Goal: Information Seeking & Learning: Learn about a topic

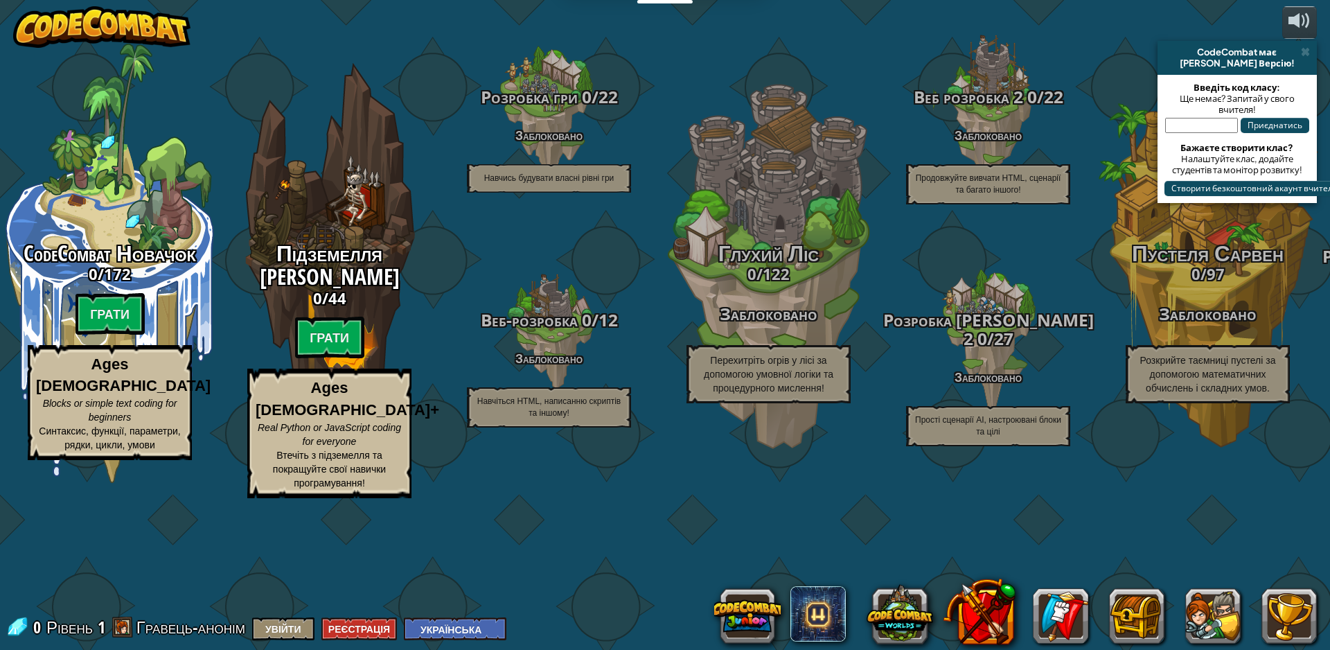
select select "uk"
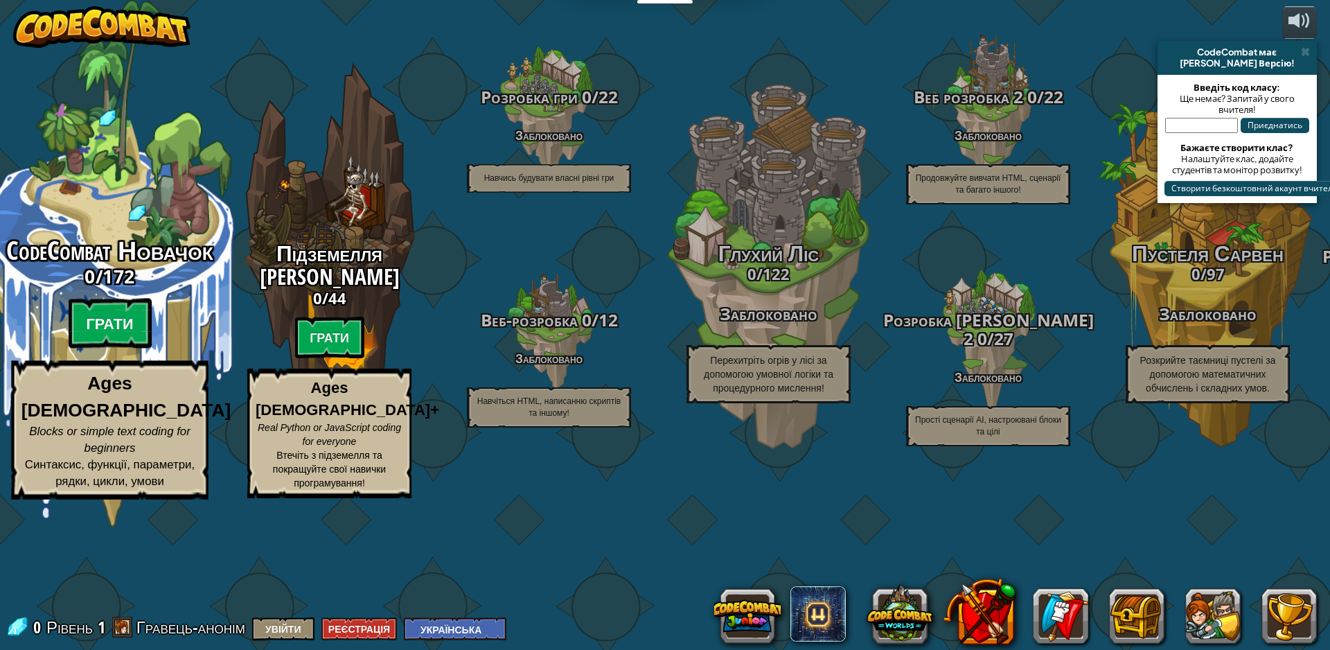
click at [124, 348] on btn "Грати" at bounding box center [110, 324] width 83 height 50
select select "uk"
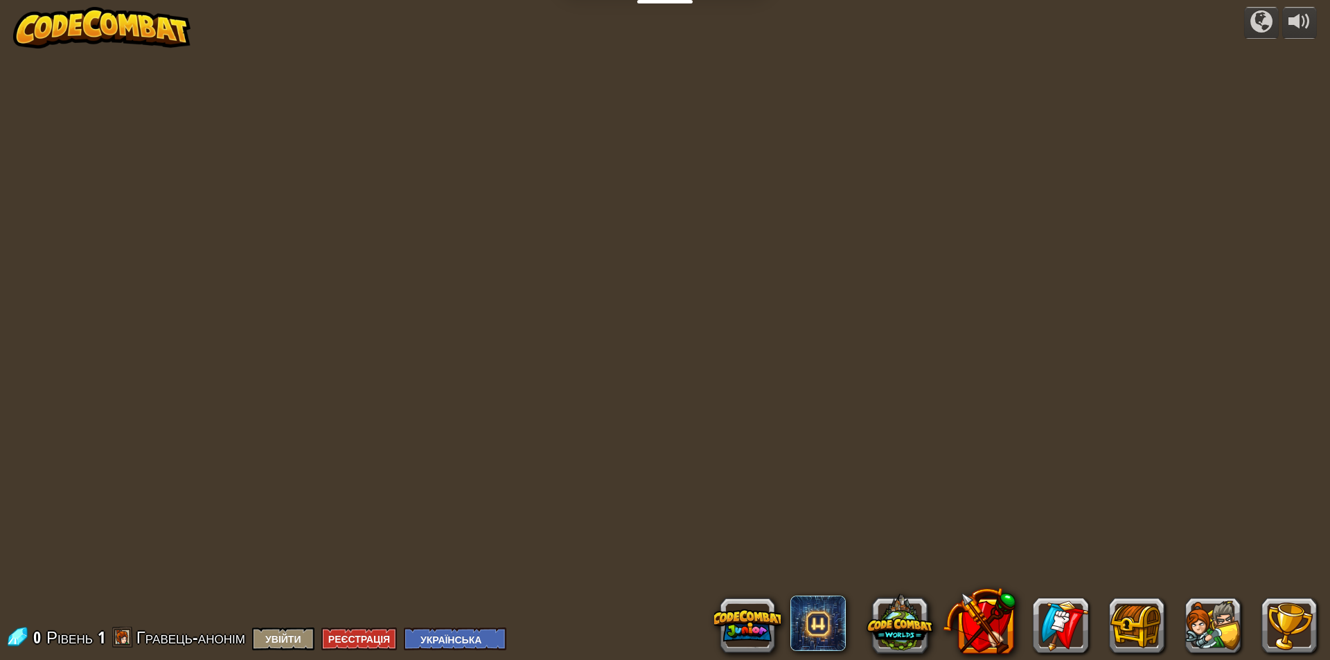
select select "uk"
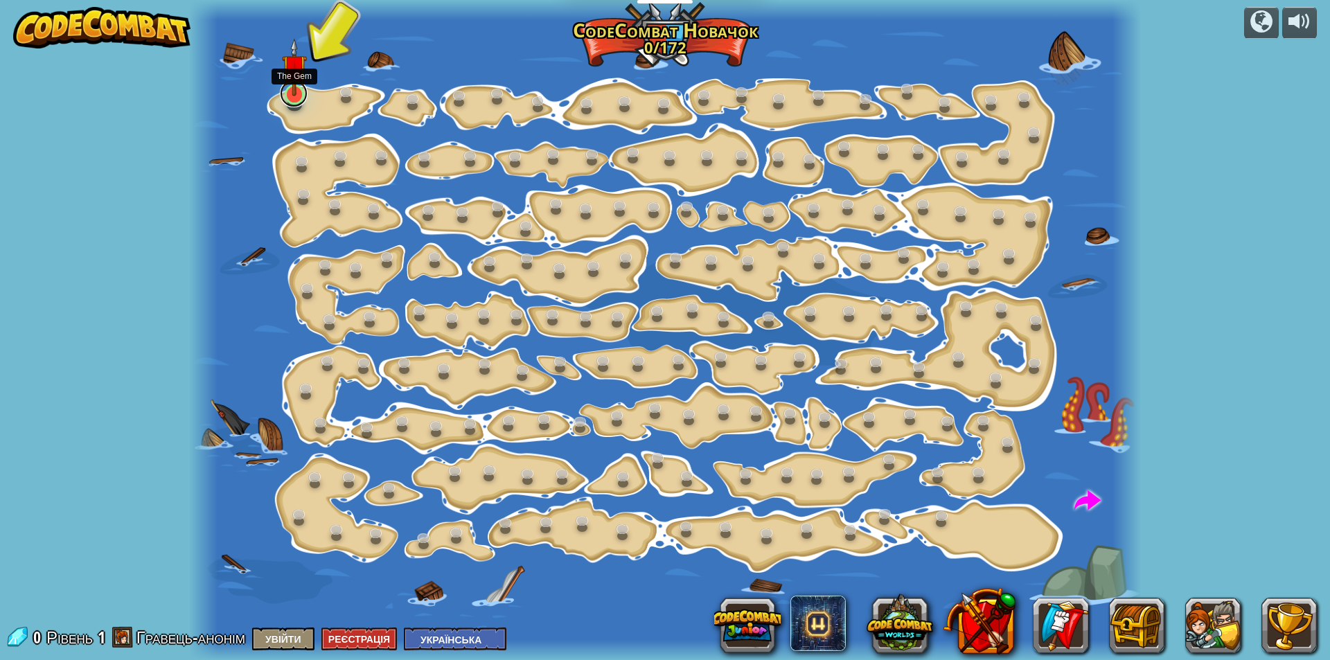
click at [292, 103] on link at bounding box center [294, 94] width 28 height 28
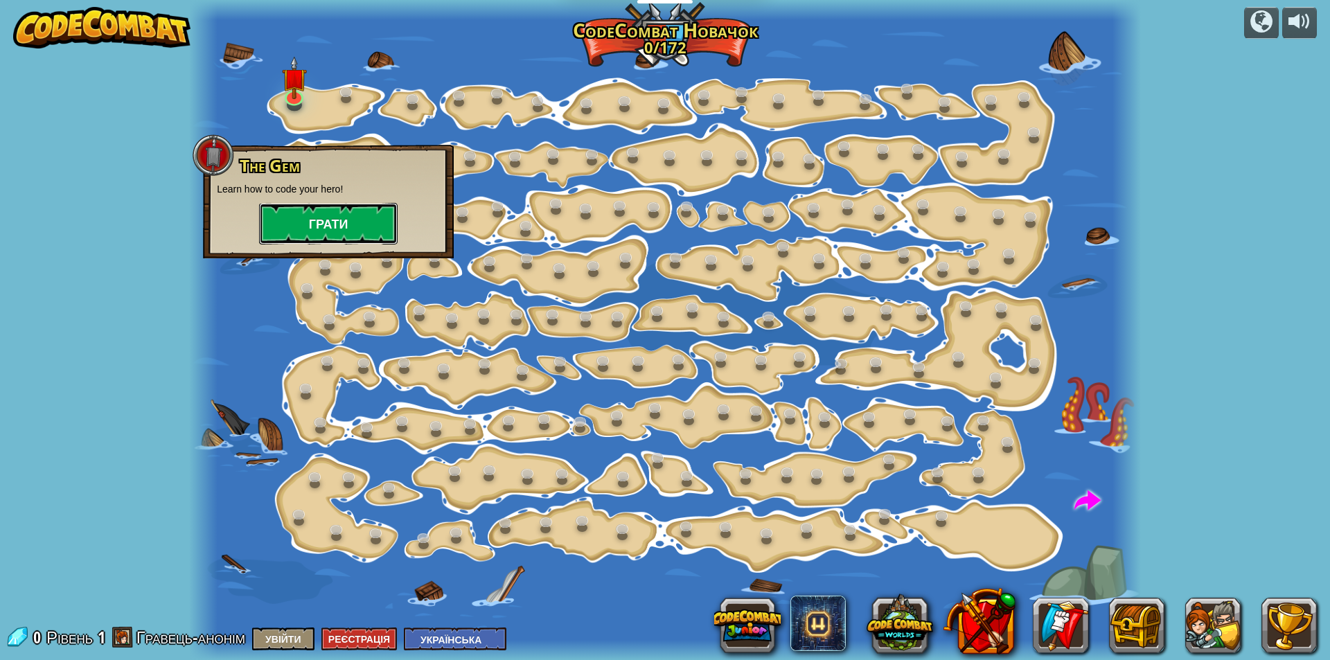
click at [346, 227] on button "Грати" at bounding box center [328, 224] width 139 height 42
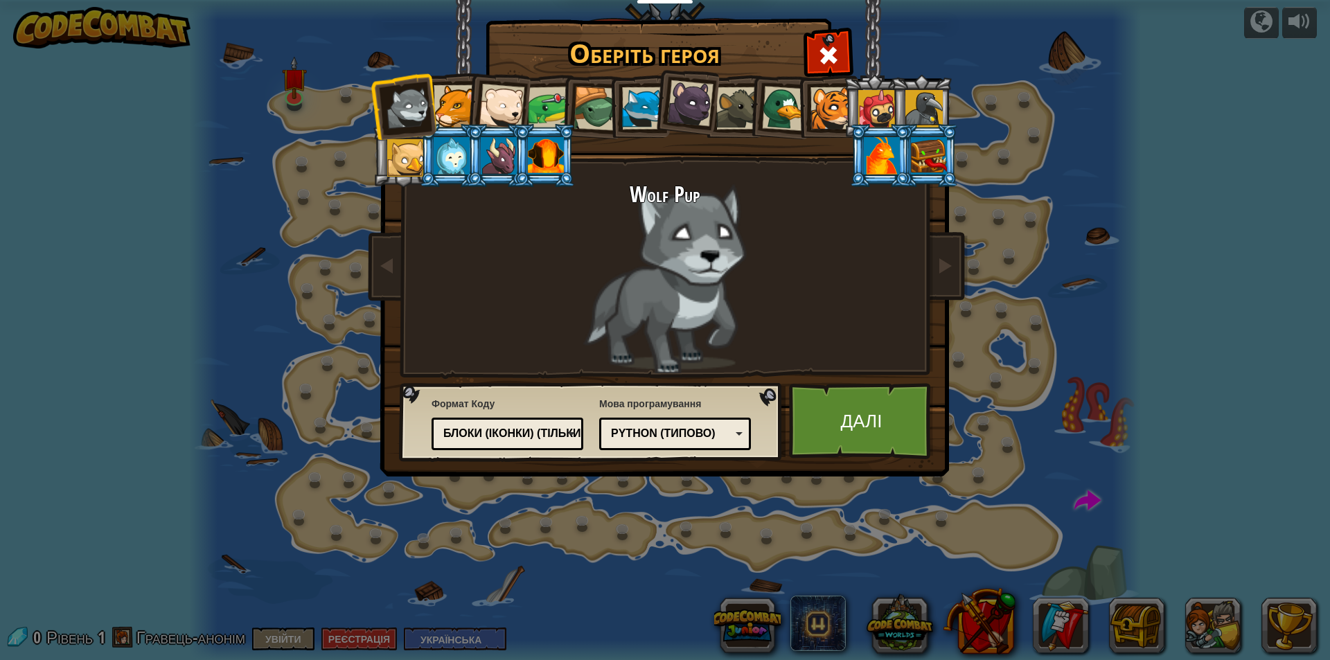
click at [441, 104] on div at bounding box center [455, 106] width 42 height 42
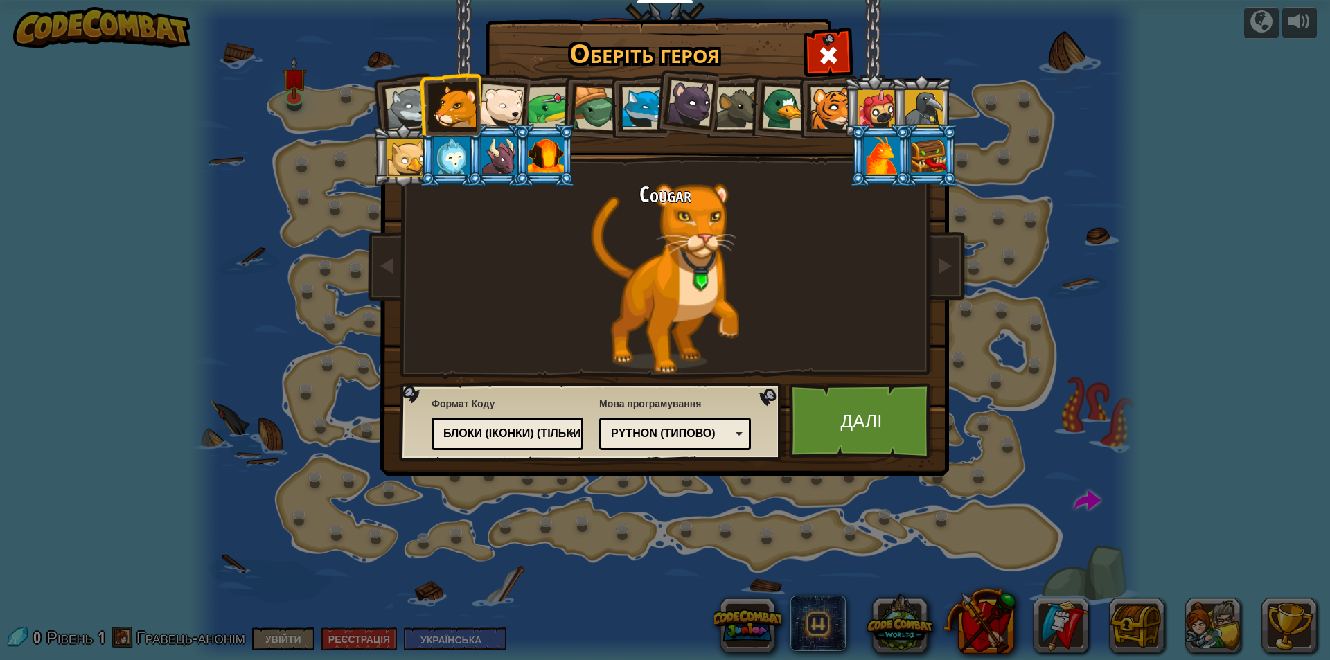
click at [495, 105] on div at bounding box center [502, 107] width 46 height 46
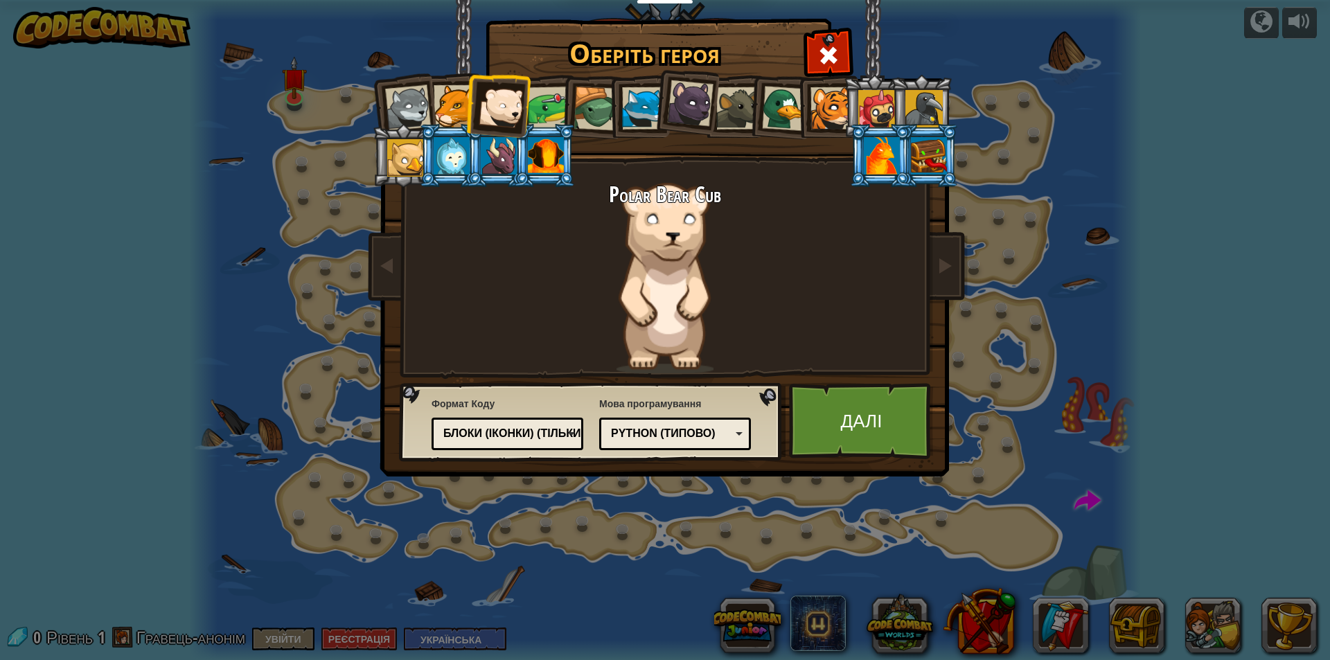
click at [561, 109] on li at bounding box center [592, 106] width 66 height 67
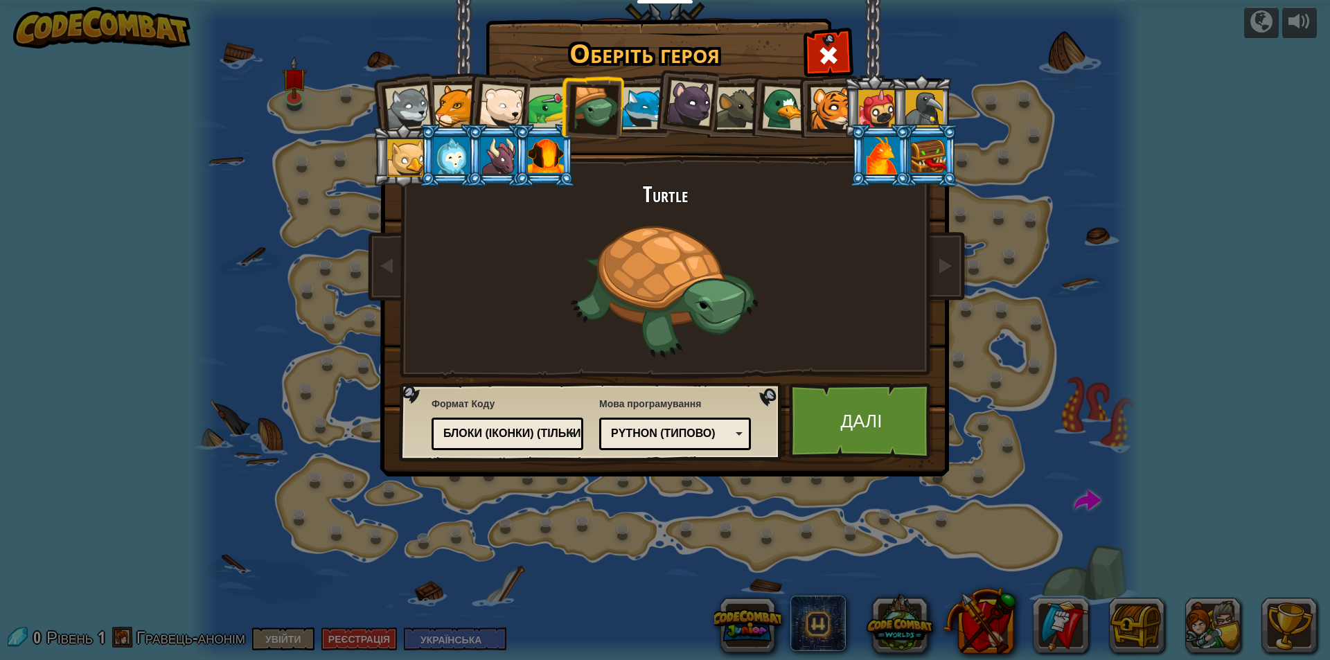
click at [617, 102] on div at bounding box center [596, 109] width 44 height 44
click at [653, 97] on div at bounding box center [643, 108] width 42 height 42
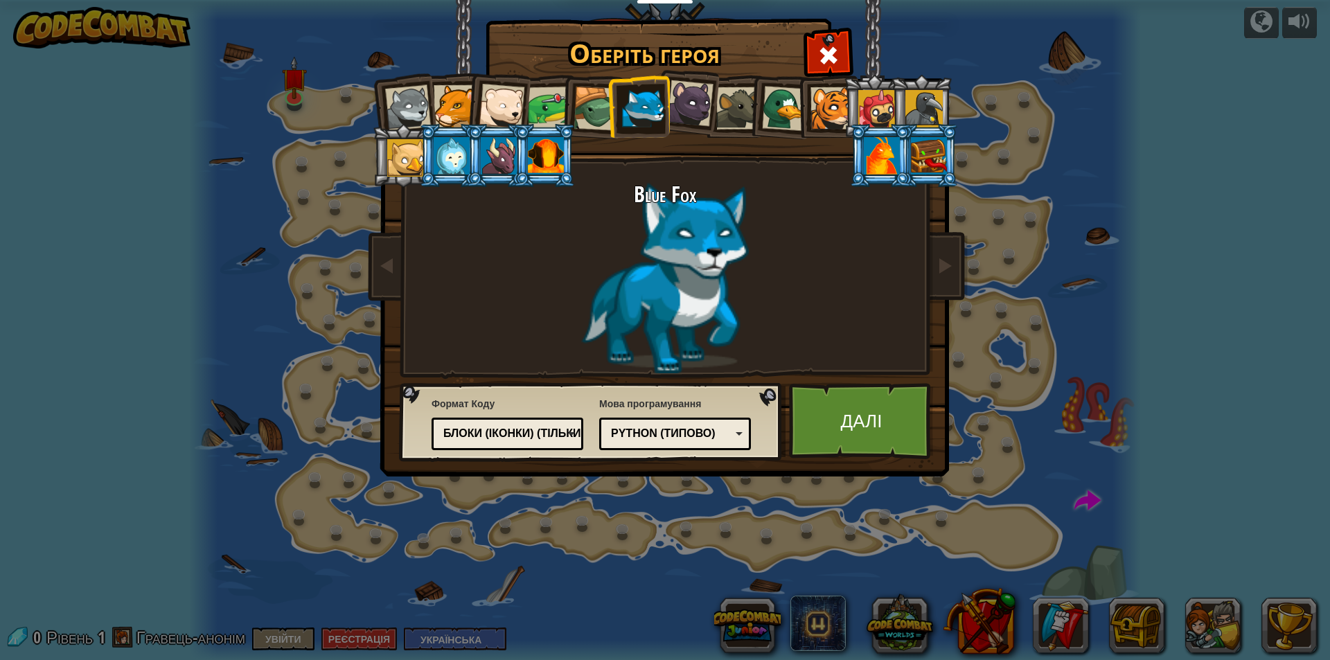
click at [682, 101] on div at bounding box center [690, 103] width 46 height 46
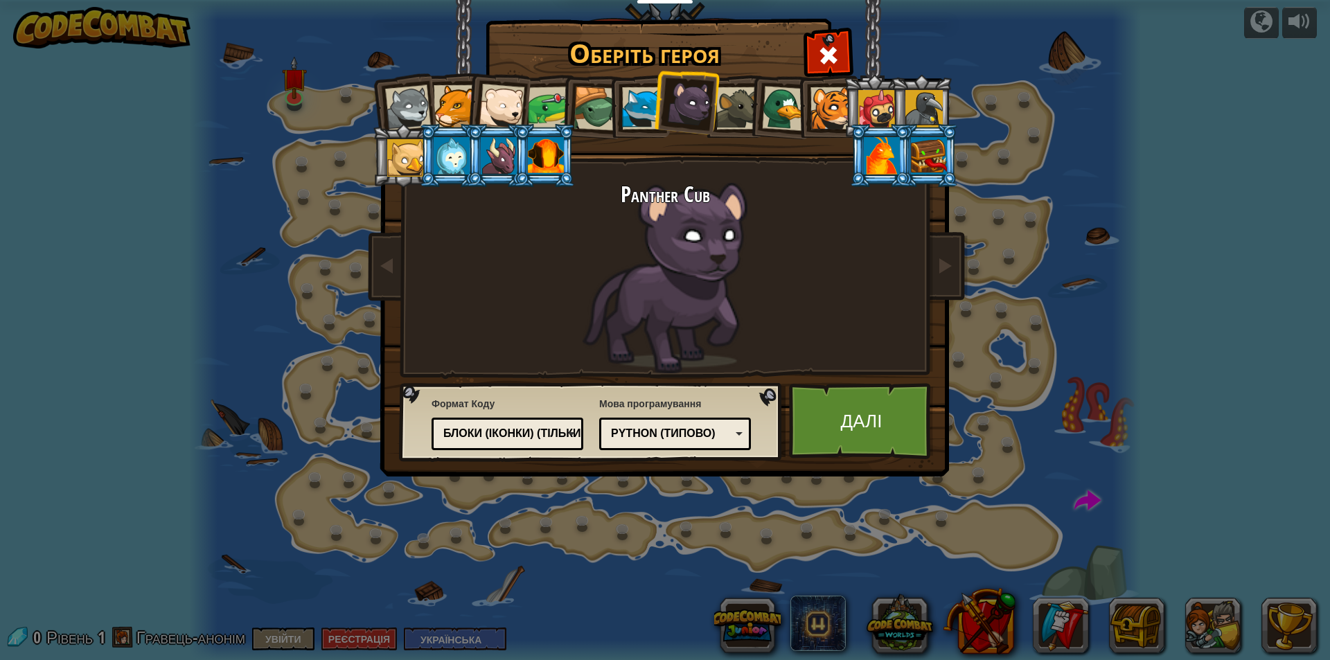
drag, startPoint x: 728, startPoint y: 109, endPoint x: 736, endPoint y: 106, distance: 8.8
click at [730, 108] on div at bounding box center [737, 108] width 42 height 42
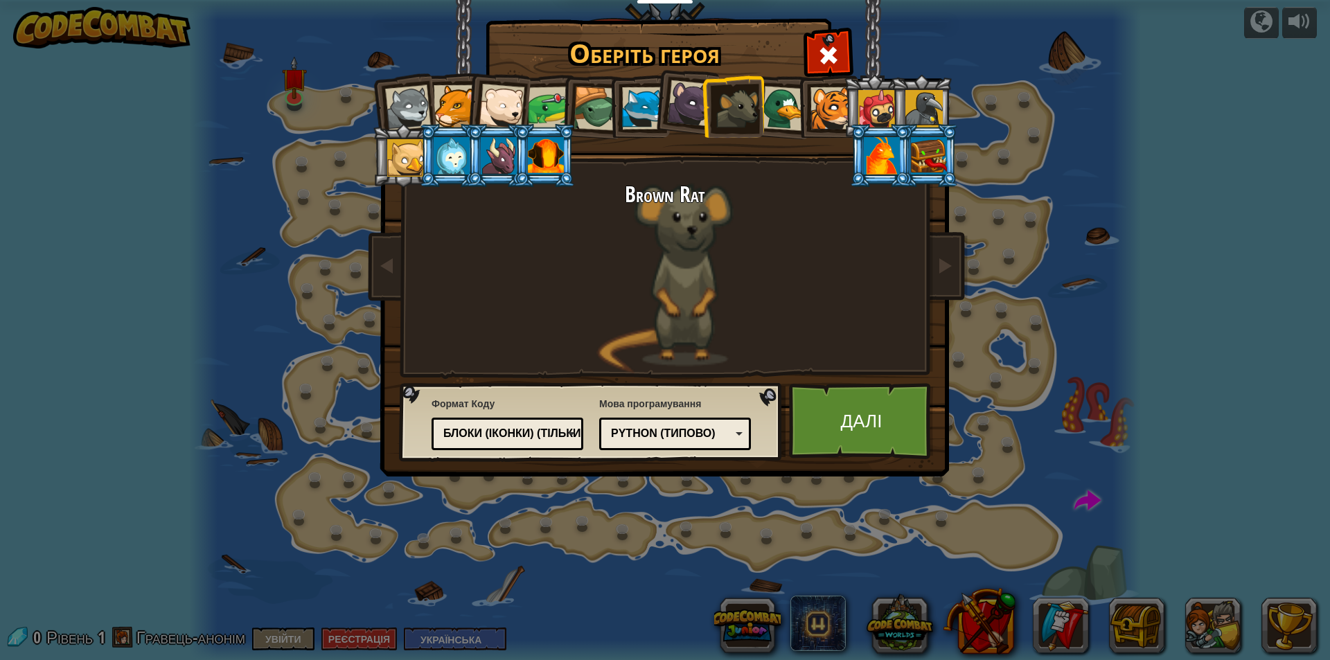
drag, startPoint x: 784, startPoint y: 107, endPoint x: 784, endPoint y: 92, distance: 14.5
click at [784, 103] on div at bounding box center [784, 108] width 45 height 45
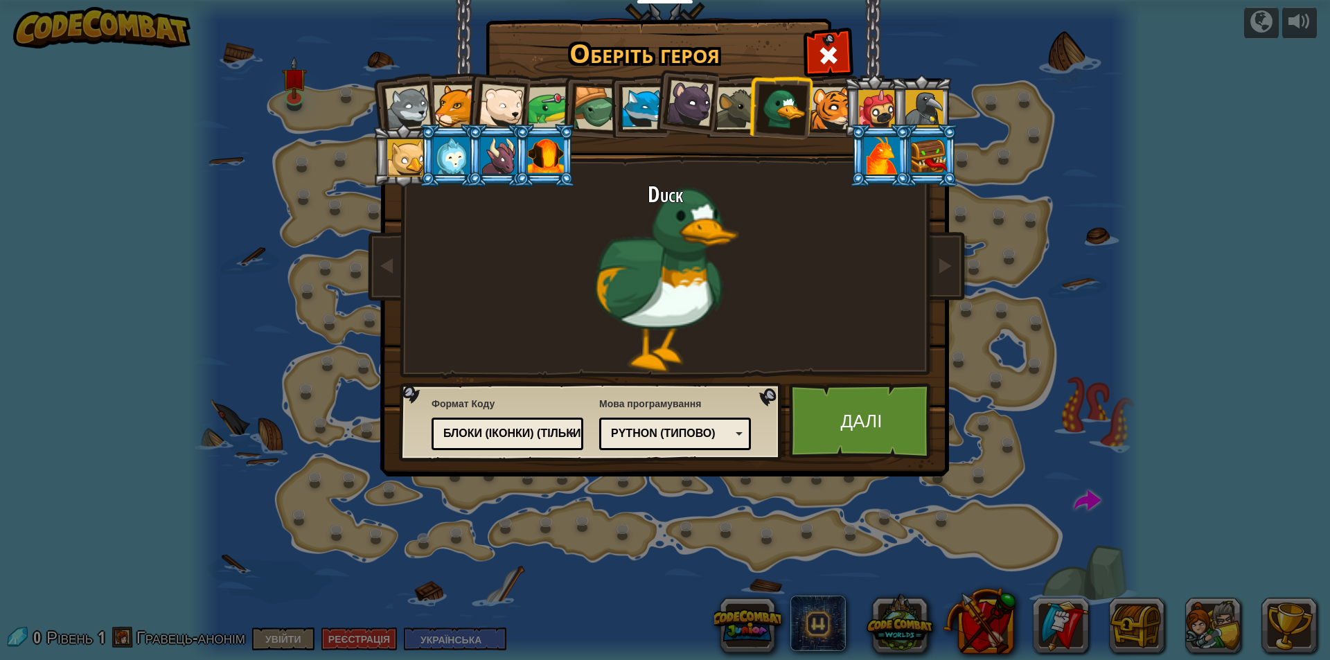
click at [827, 104] on div at bounding box center [832, 108] width 42 height 42
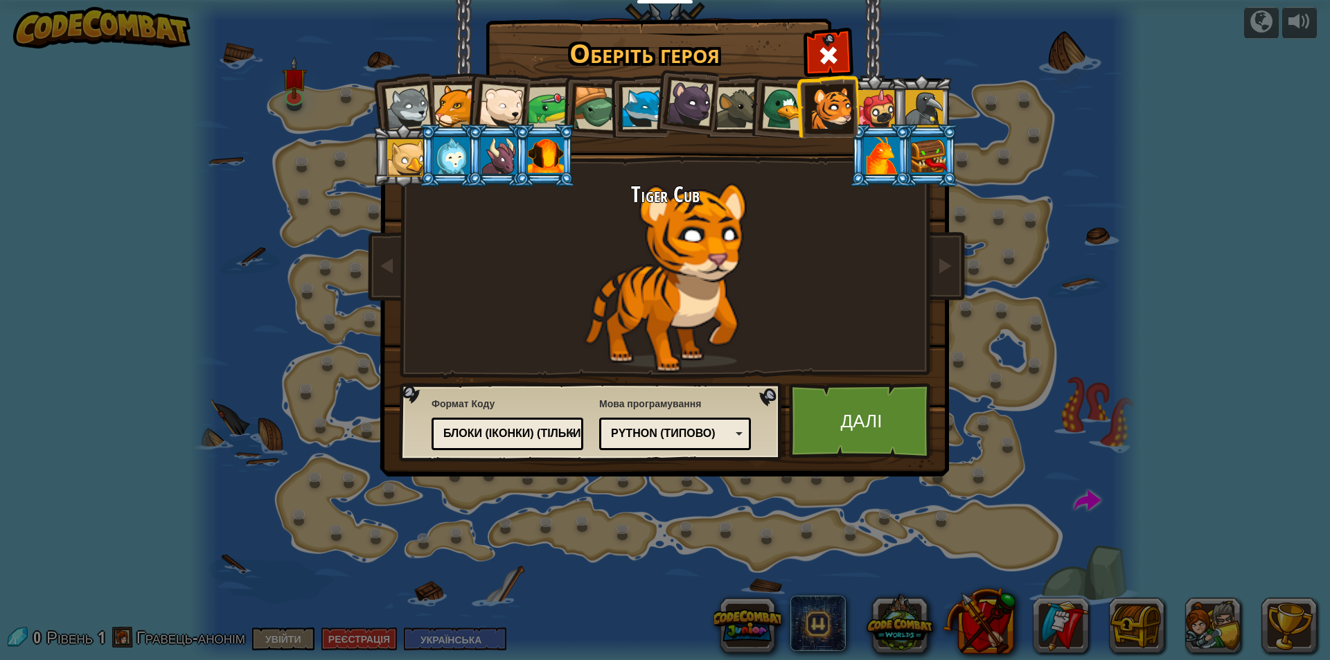
click at [487, 149] on div at bounding box center [499, 155] width 36 height 37
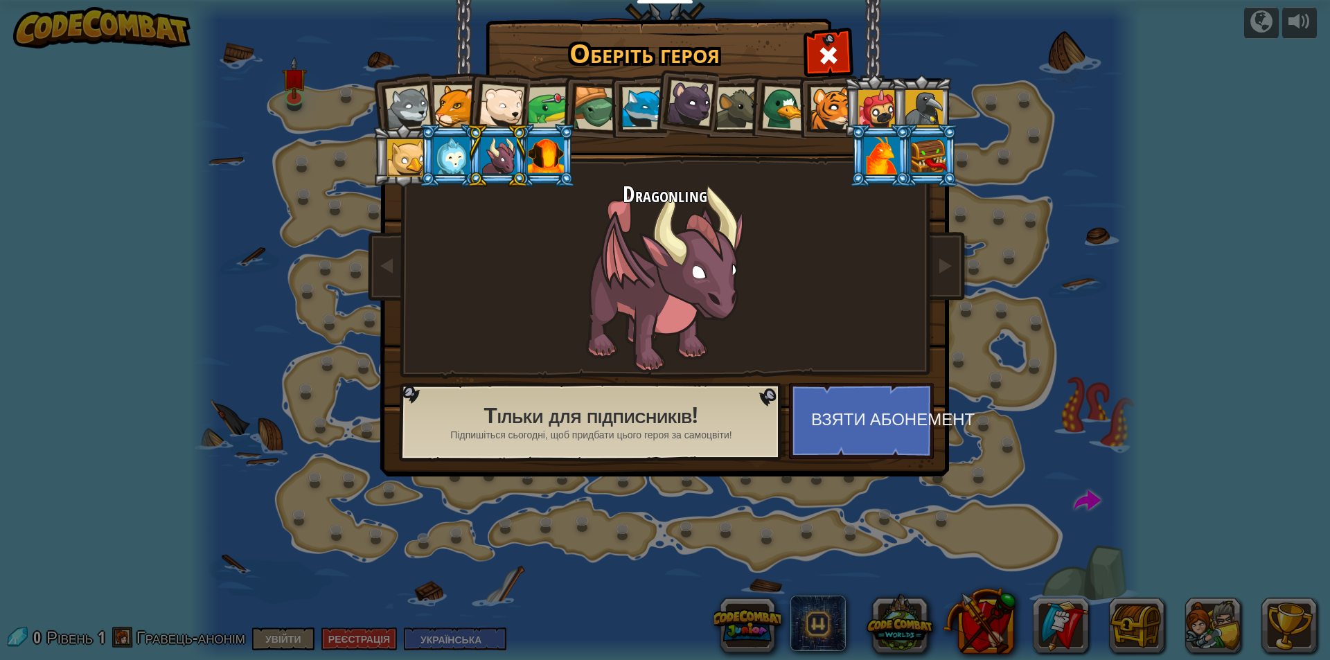
click at [467, 149] on li at bounding box center [497, 155] width 62 height 63
click at [435, 146] on div at bounding box center [452, 155] width 36 height 37
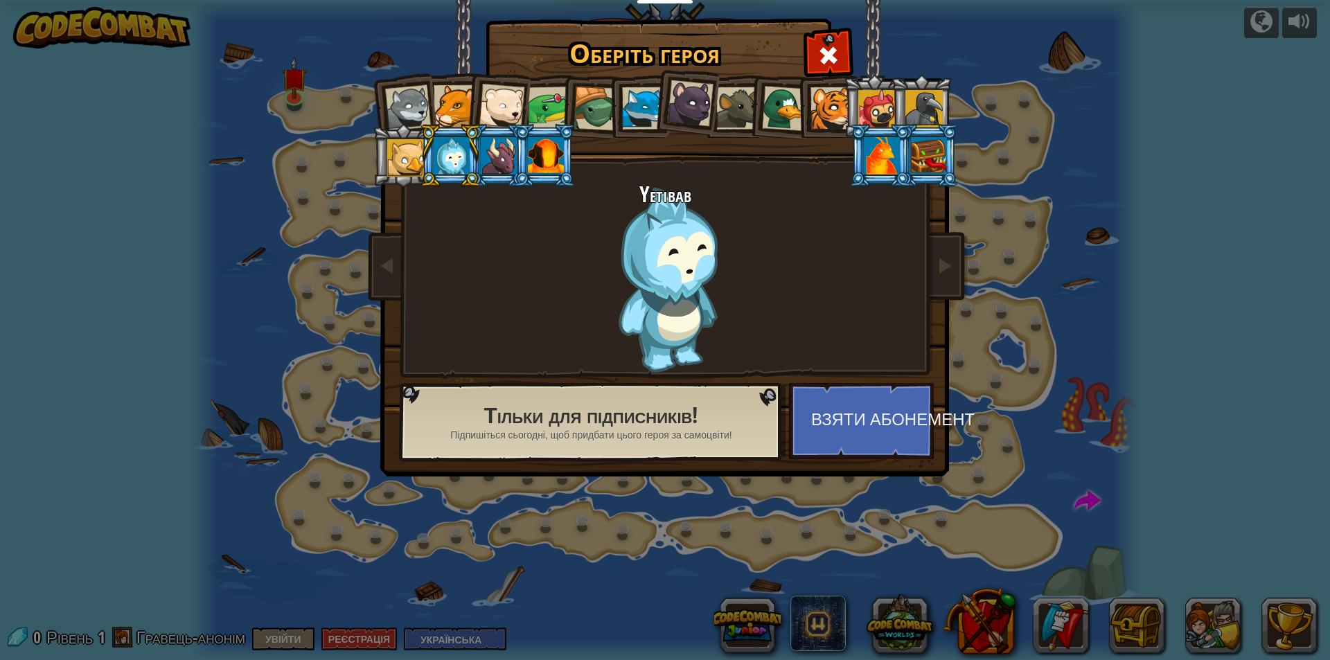
click at [413, 148] on div at bounding box center [405, 157] width 37 height 37
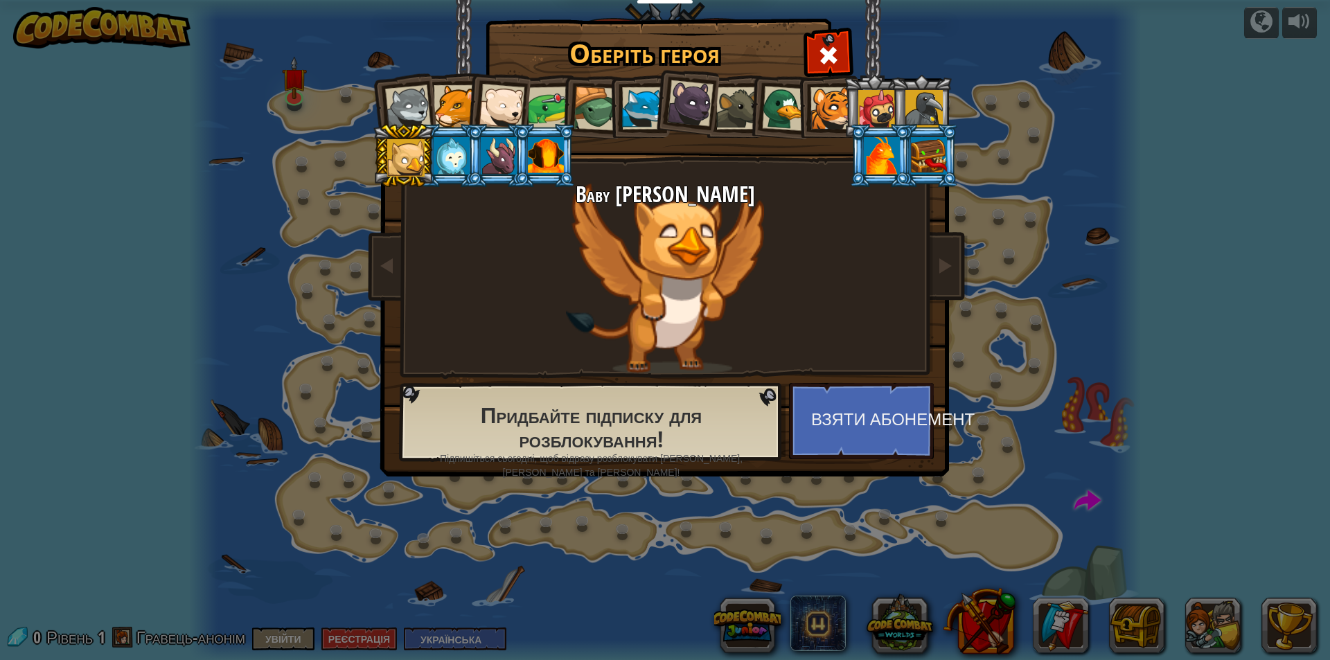
click at [415, 118] on div at bounding box center [408, 108] width 46 height 46
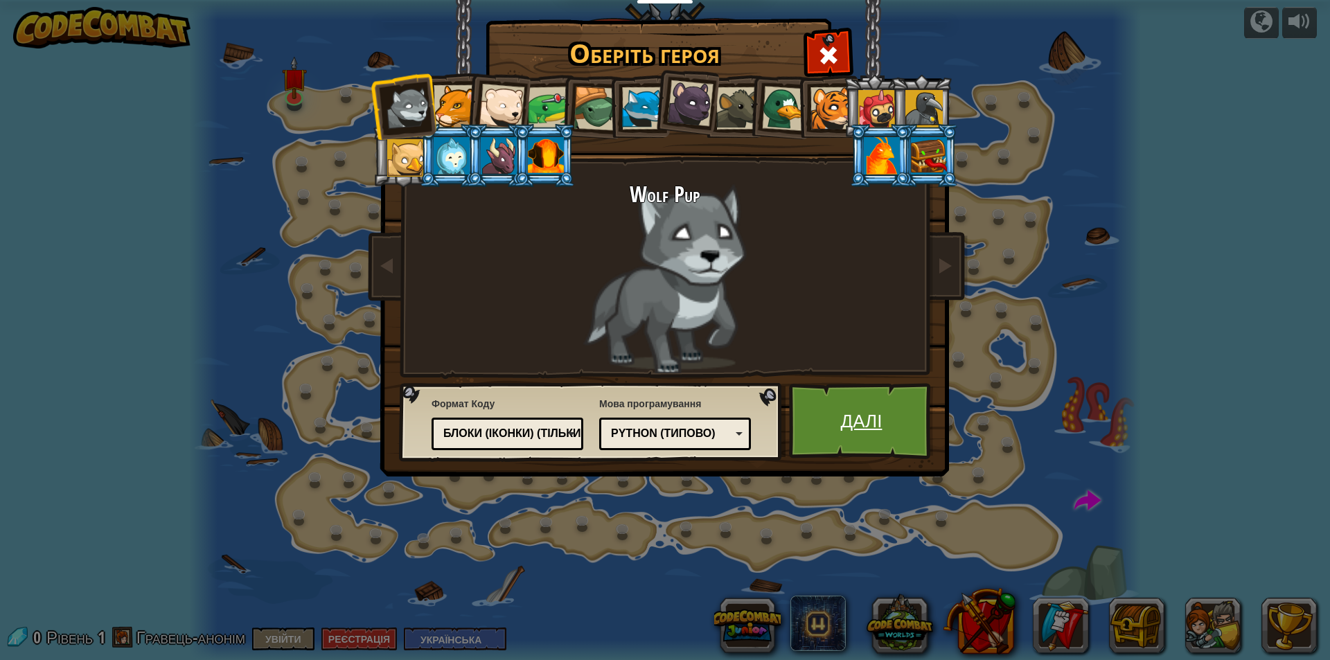
click at [856, 427] on link "Далі" at bounding box center [861, 421] width 145 height 76
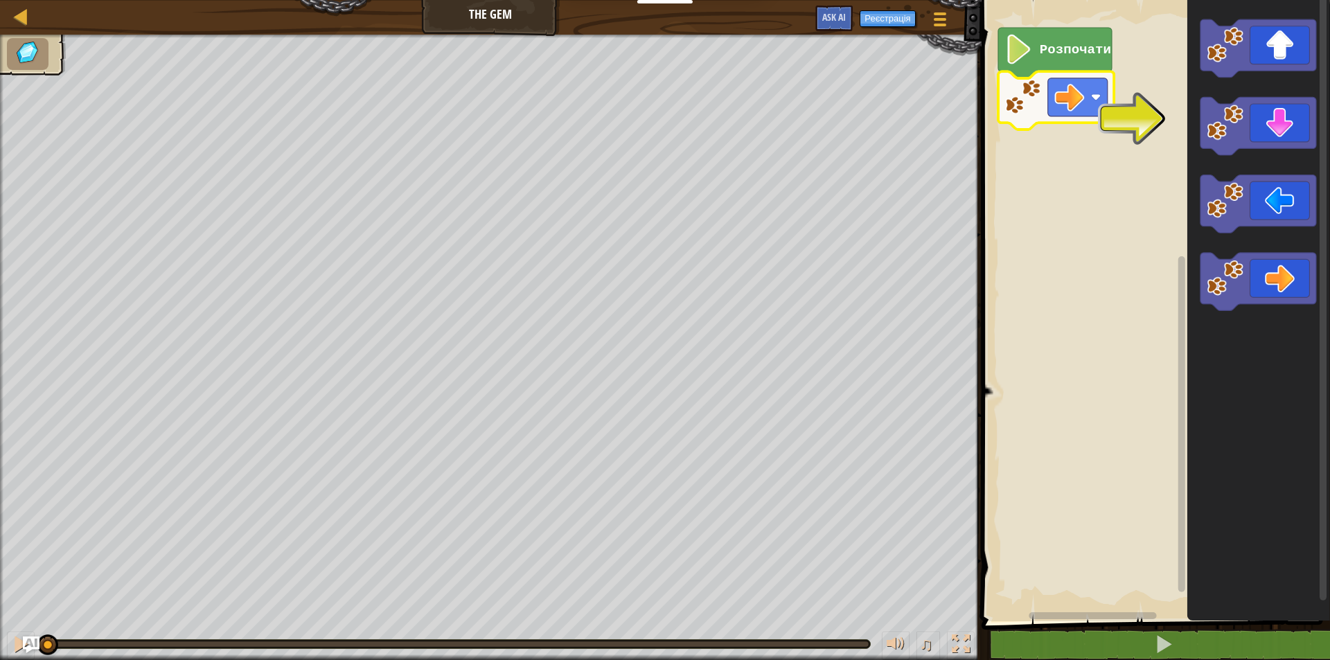
click at [1138, 121] on rect "Робоча область Blockly" at bounding box center [1154, 307] width 353 height 628
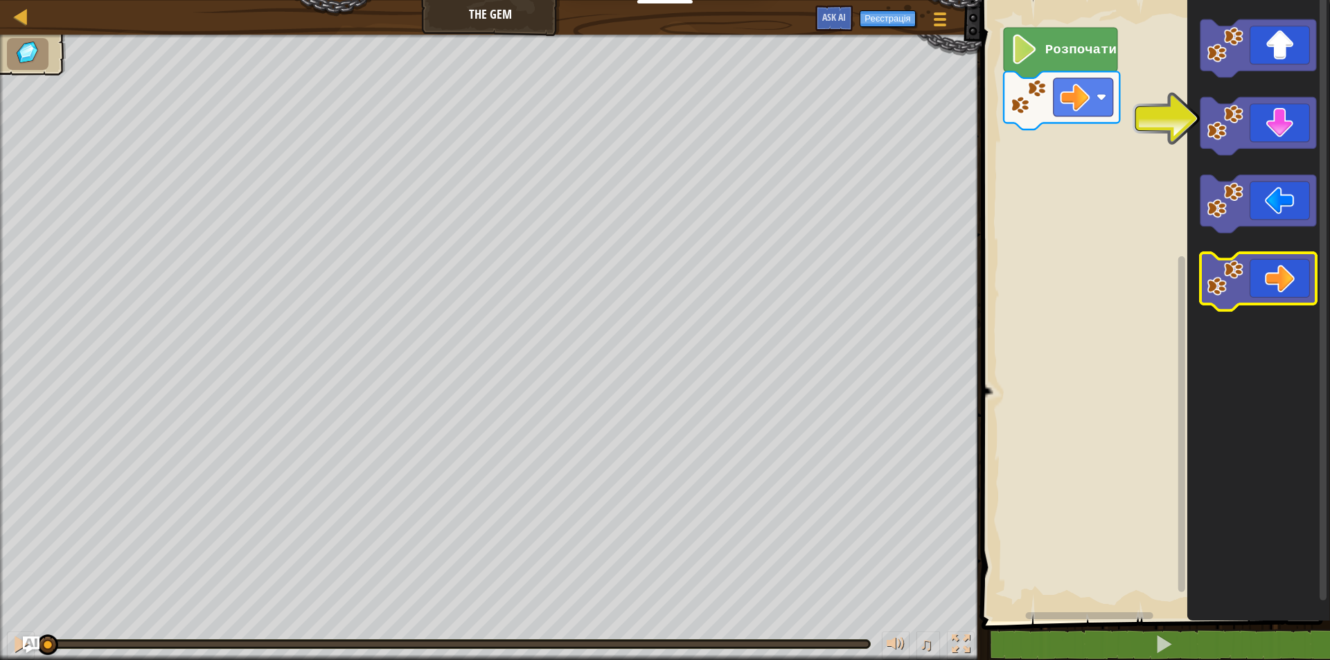
click at [1297, 286] on icon "Робоча область Blockly" at bounding box center [1258, 282] width 116 height 58
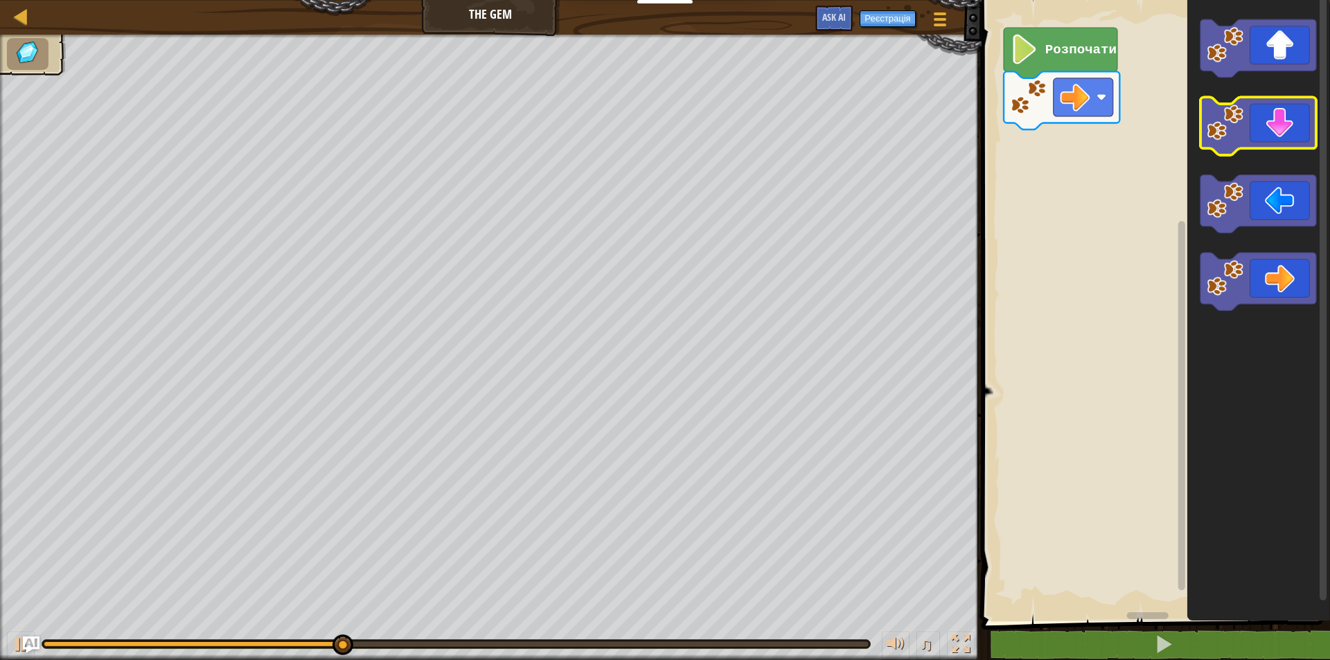
click at [1275, 147] on icon "Робоча область Blockly" at bounding box center [1258, 127] width 116 height 58
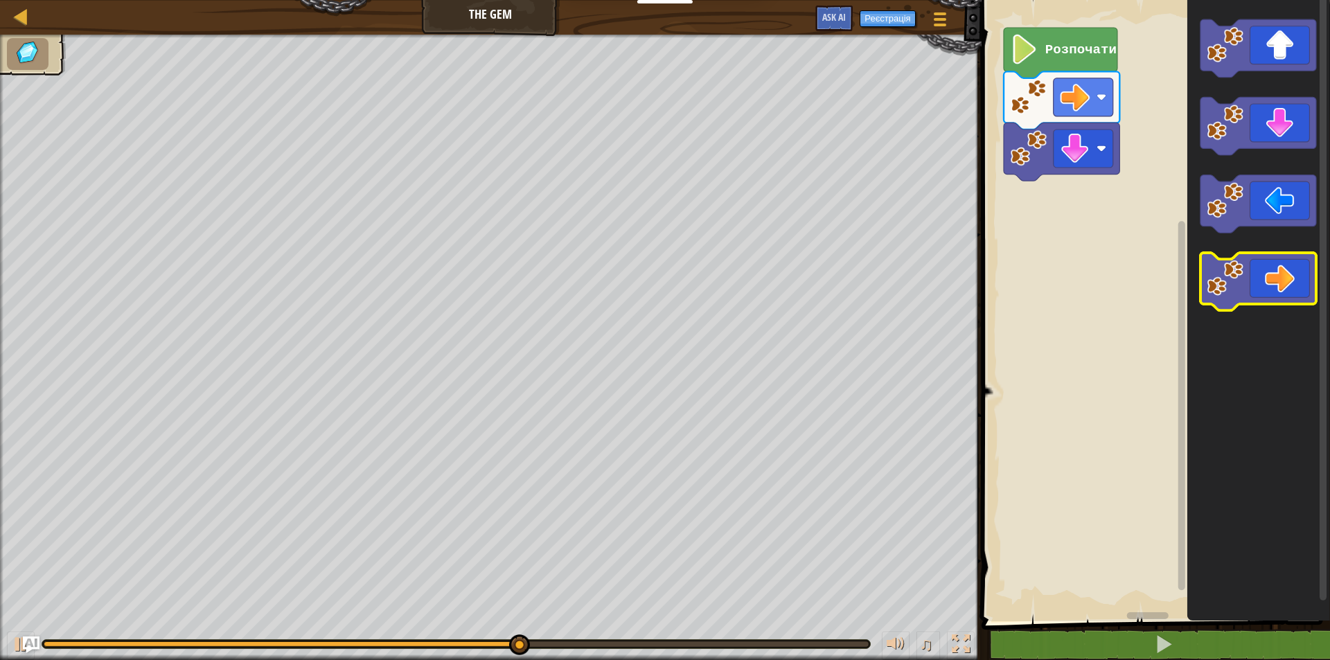
click at [1297, 265] on icon "Робоча область Blockly" at bounding box center [1258, 282] width 116 height 58
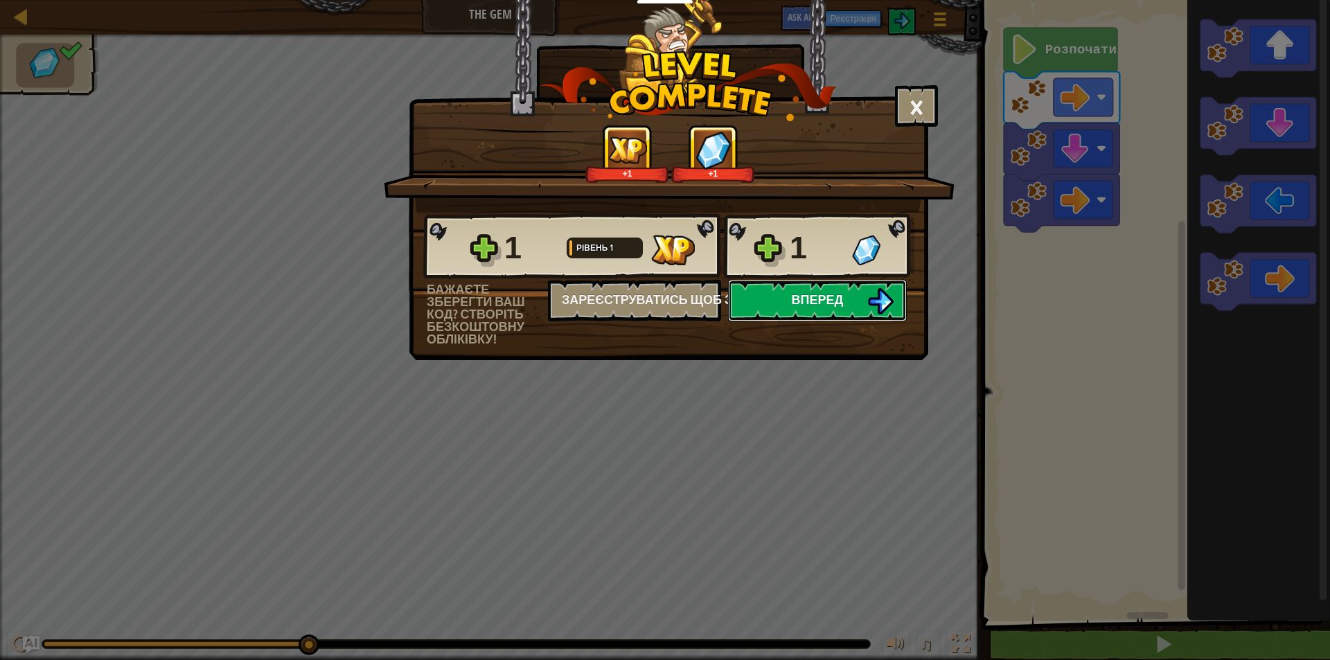
click at [831, 294] on span "Вперед" at bounding box center [818, 299] width 52 height 17
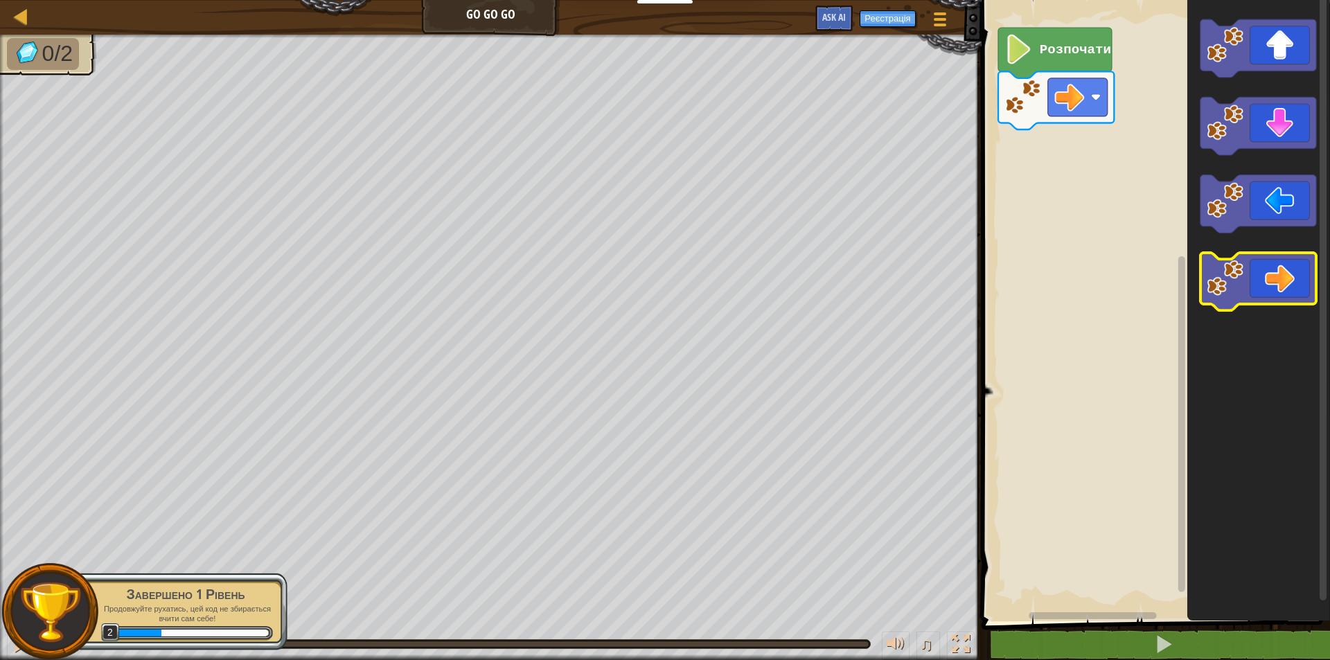
click at [1282, 273] on icon "Робоча область Blockly" at bounding box center [1258, 282] width 116 height 58
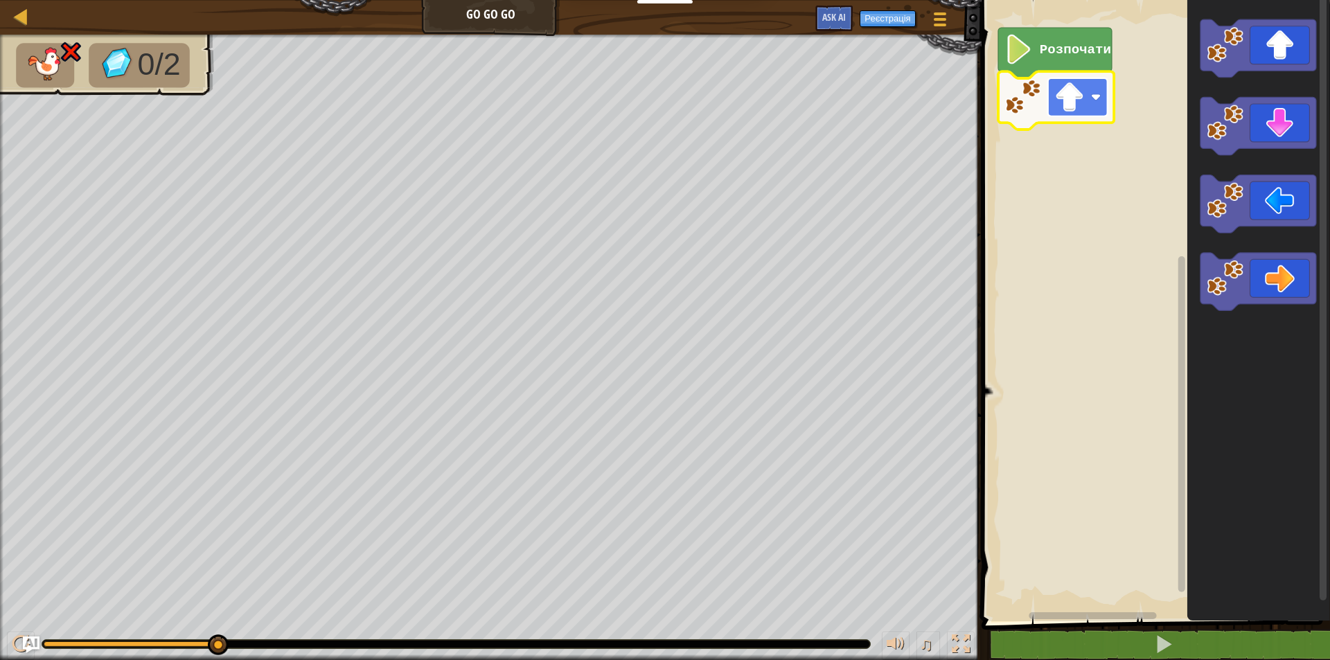
click at [1082, 99] on image "Робоча область Blockly" at bounding box center [1069, 97] width 30 height 30
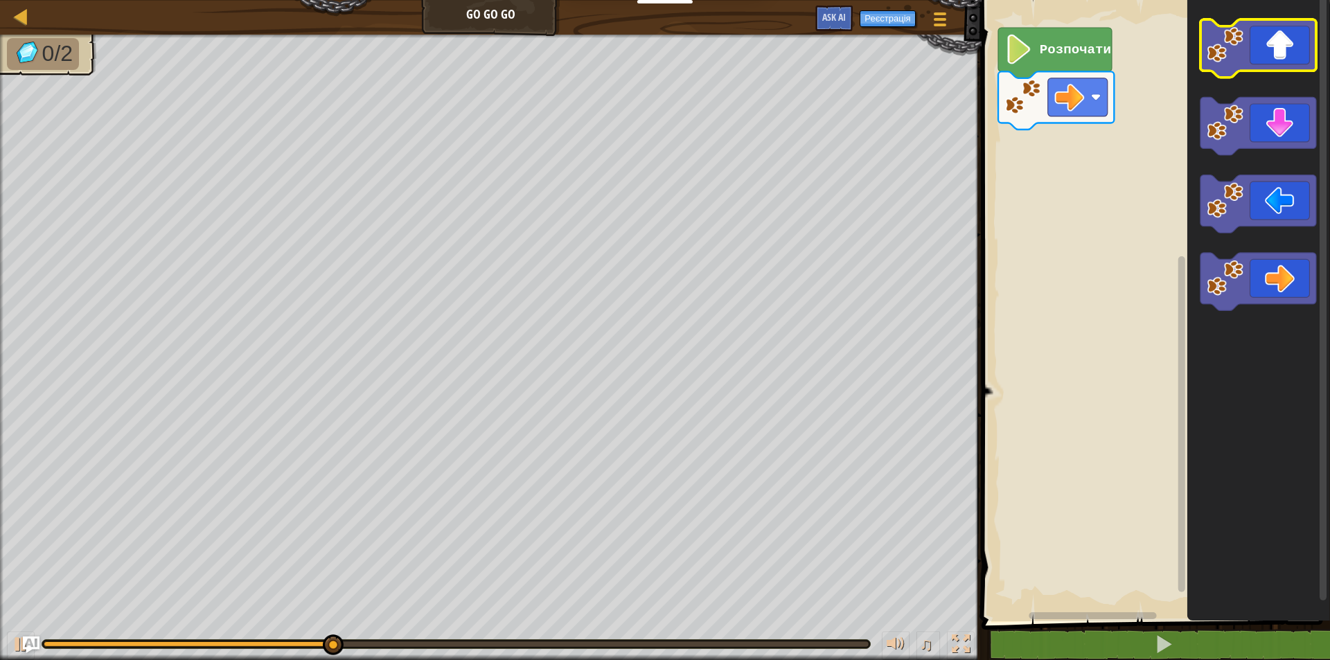
click at [1224, 69] on icon "Робоча область Blockly" at bounding box center [1258, 48] width 116 height 58
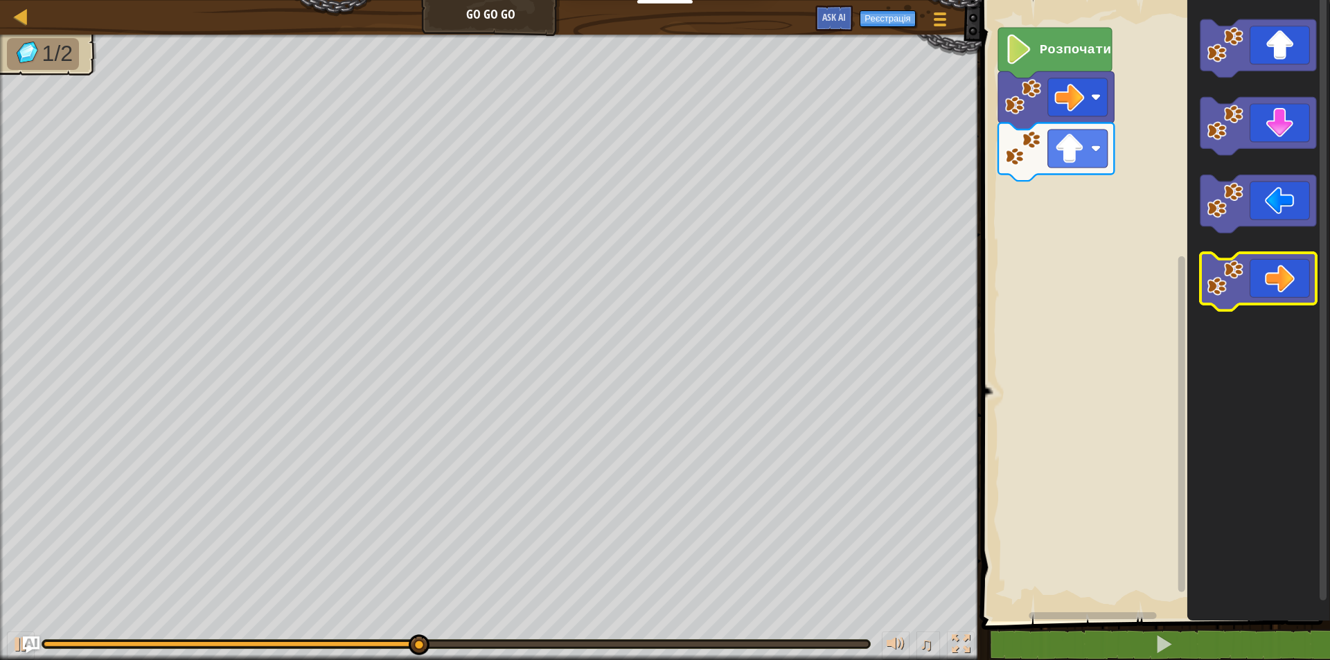
click at [1275, 265] on icon "Робоча область Blockly" at bounding box center [1258, 282] width 116 height 58
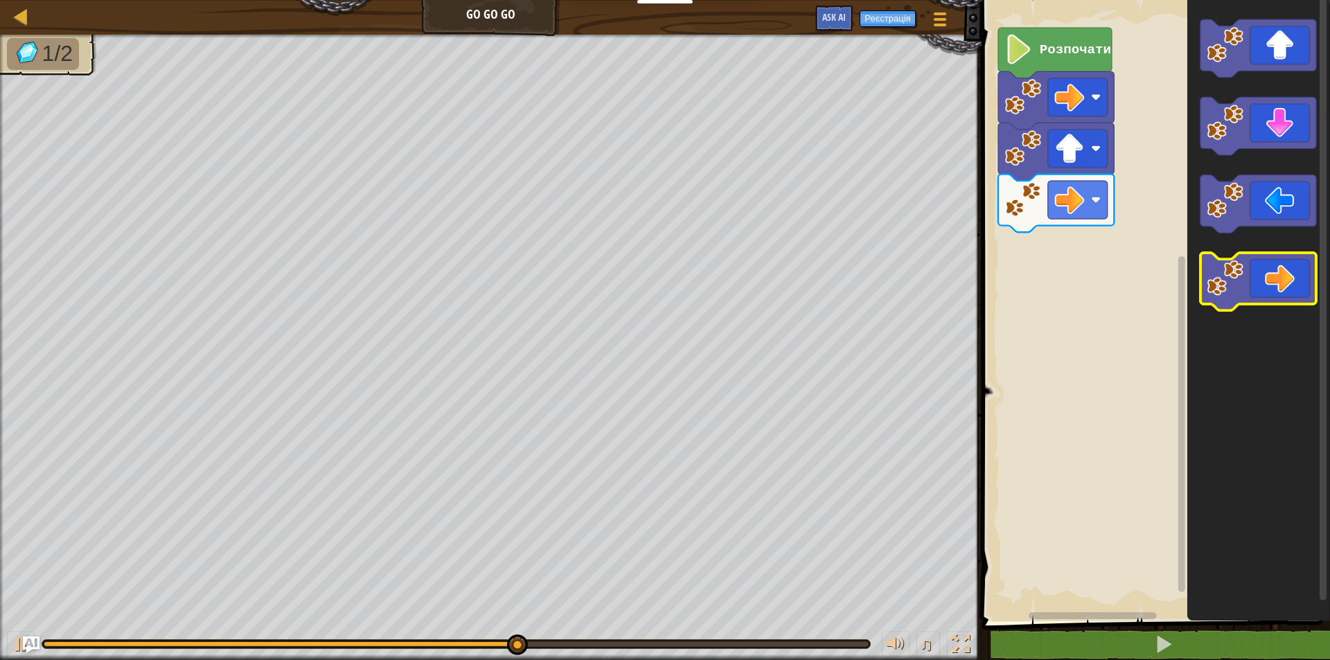
click at [1280, 272] on icon "Робоча область Blockly" at bounding box center [1258, 282] width 116 height 58
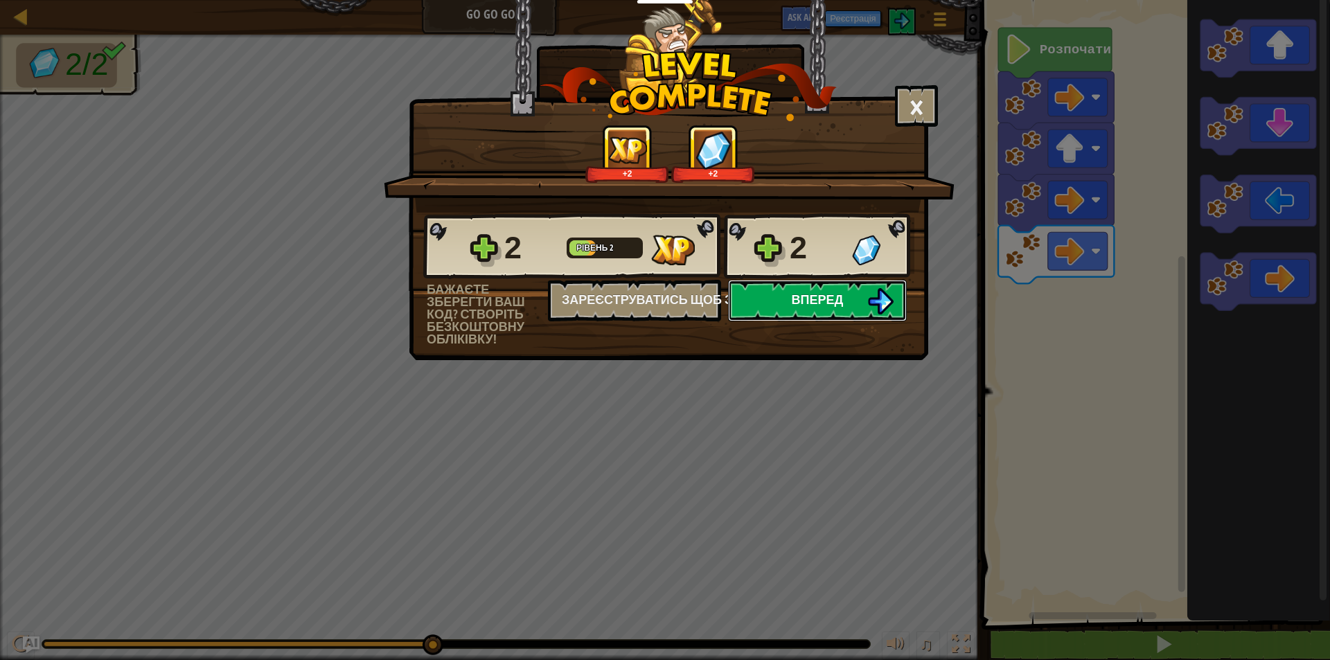
click at [829, 303] on span "Вперед" at bounding box center [818, 299] width 52 height 17
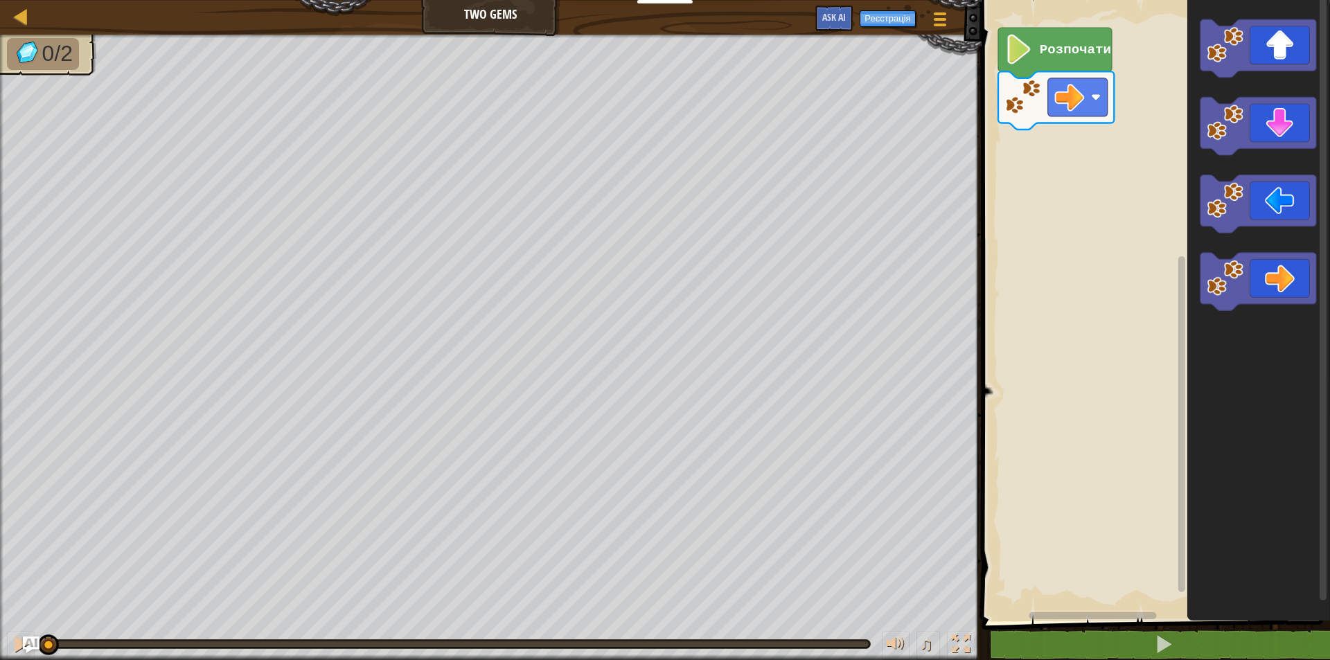
click at [1030, 249] on rect "Робоча область Blockly" at bounding box center [1154, 307] width 353 height 628
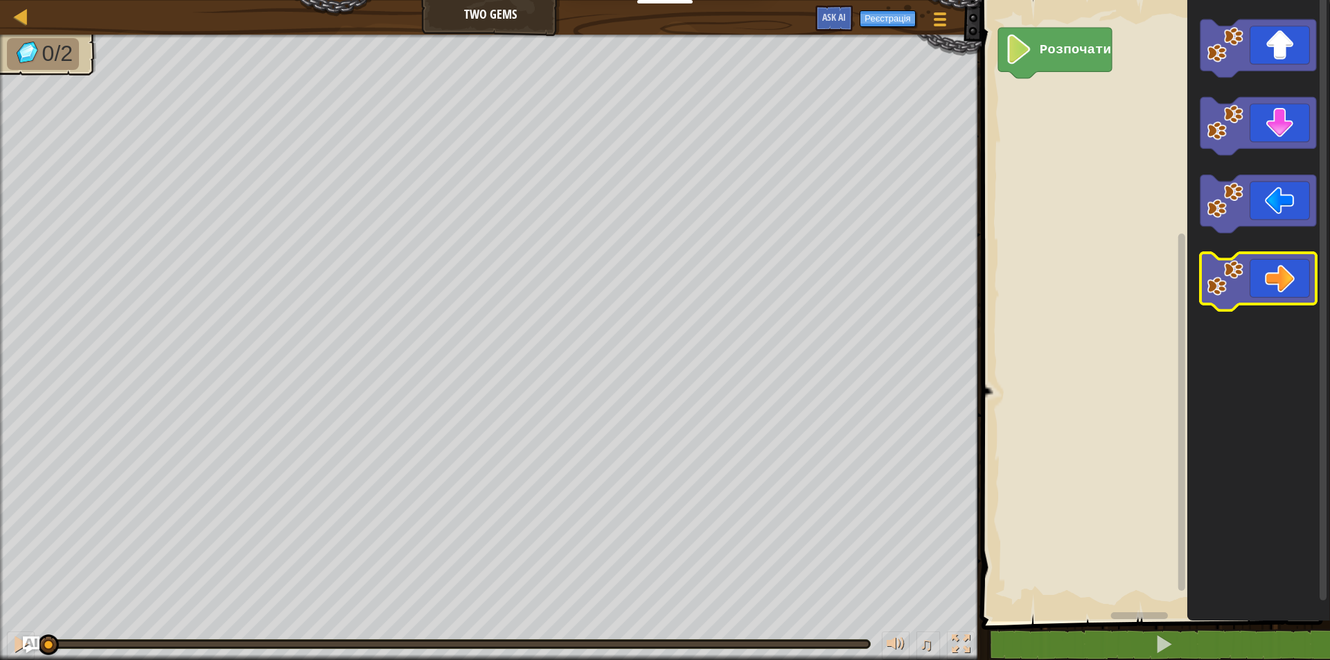
click at [1294, 297] on icon "Робоча область Blockly" at bounding box center [1258, 282] width 116 height 58
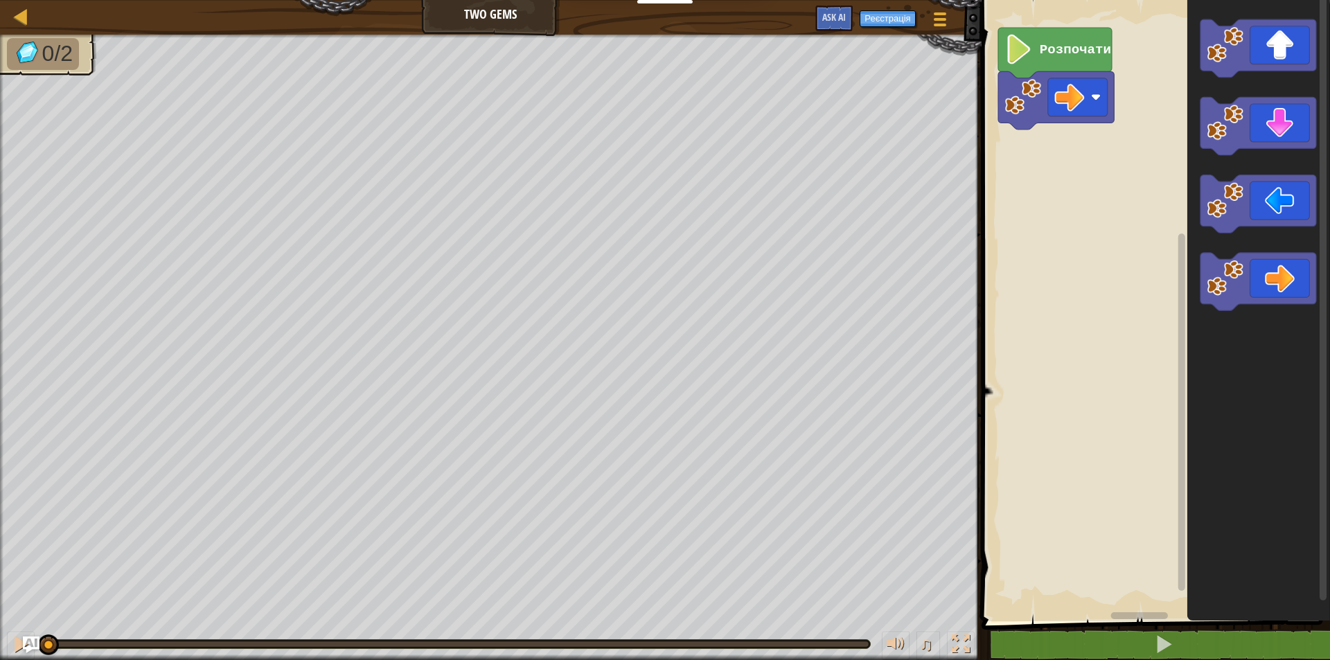
click at [1084, 148] on rect "Робоча область Blockly" at bounding box center [1154, 307] width 353 height 628
click at [1075, 96] on image "Робоча область Blockly" at bounding box center [1069, 97] width 30 height 30
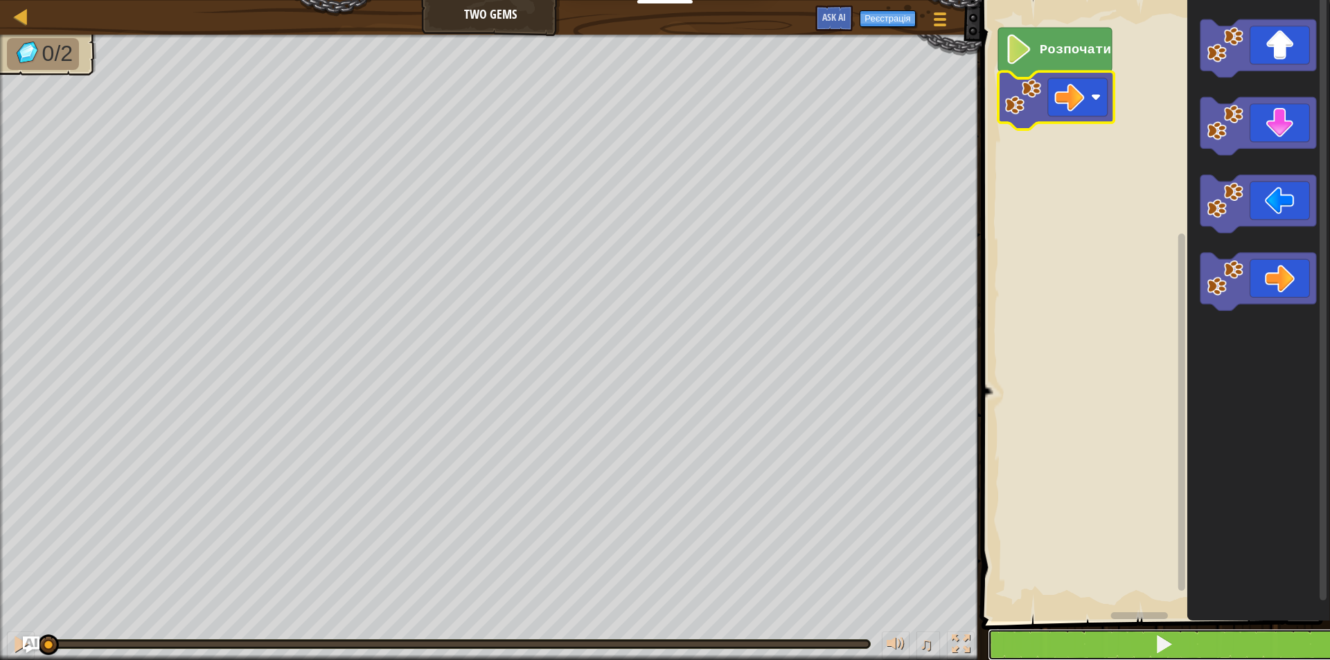
click at [1215, 643] on button at bounding box center [1164, 645] width 353 height 32
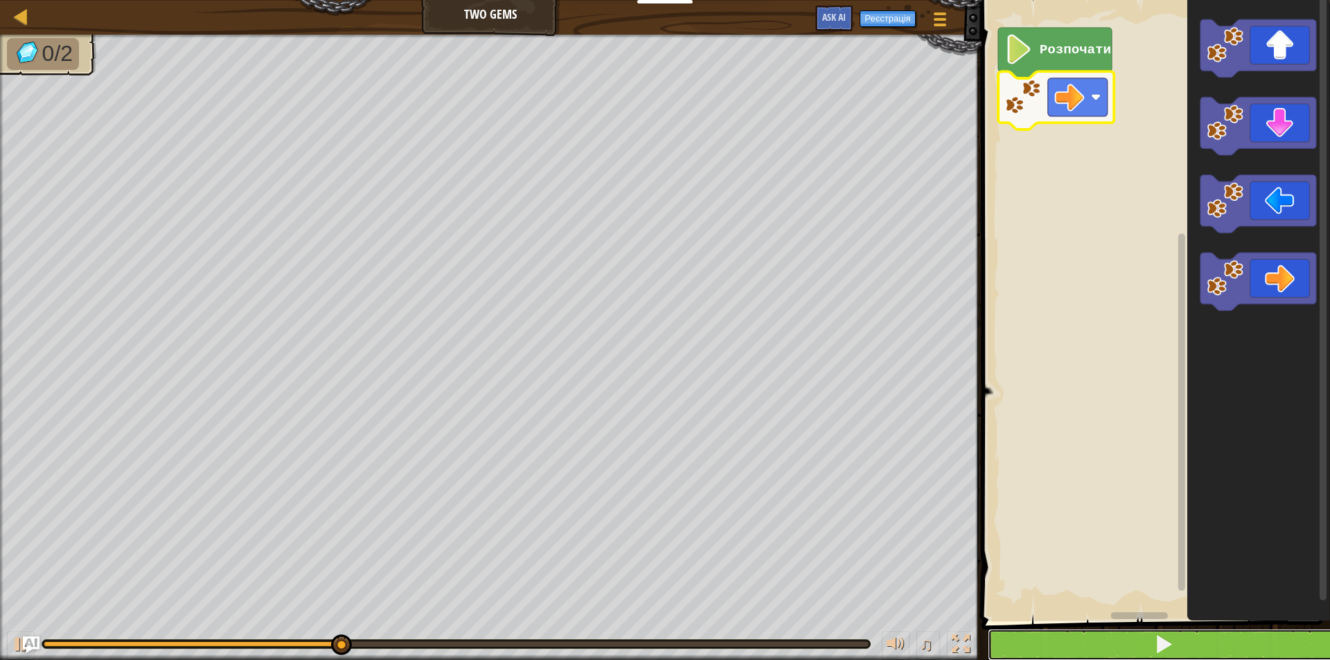
click at [1215, 638] on button at bounding box center [1164, 645] width 353 height 32
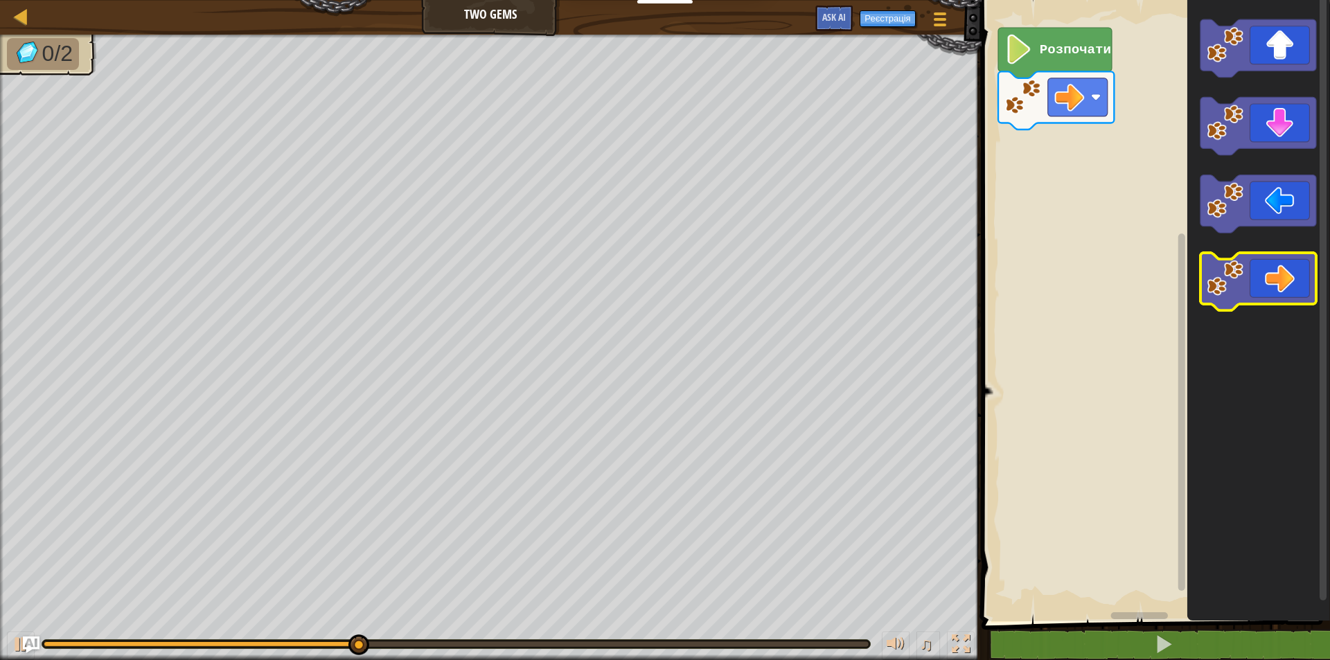
click at [1237, 288] on image "Робоча область Blockly" at bounding box center [1225, 278] width 37 height 37
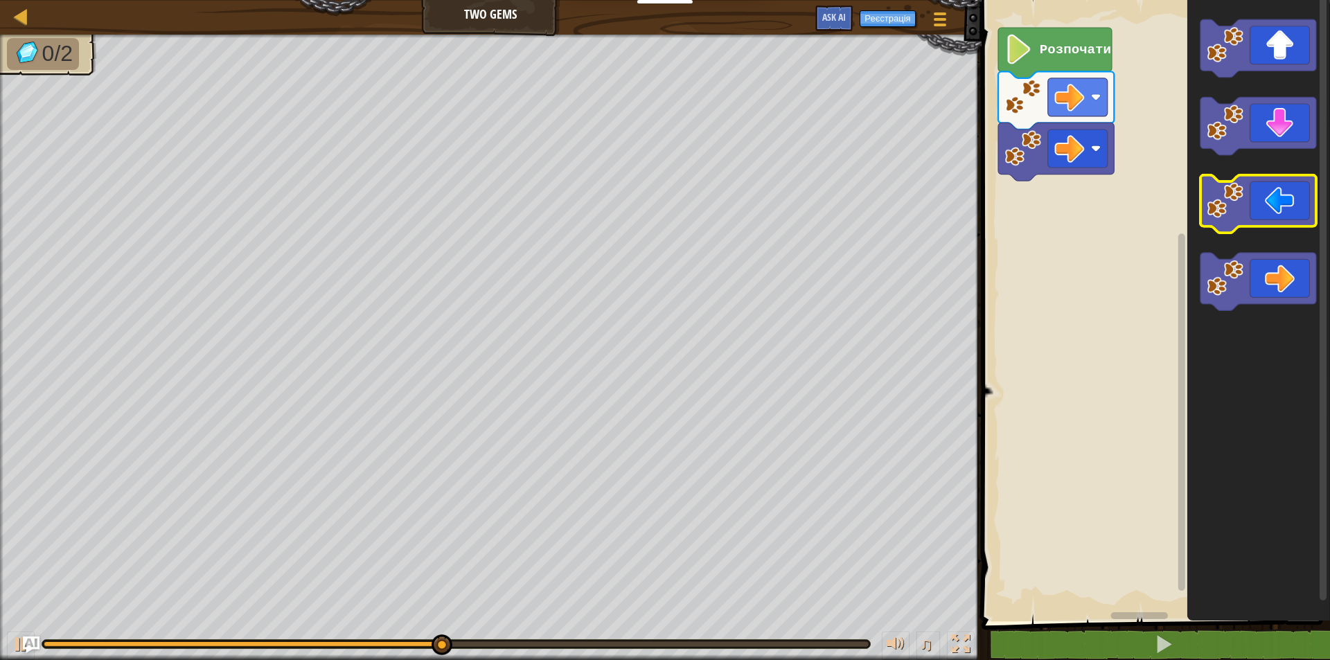
click at [1255, 202] on icon "Робоча область Blockly" at bounding box center [1258, 204] width 116 height 58
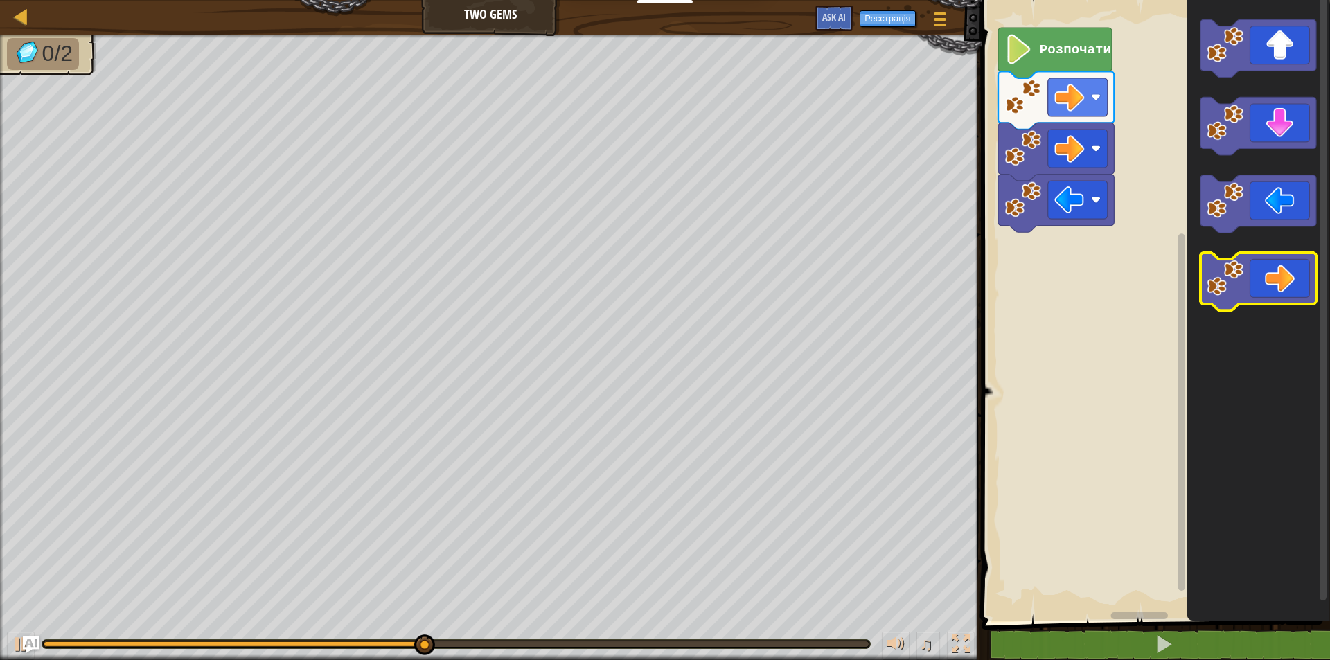
click at [1231, 301] on icon "Робоча область Blockly" at bounding box center [1258, 282] width 116 height 58
click at [1263, 295] on icon "Робоча область Blockly" at bounding box center [1258, 282] width 116 height 58
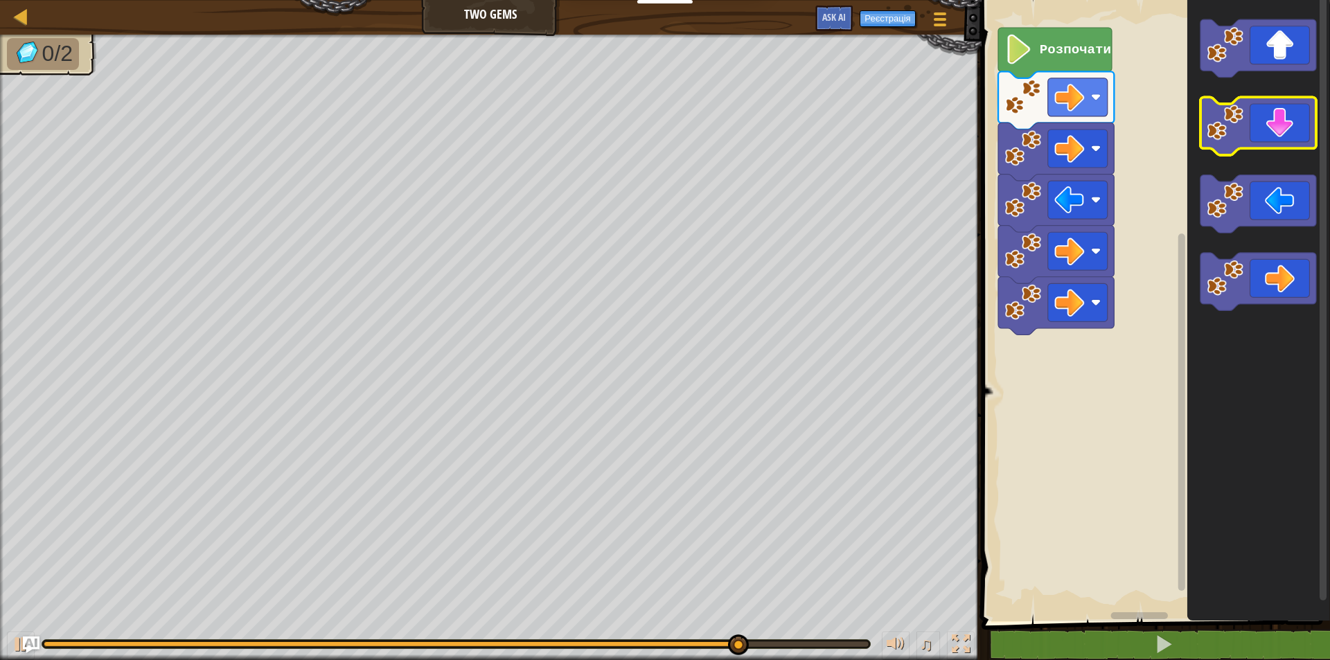
click at [1272, 126] on icon "Робоча область Blockly" at bounding box center [1258, 127] width 116 height 58
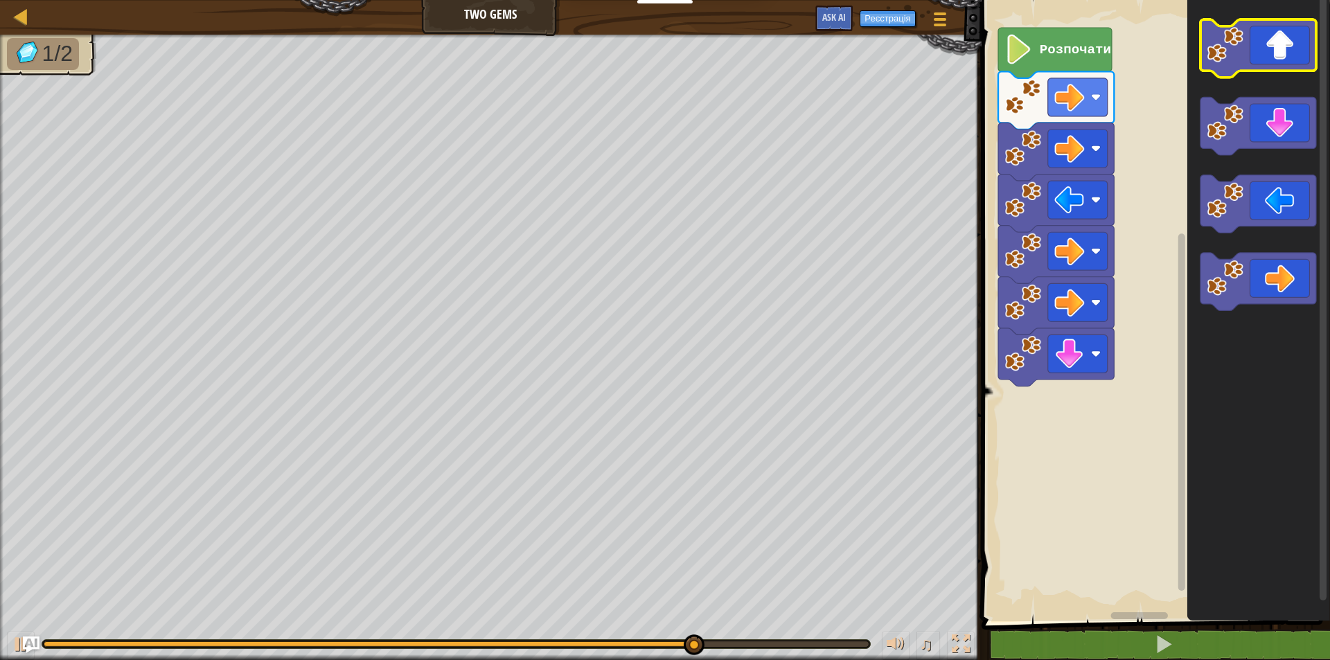
click at [1271, 47] on icon "Робоча область Blockly" at bounding box center [1258, 48] width 116 height 58
click at [1271, 46] on icon "Робоча область Blockly" at bounding box center [1258, 48] width 116 height 58
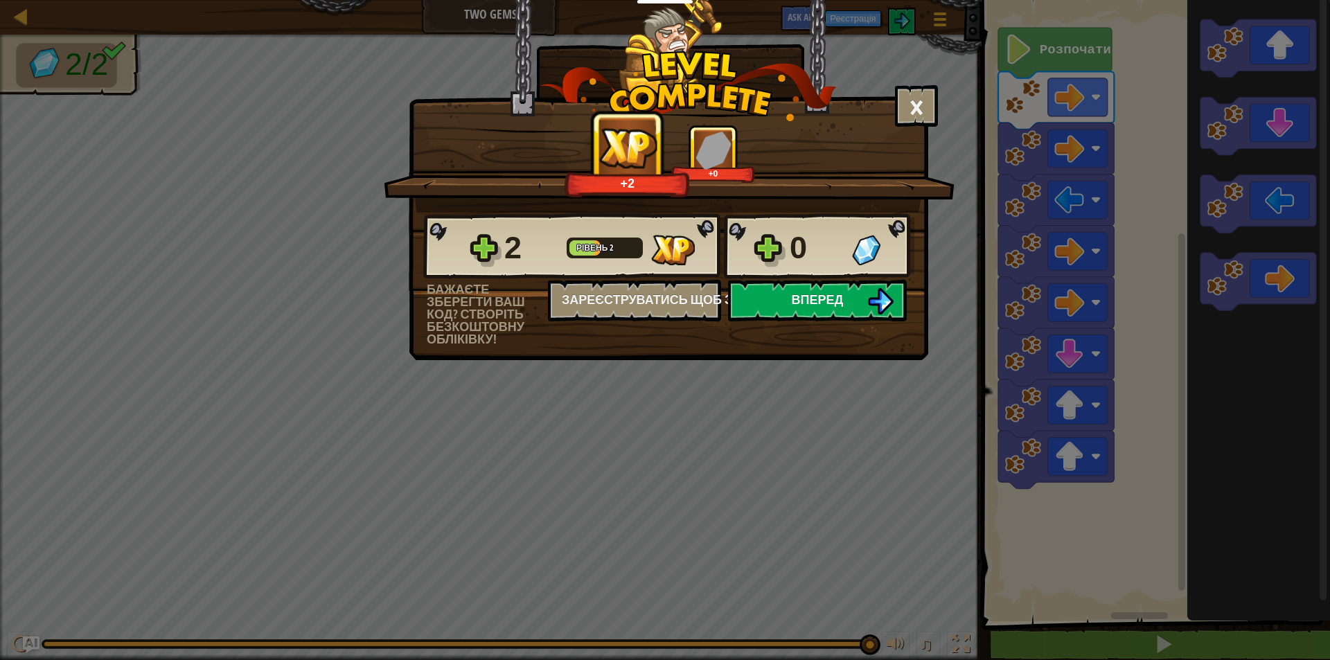
click at [854, 289] on button "Вперед" at bounding box center [817, 301] width 179 height 42
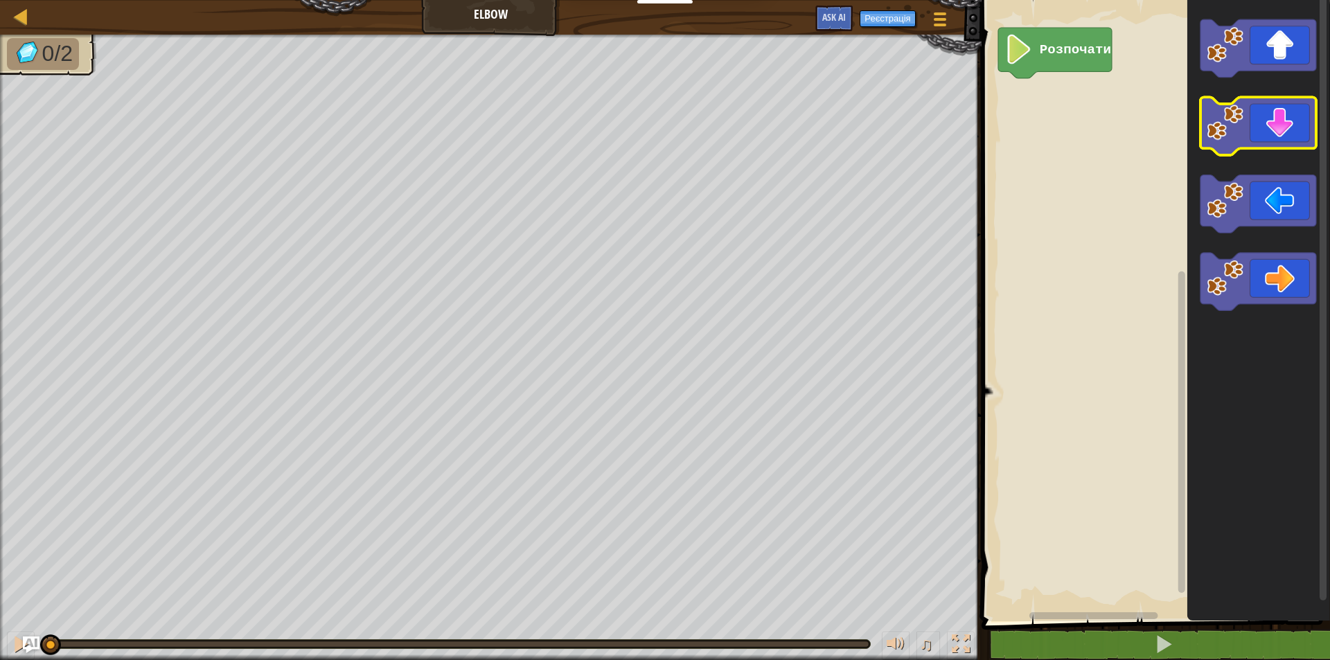
click at [1297, 132] on icon "Робоча область Blockly" at bounding box center [1258, 127] width 116 height 58
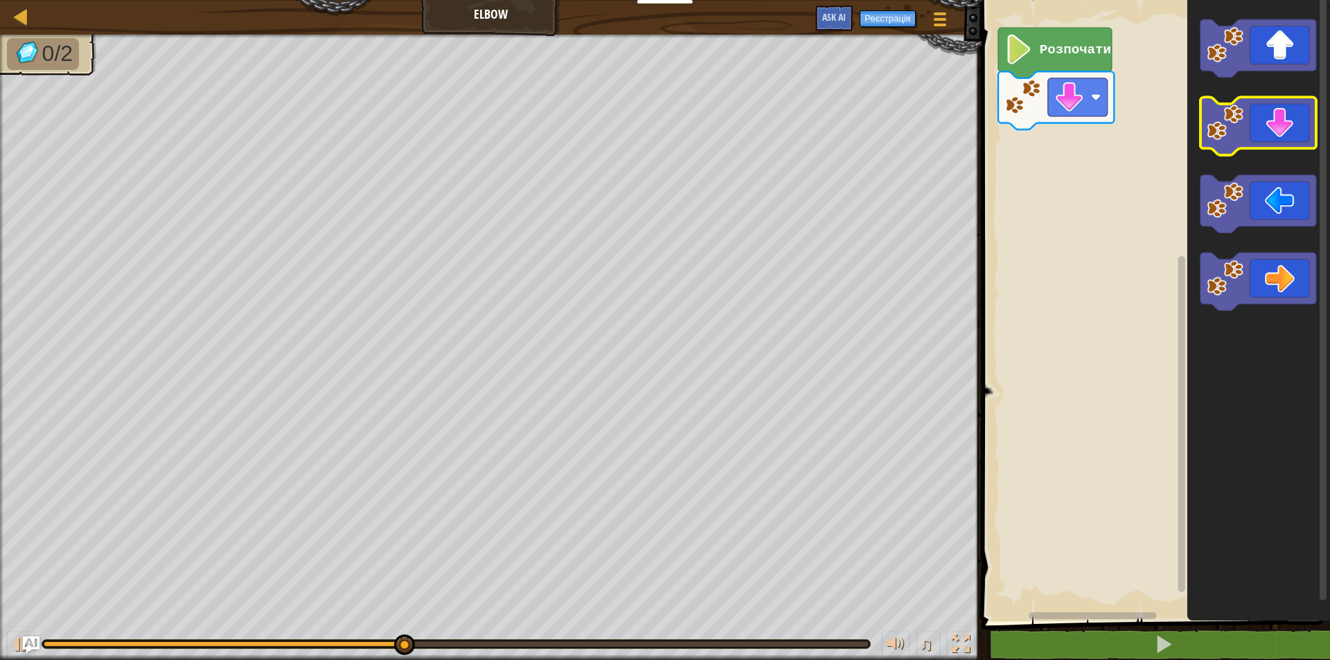
click at [1252, 140] on icon "Робоча область Blockly" at bounding box center [1258, 127] width 116 height 58
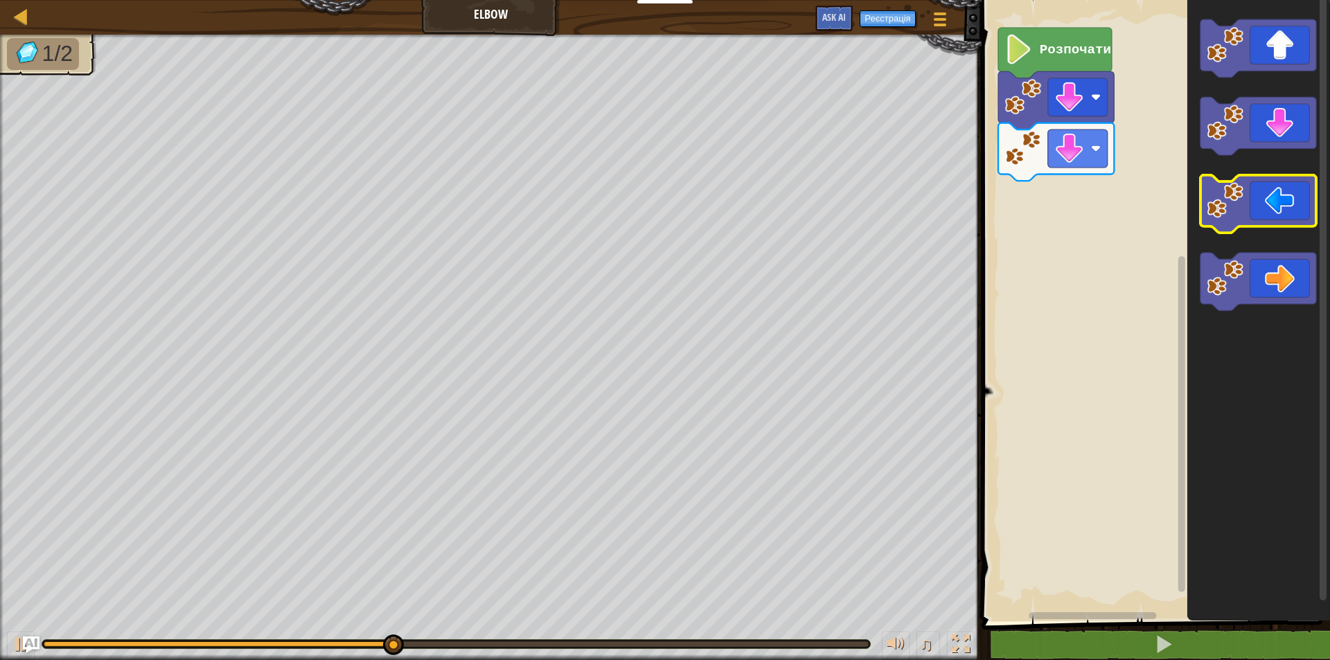
click at [1282, 206] on icon "Робоча область Blockly" at bounding box center [1258, 204] width 116 height 58
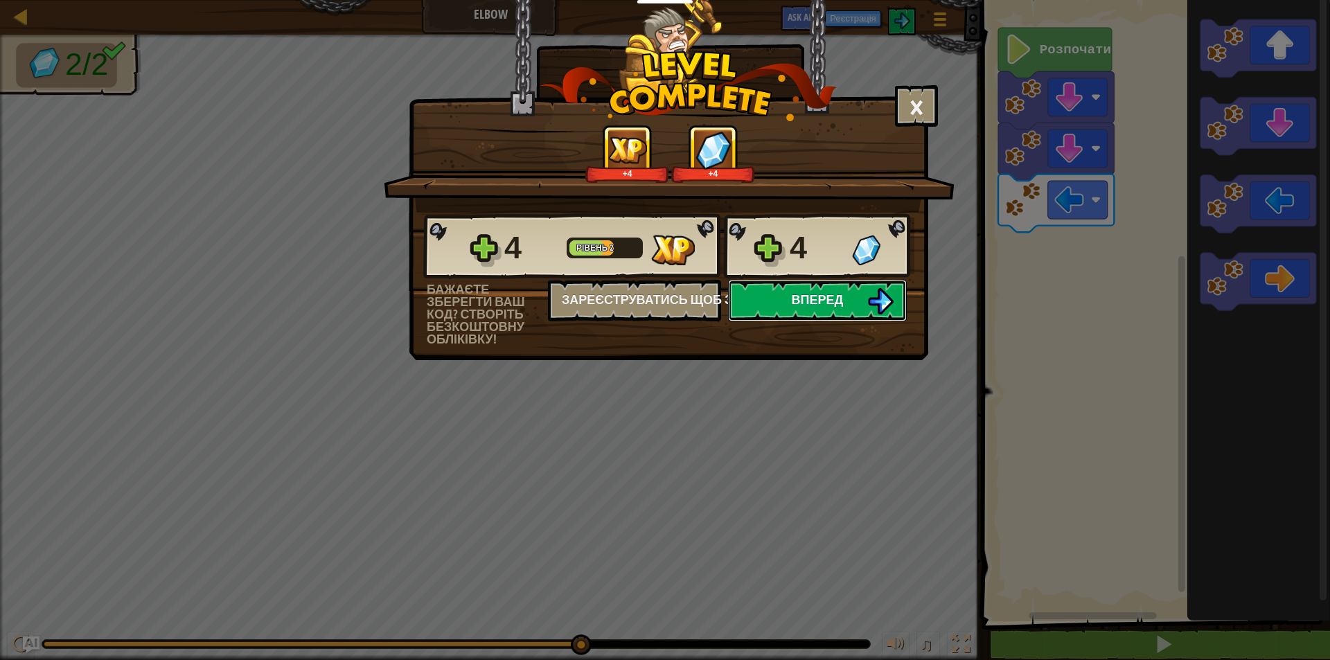
click at [861, 308] on button "Вперед" at bounding box center [817, 301] width 179 height 42
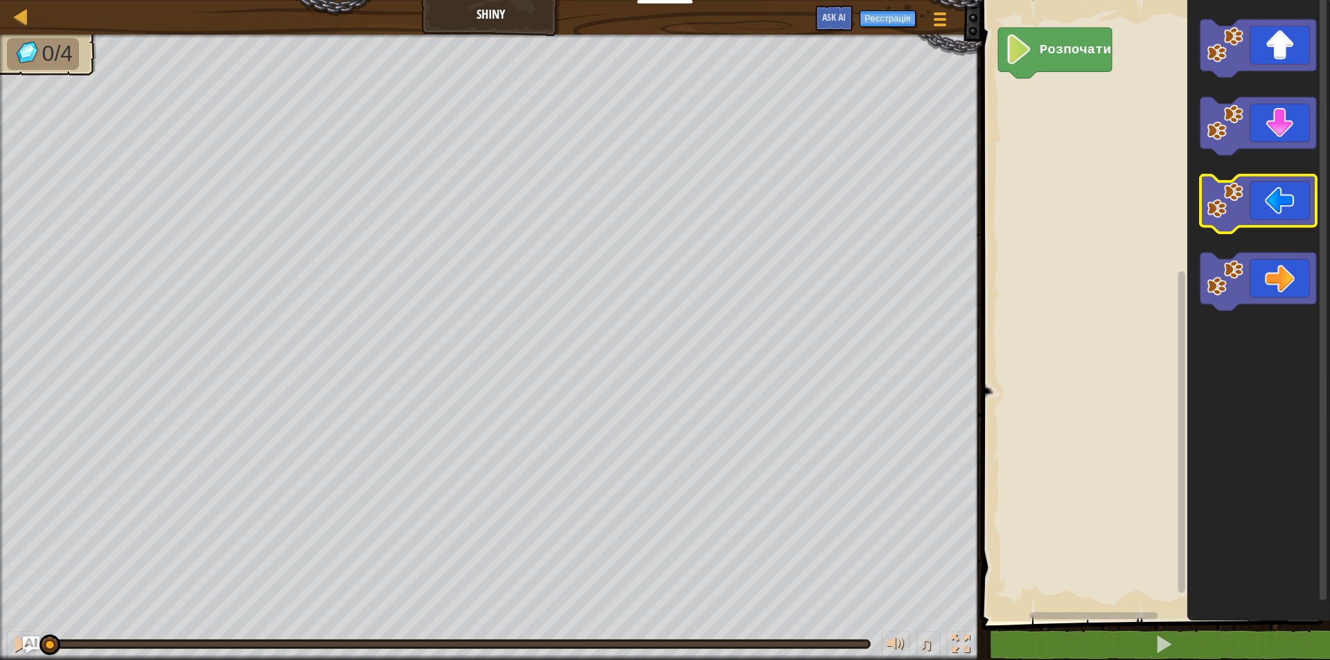
click at [1273, 193] on icon "Робоча область Blockly" at bounding box center [1258, 204] width 116 height 58
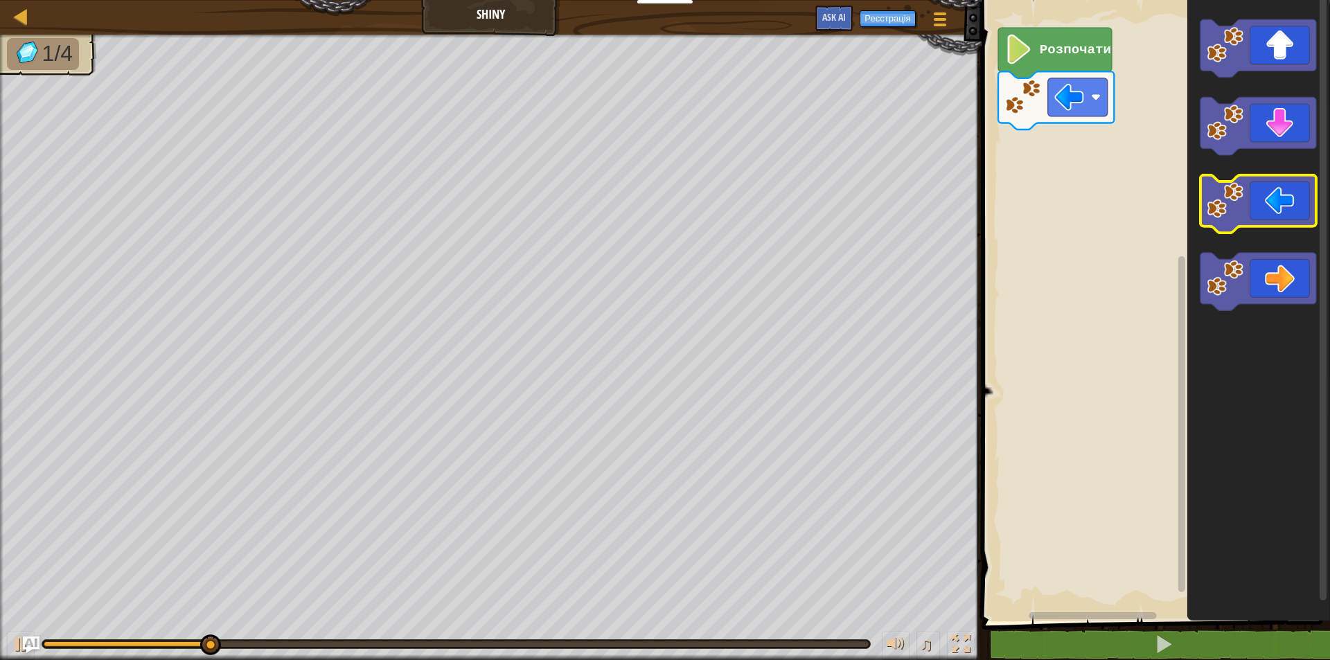
click at [1273, 193] on icon "Робоча область Blockly" at bounding box center [1258, 204] width 116 height 58
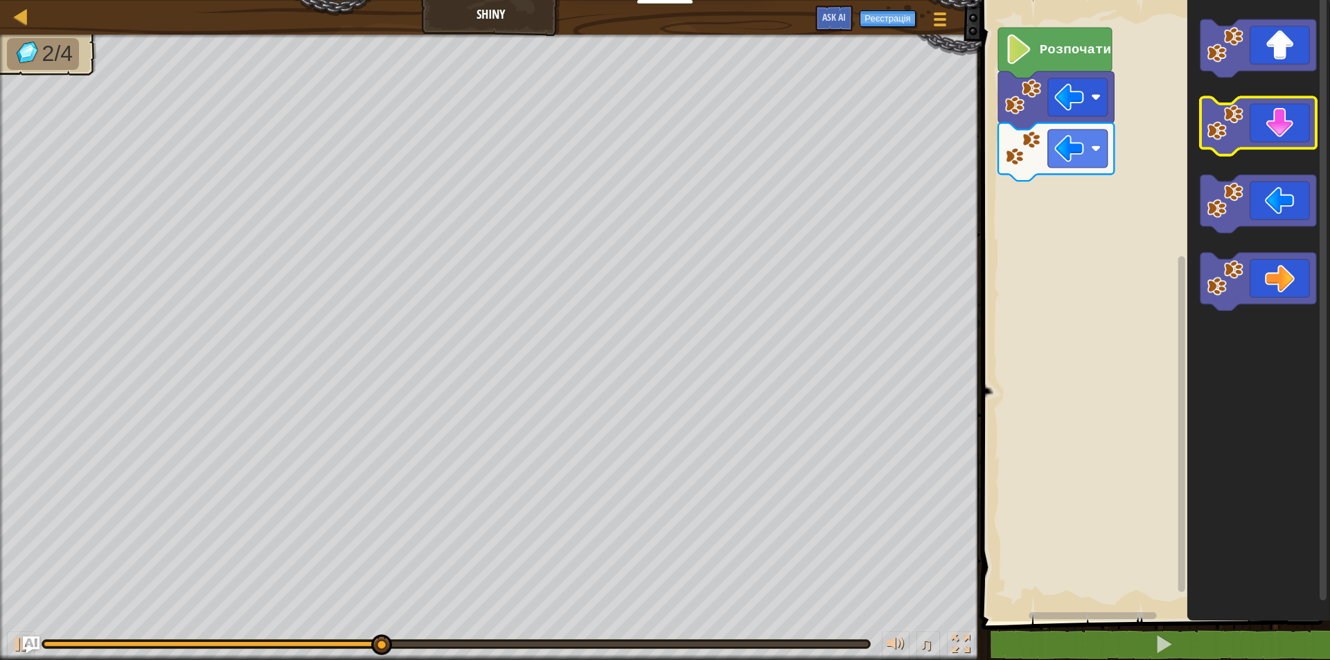
click at [1275, 134] on icon "Робоча область Blockly" at bounding box center [1258, 127] width 116 height 58
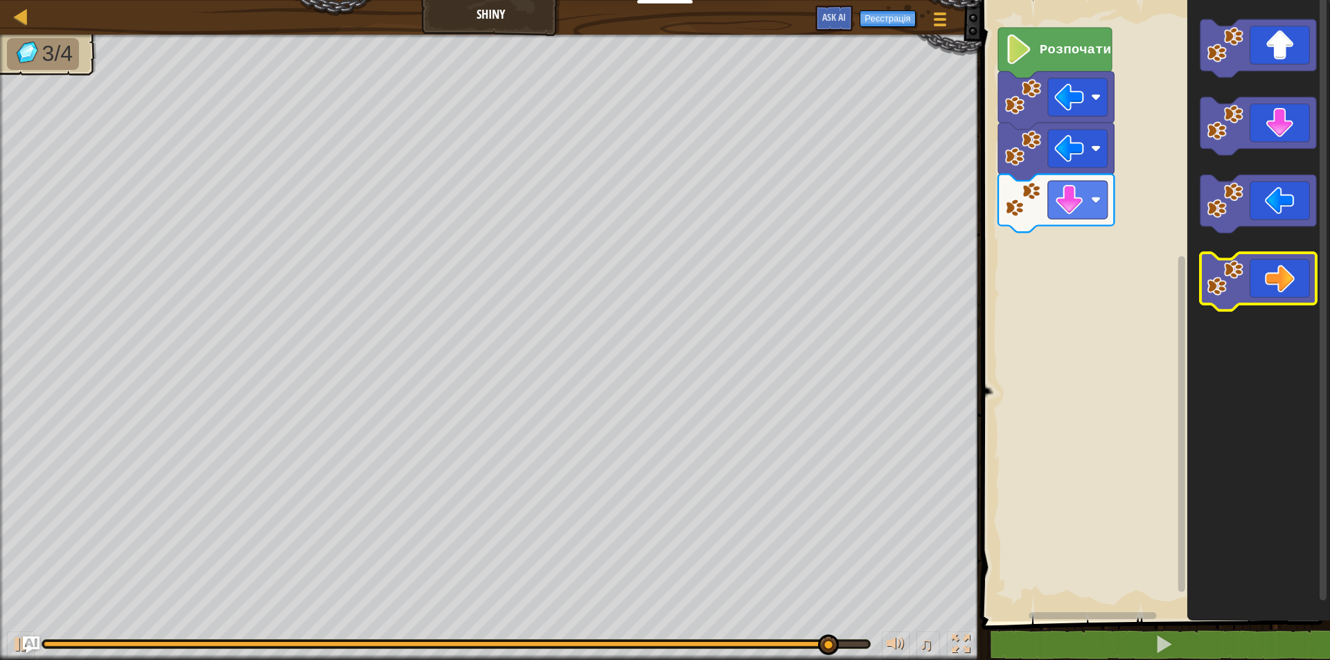
click at [1273, 270] on icon "Робоча область Blockly" at bounding box center [1258, 282] width 116 height 58
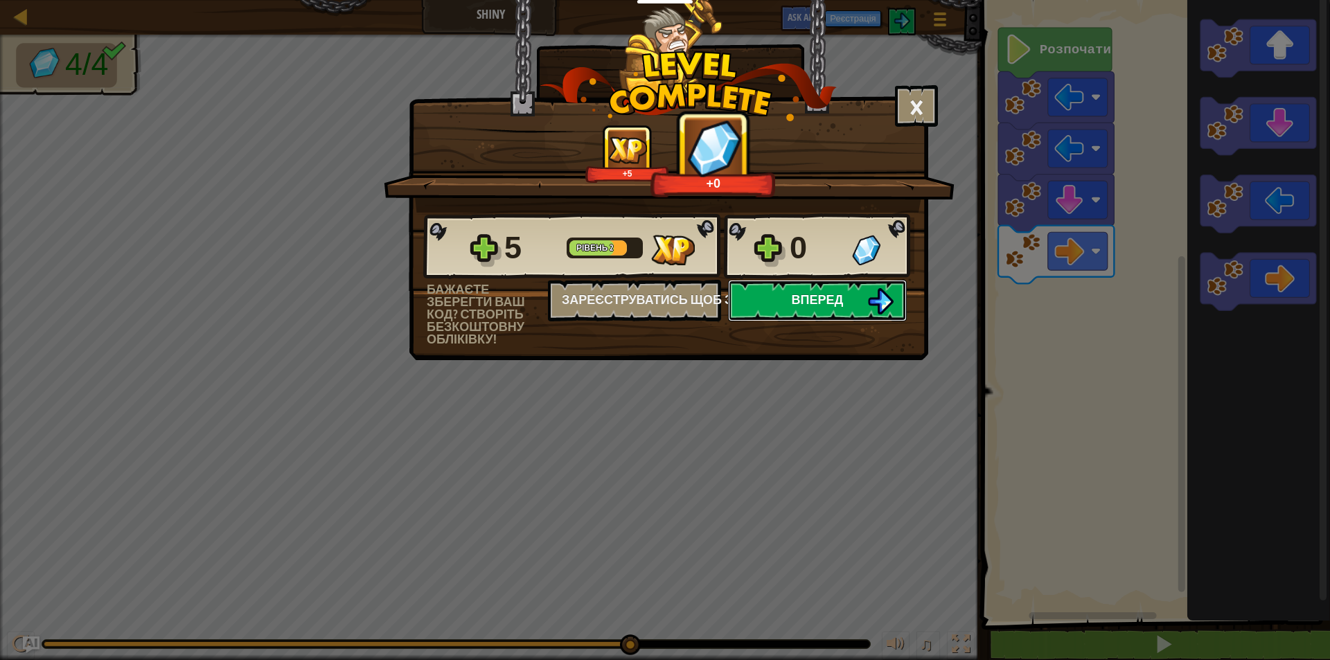
click at [788, 298] on button "Вперед" at bounding box center [817, 301] width 179 height 42
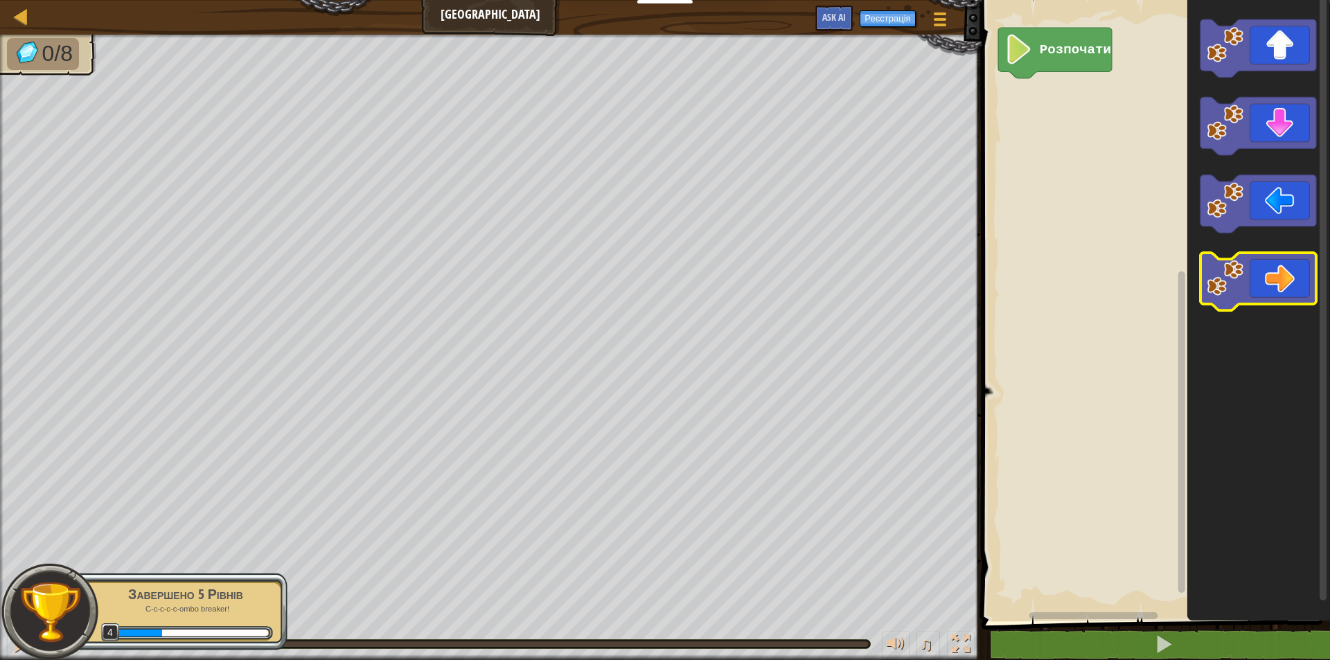
click at [1309, 267] on icon "Робоча область Blockly" at bounding box center [1258, 282] width 116 height 58
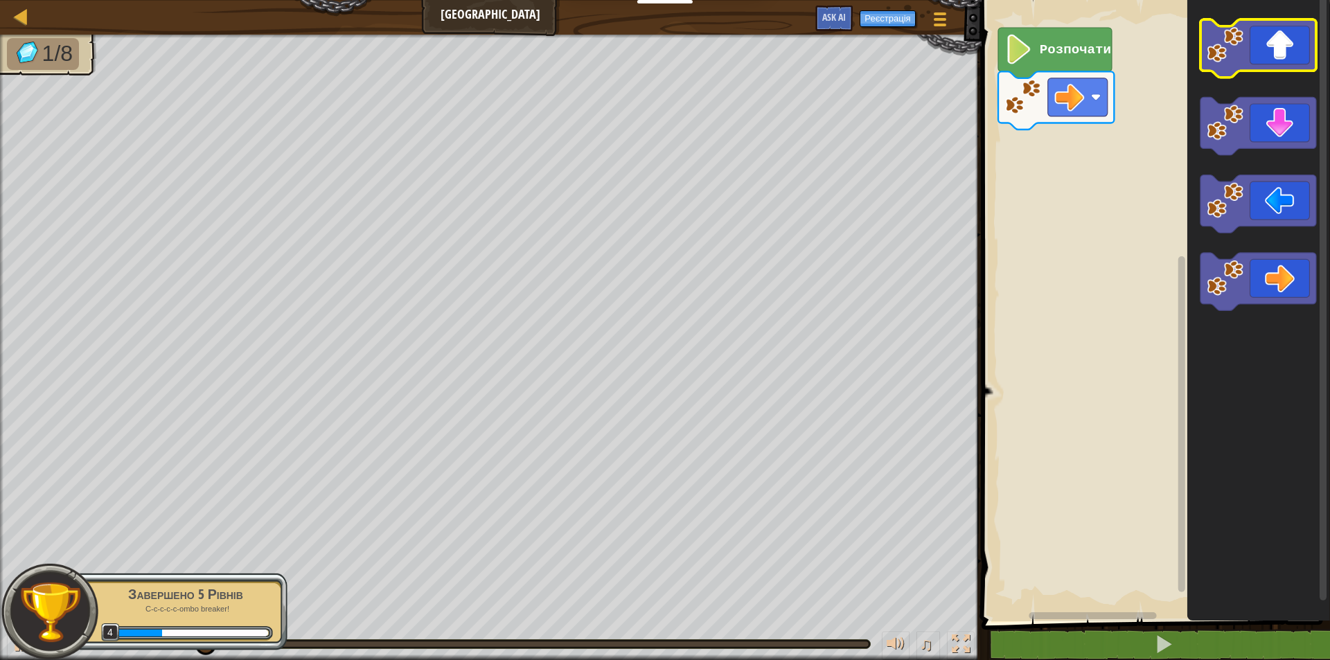
click at [1271, 58] on icon "Робоча область Blockly" at bounding box center [1258, 48] width 116 height 58
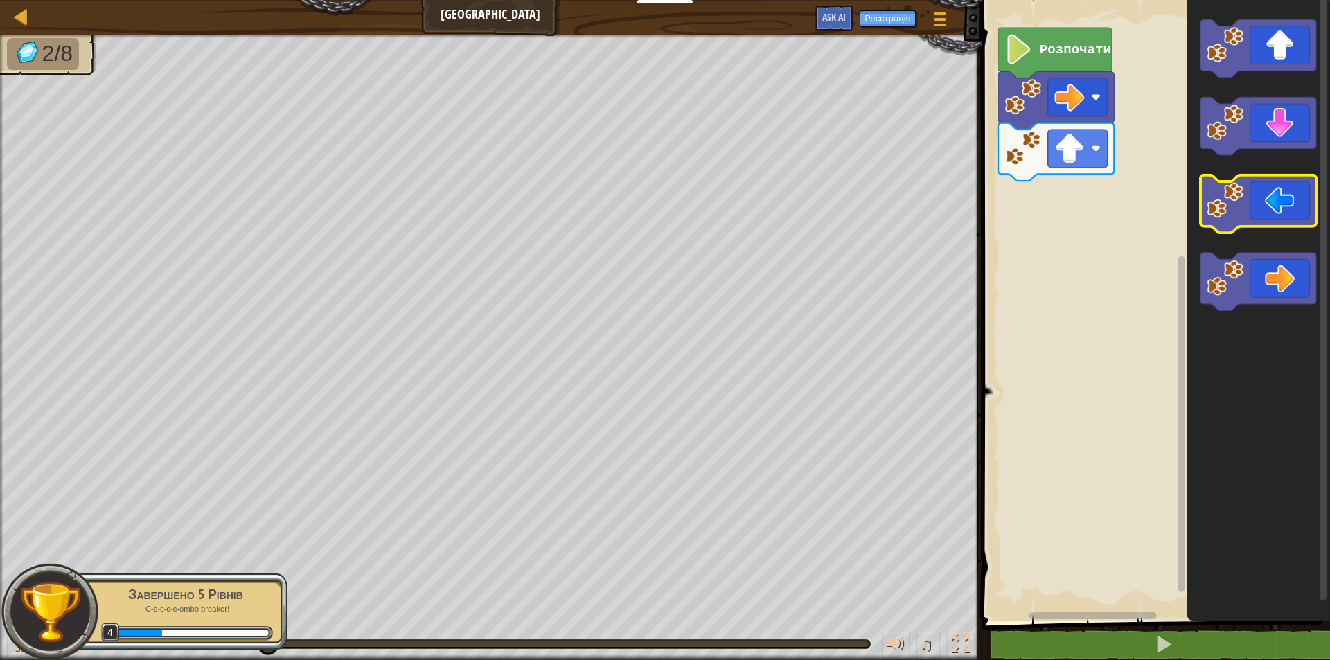
click at [1269, 191] on icon "Робоча область Blockly" at bounding box center [1258, 204] width 116 height 58
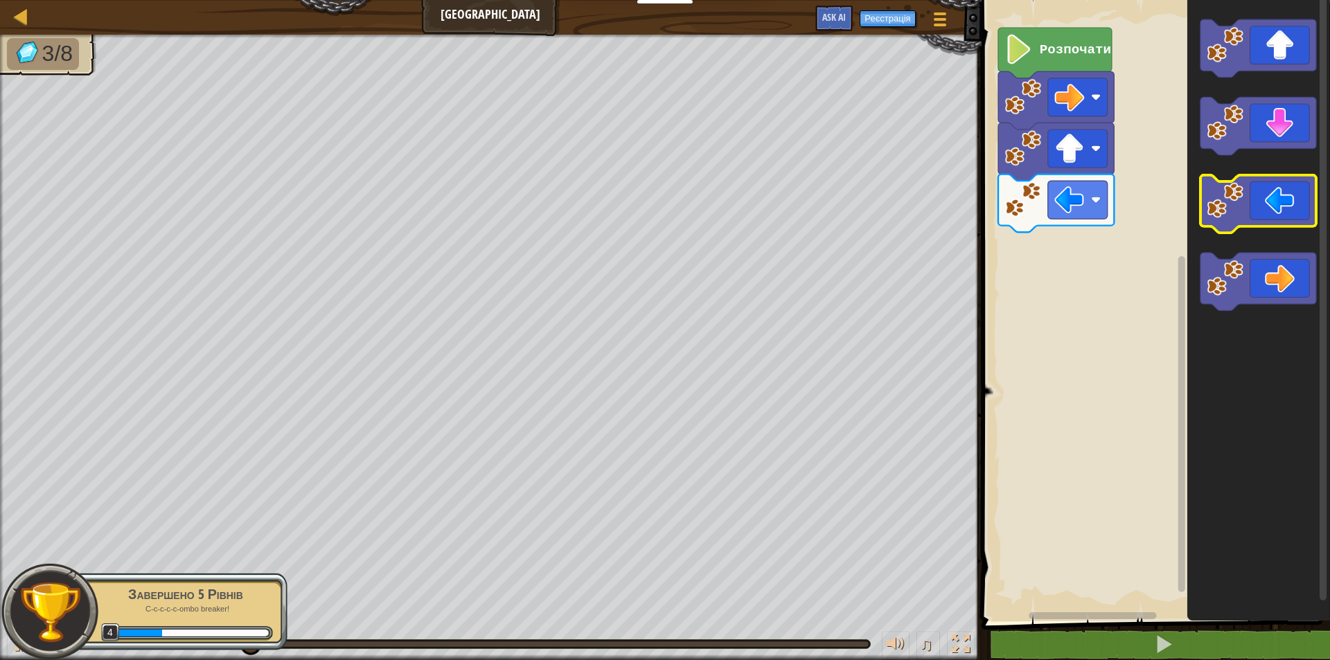
click at [1269, 190] on icon "Робоча область Blockly" at bounding box center [1258, 204] width 116 height 58
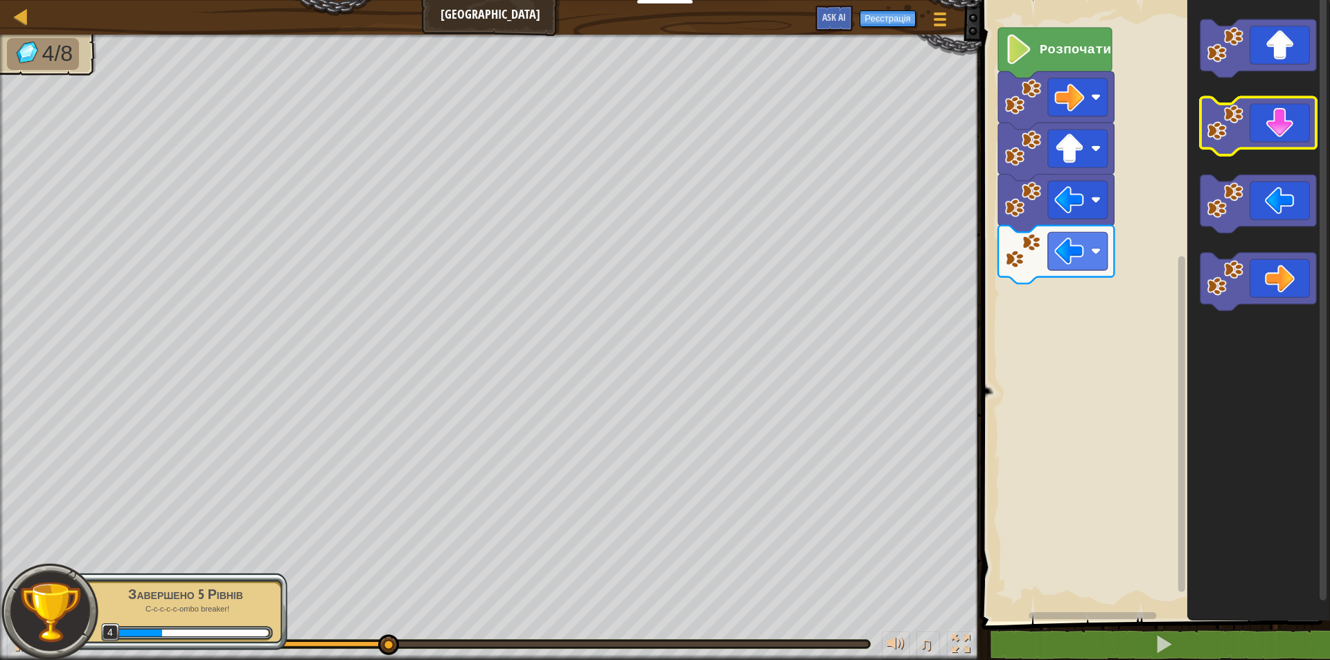
click at [1259, 125] on icon "Робоча область Blockly" at bounding box center [1258, 127] width 116 height 58
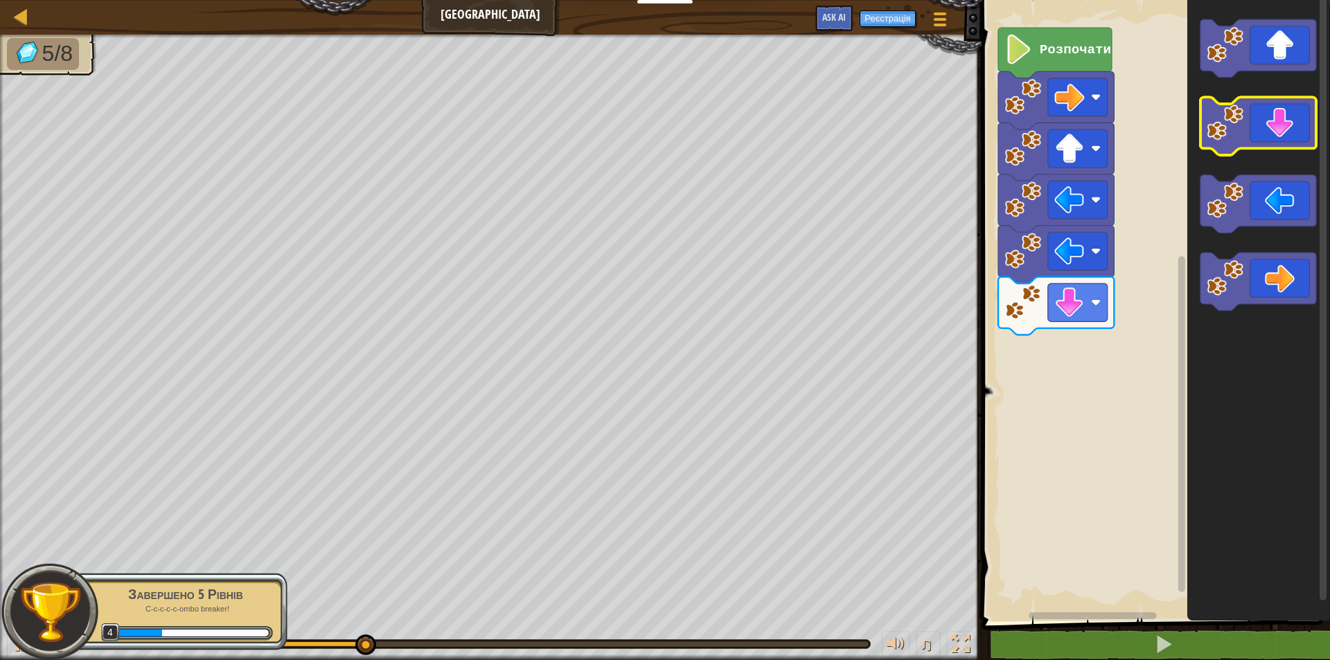
click at [1260, 125] on icon "Робоча область Blockly" at bounding box center [1258, 127] width 116 height 58
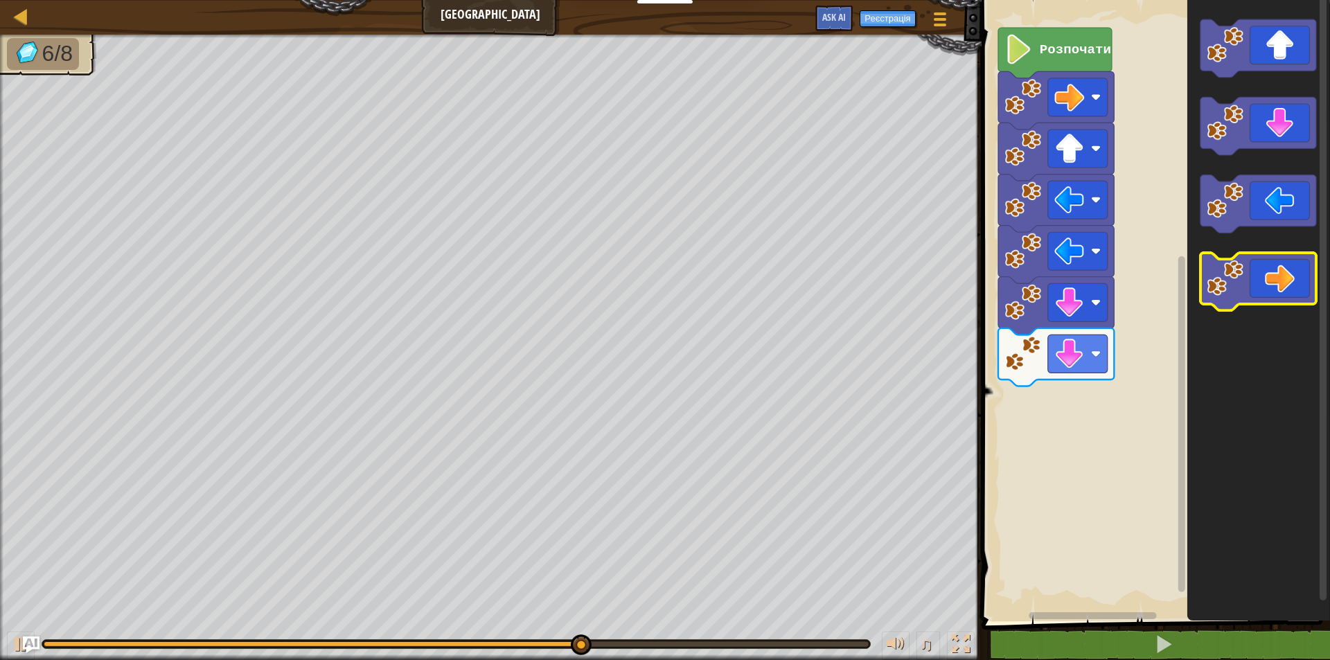
click at [1293, 287] on icon "Робоча область Blockly" at bounding box center [1258, 282] width 116 height 58
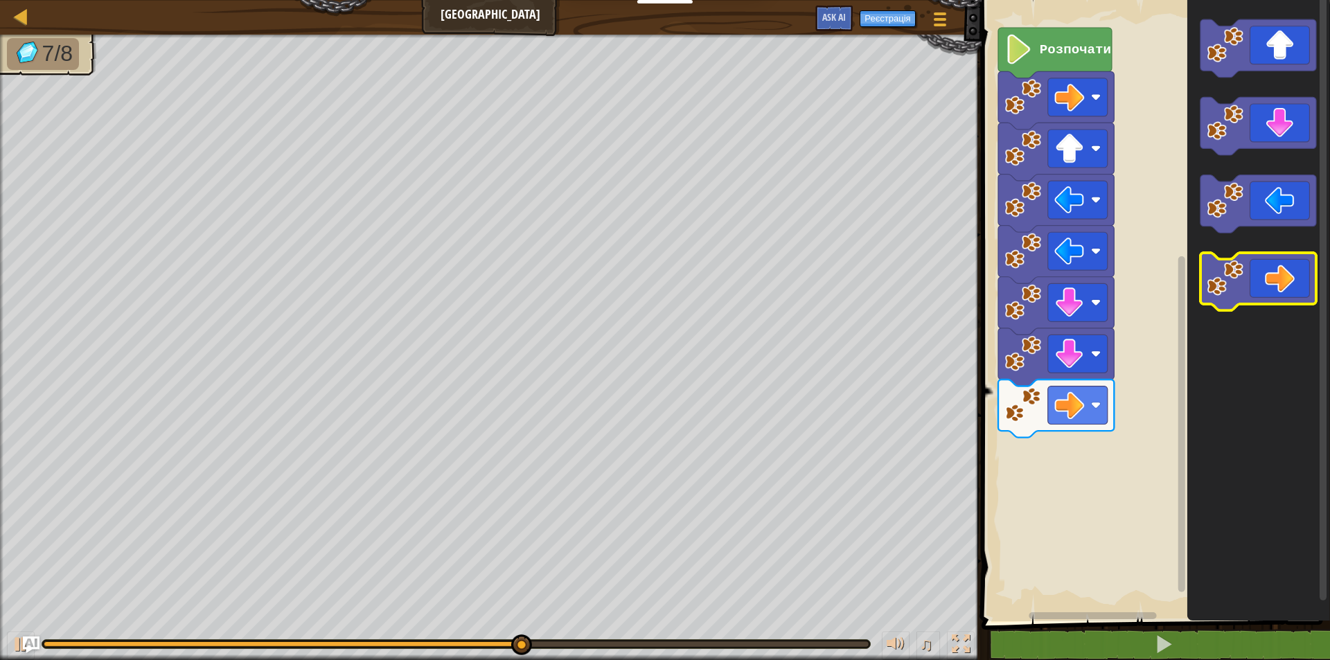
click at [1292, 287] on icon "Робоча область Blockly" at bounding box center [1258, 282] width 116 height 58
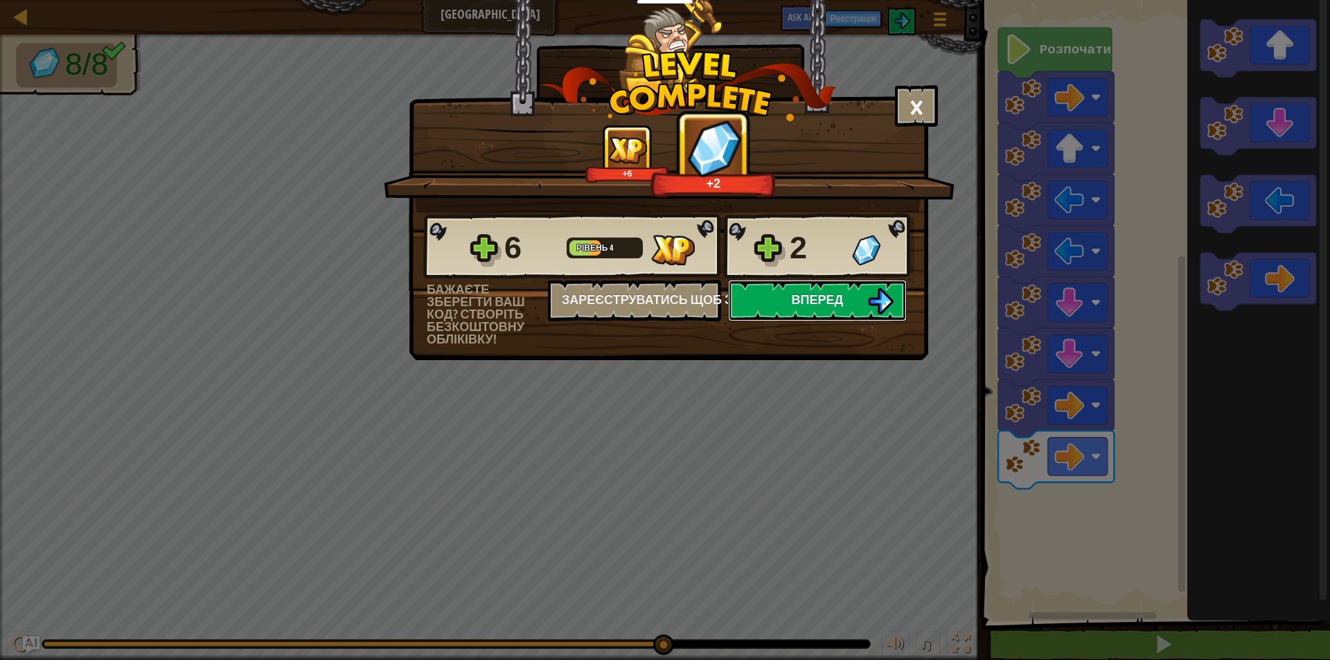
click at [847, 303] on button "Вперед" at bounding box center [817, 301] width 179 height 42
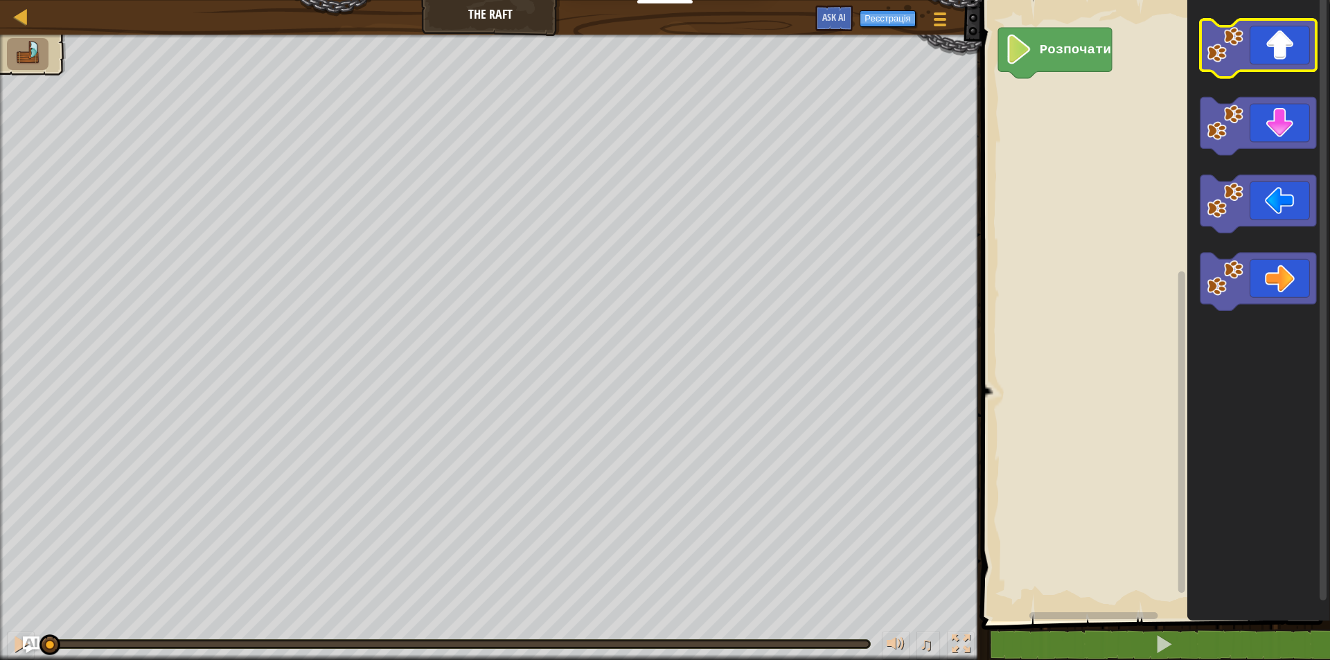
click at [1250, 48] on icon "Робоча область Blockly" at bounding box center [1258, 48] width 116 height 58
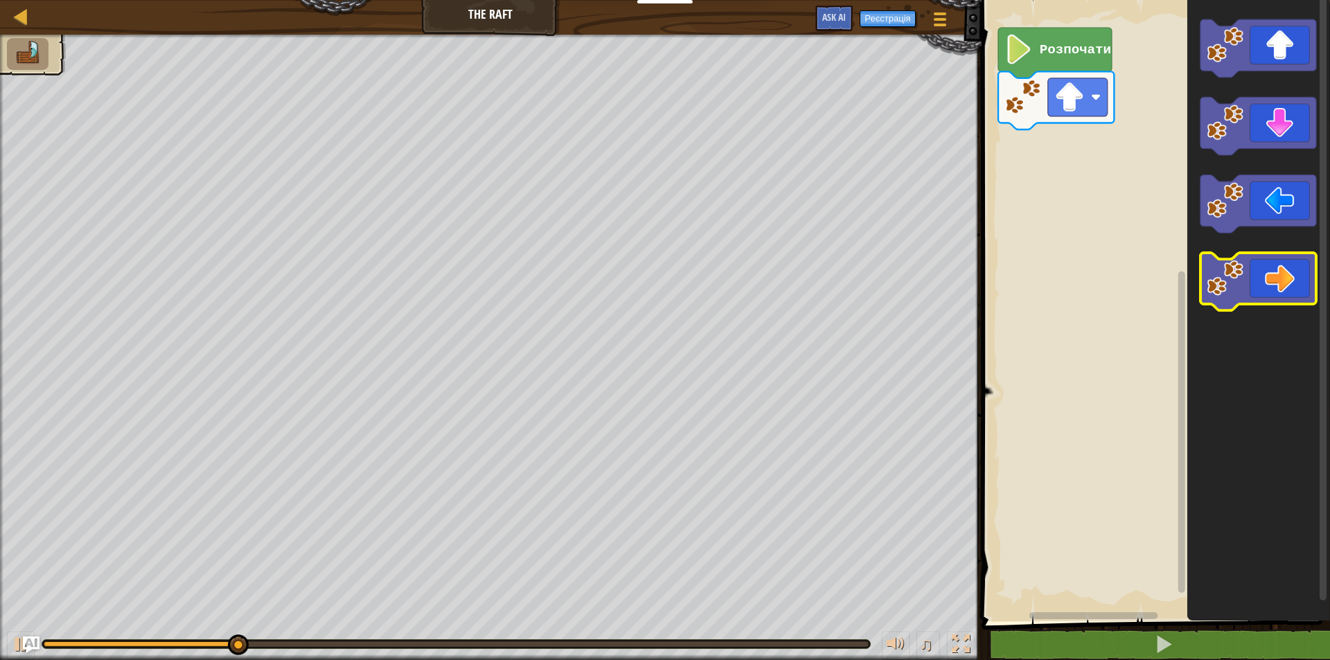
click at [1256, 303] on g "Робоча область Blockly" at bounding box center [1258, 165] width 116 height 292
click at [1294, 273] on icon "Робоча область Blockly" at bounding box center [1258, 282] width 116 height 58
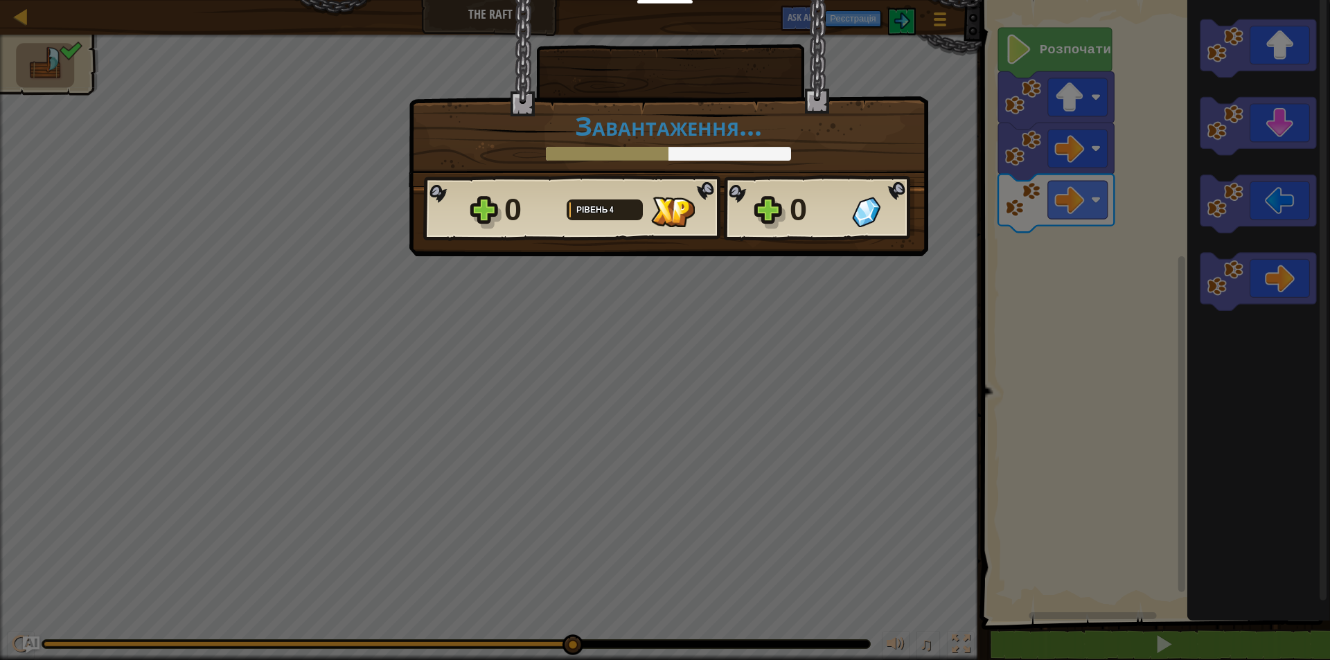
drag, startPoint x: 822, startPoint y: 299, endPoint x: 840, endPoint y: 290, distance: 21.1
click at [840, 290] on div "× Наскільки цікавим був цей рівень? Завантаження... Reticulating Splines... Зав…" at bounding box center [665, 330] width 1330 height 660
click at [802, 276] on div "× Наскільки цікавим був цей рівень? Завантаження... Reticulating Splines... Зав…" at bounding box center [665, 330] width 1330 height 660
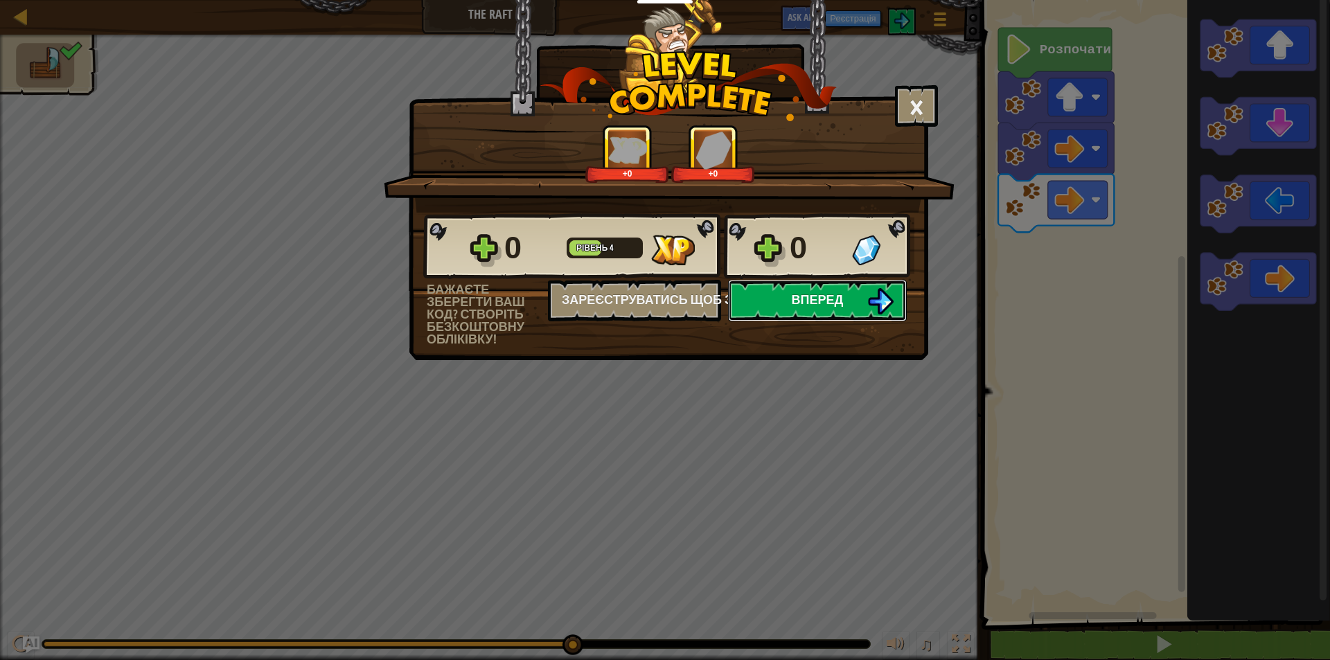
click at [815, 294] on span "Вперед" at bounding box center [818, 299] width 52 height 17
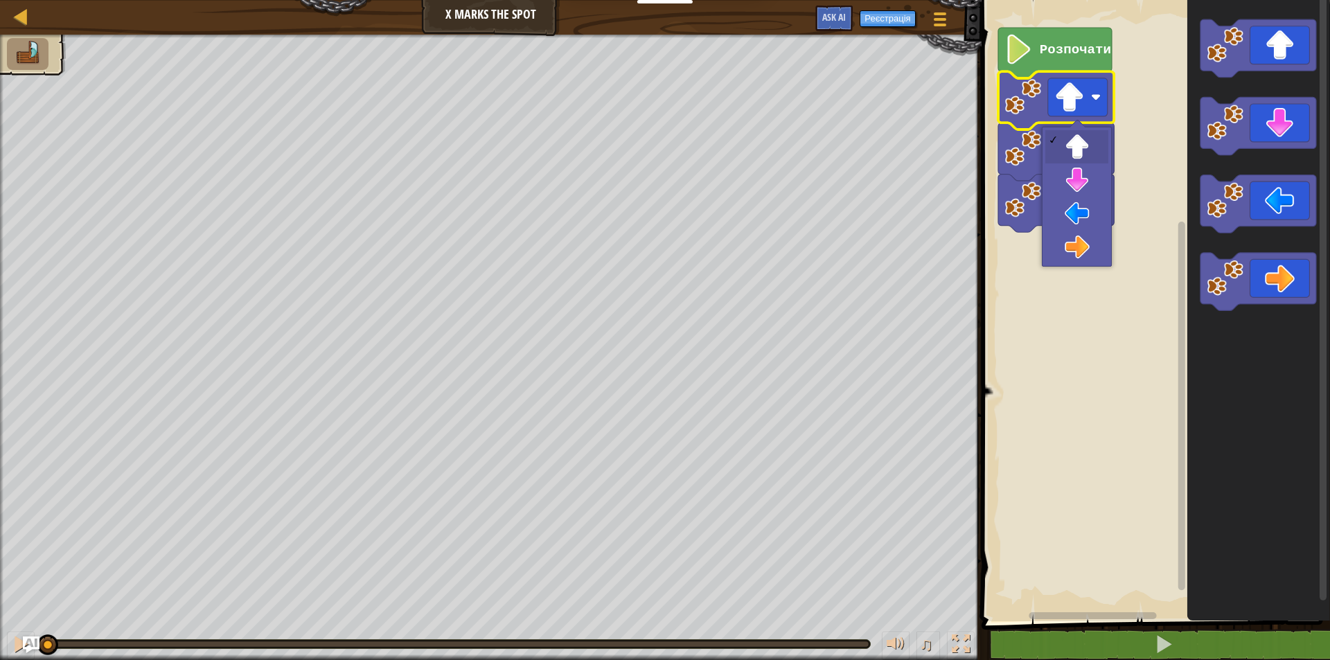
click at [1143, 231] on rect "Робоча область Blockly" at bounding box center [1154, 307] width 353 height 628
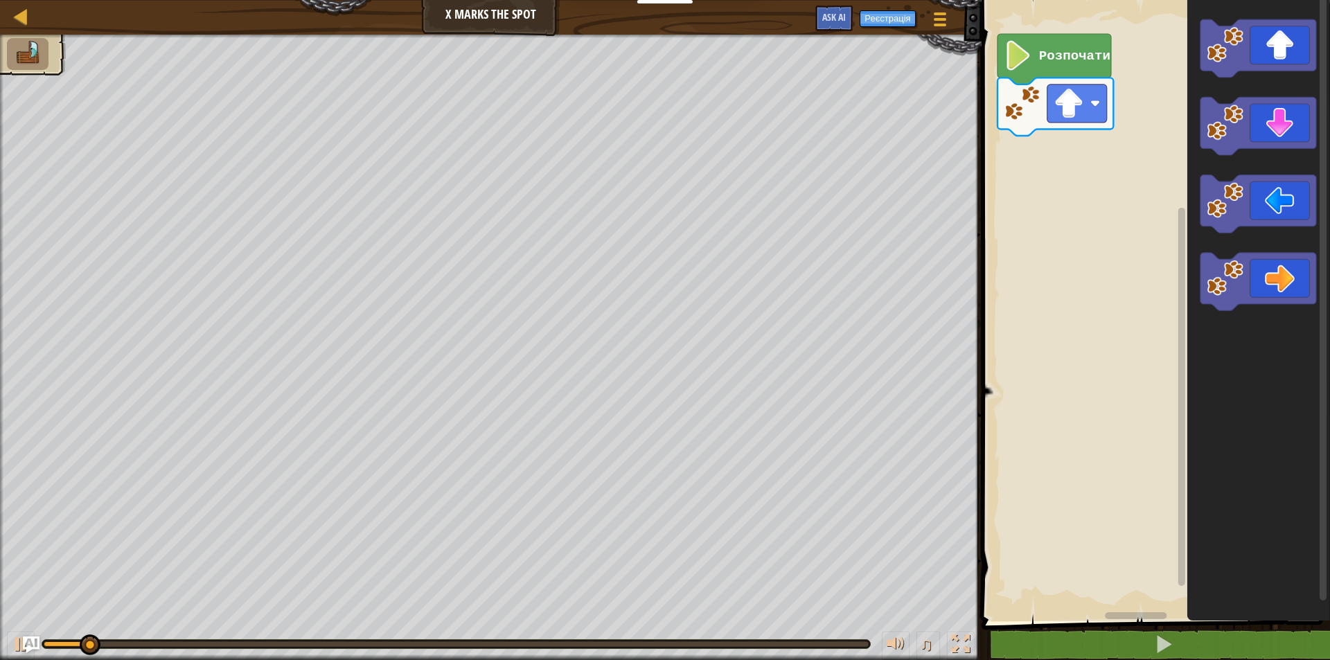
click at [950, 157] on div "Карта X Marks the Spot Ігрове меню Реєстрація Ask AI 1 הההההההההההההההההההההההה…" at bounding box center [665, 330] width 1330 height 660
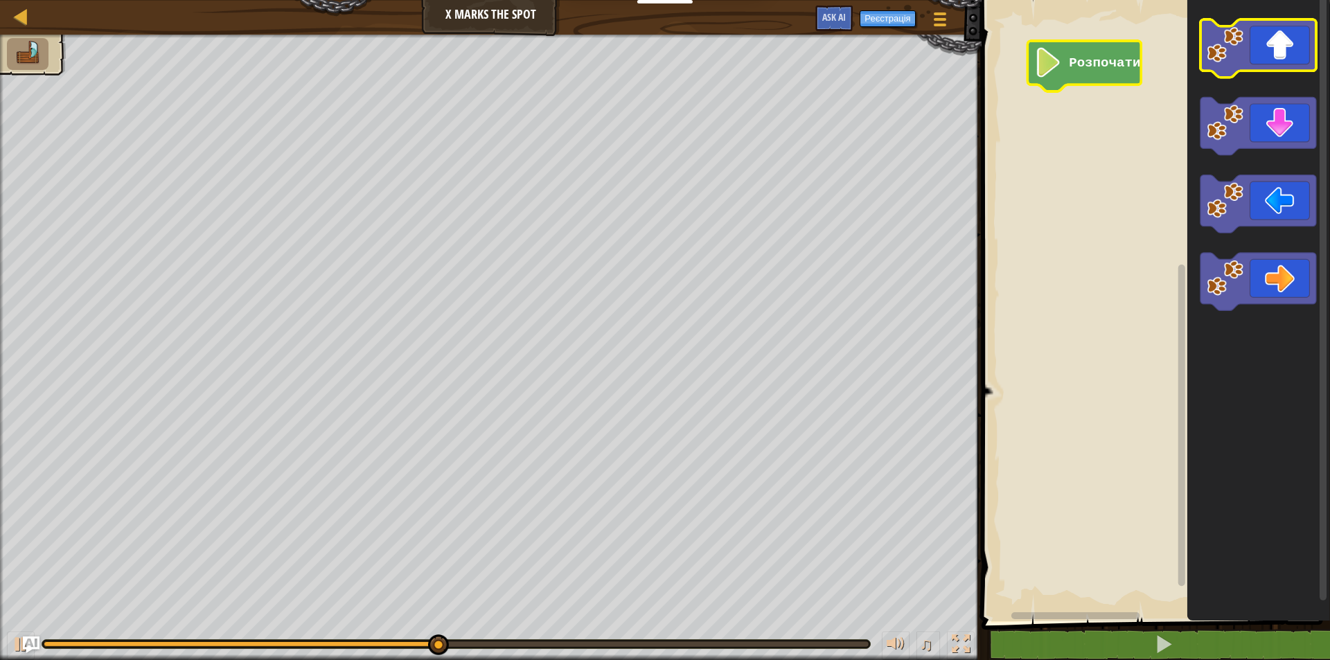
click at [1267, 60] on icon "Робоча область Blockly" at bounding box center [1258, 48] width 116 height 58
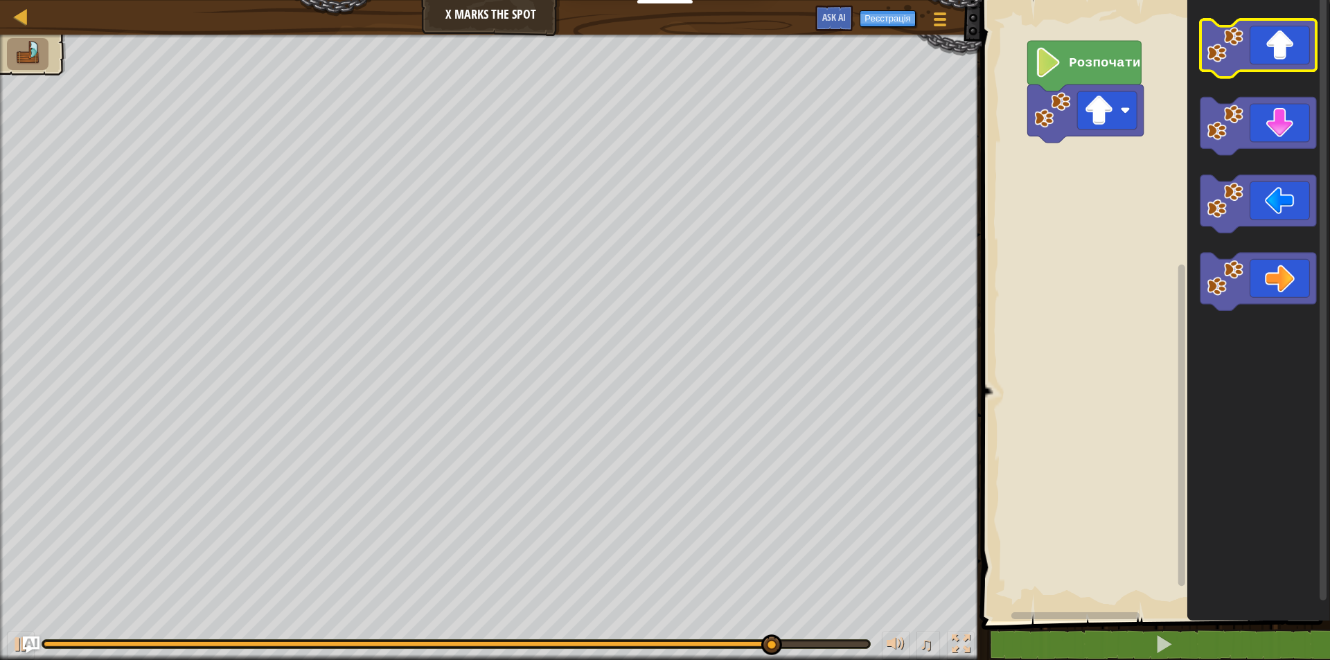
click at [1237, 48] on image "Робоча область Blockly" at bounding box center [1225, 44] width 37 height 37
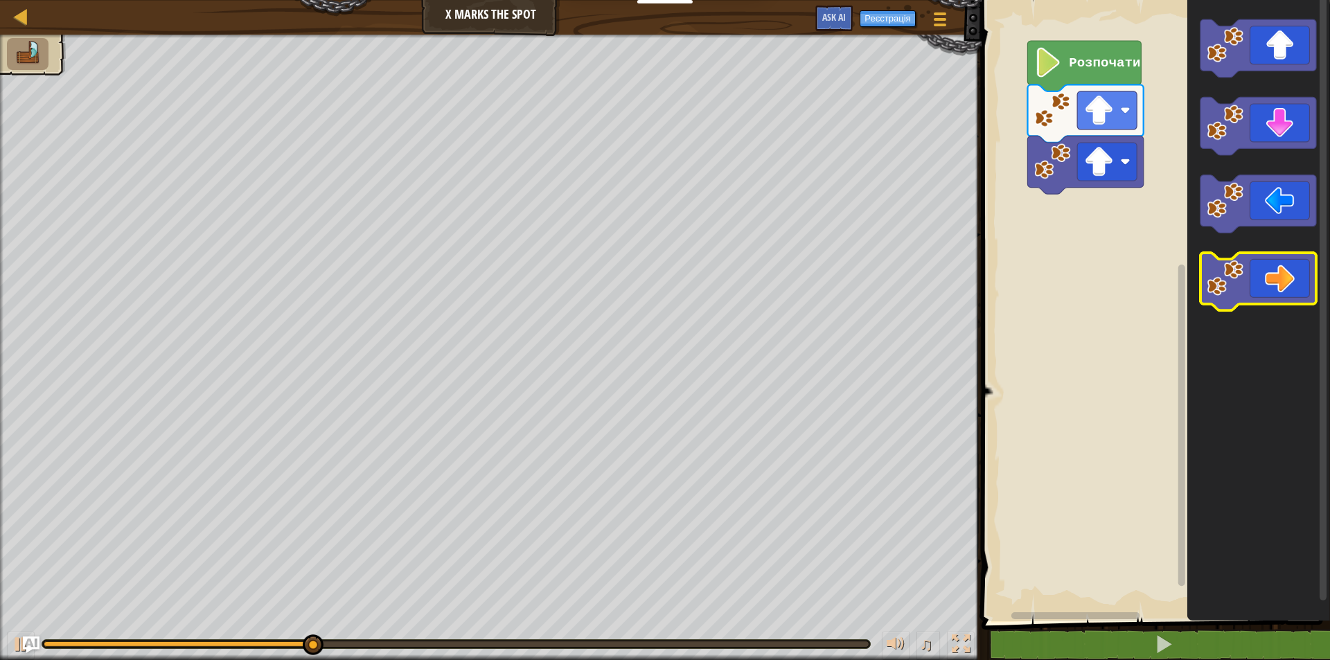
click at [1282, 281] on icon "Робоча область Blockly" at bounding box center [1258, 282] width 116 height 58
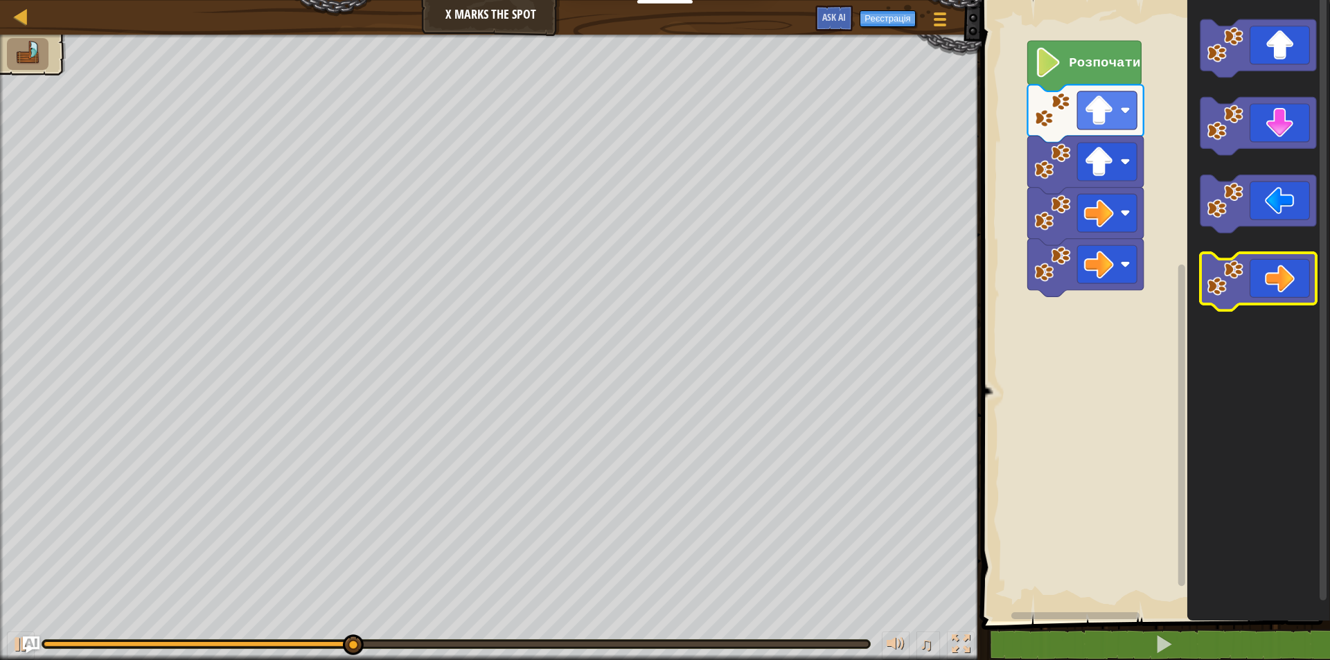
click at [1282, 281] on icon "Робоча область Blockly" at bounding box center [1258, 282] width 116 height 58
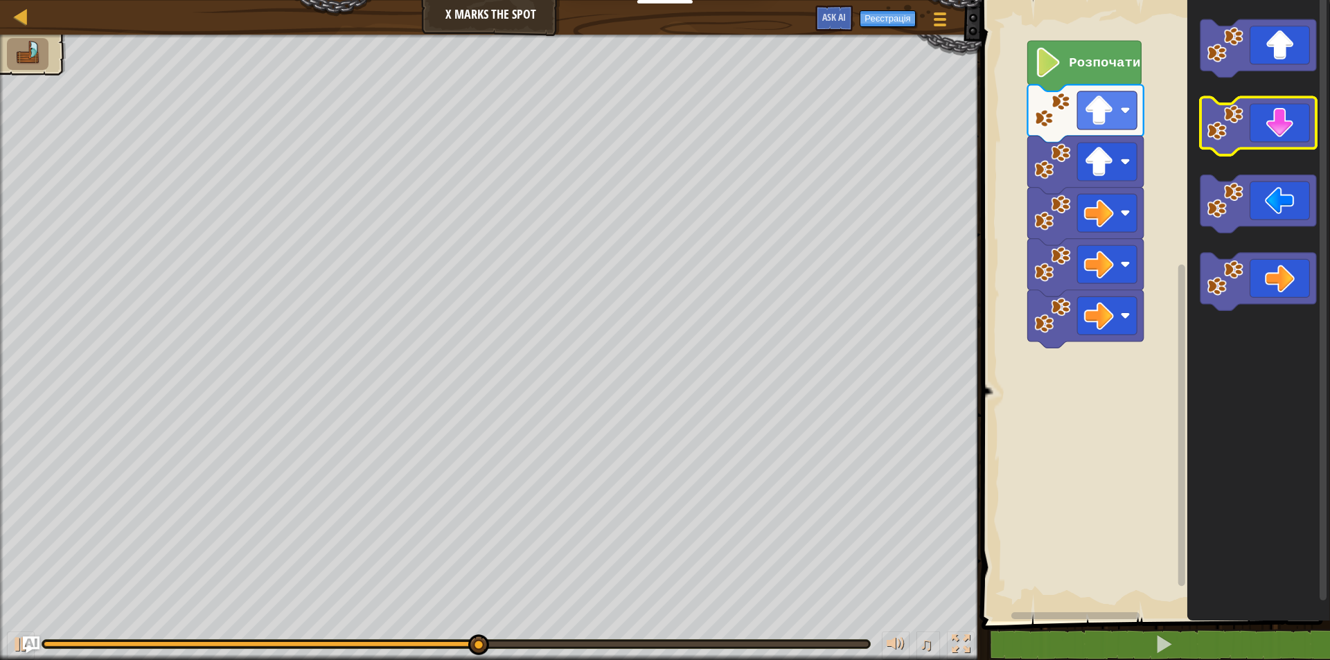
click at [1273, 136] on icon "Робоча область Blockly" at bounding box center [1258, 127] width 116 height 58
click at [1272, 136] on icon "Робоча область Blockly" at bounding box center [1258, 127] width 116 height 58
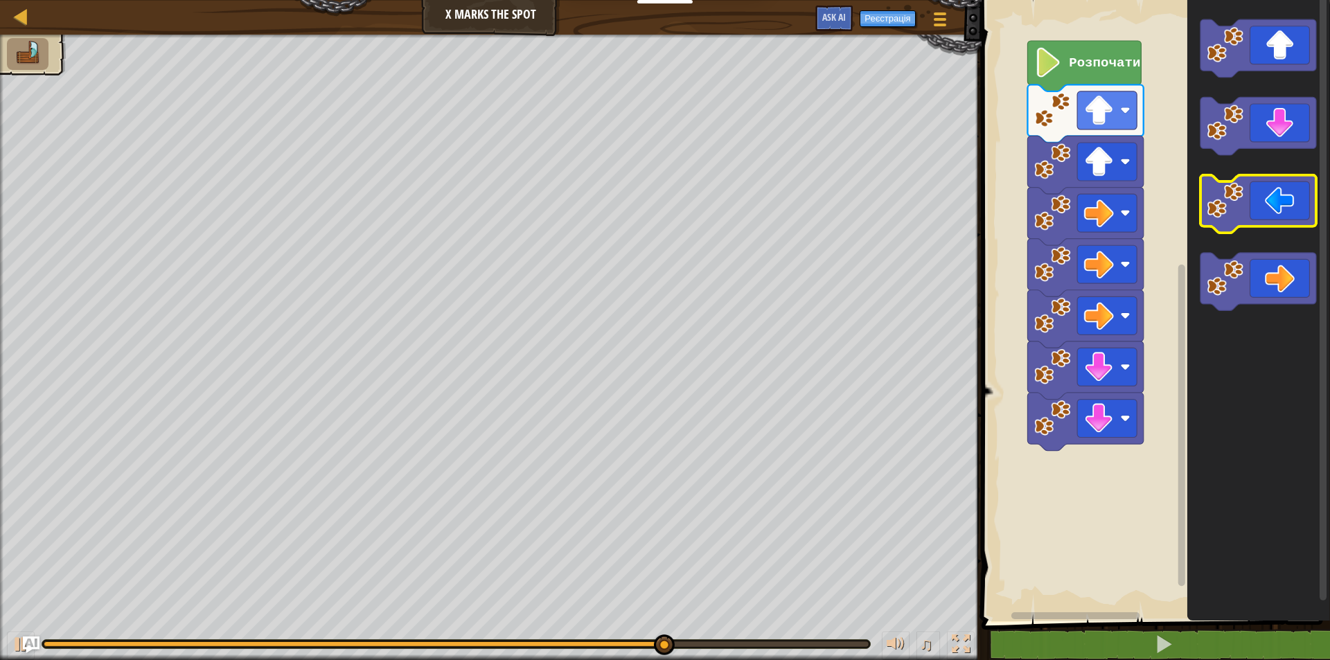
click at [1248, 220] on icon "Робоча область Blockly" at bounding box center [1258, 204] width 116 height 58
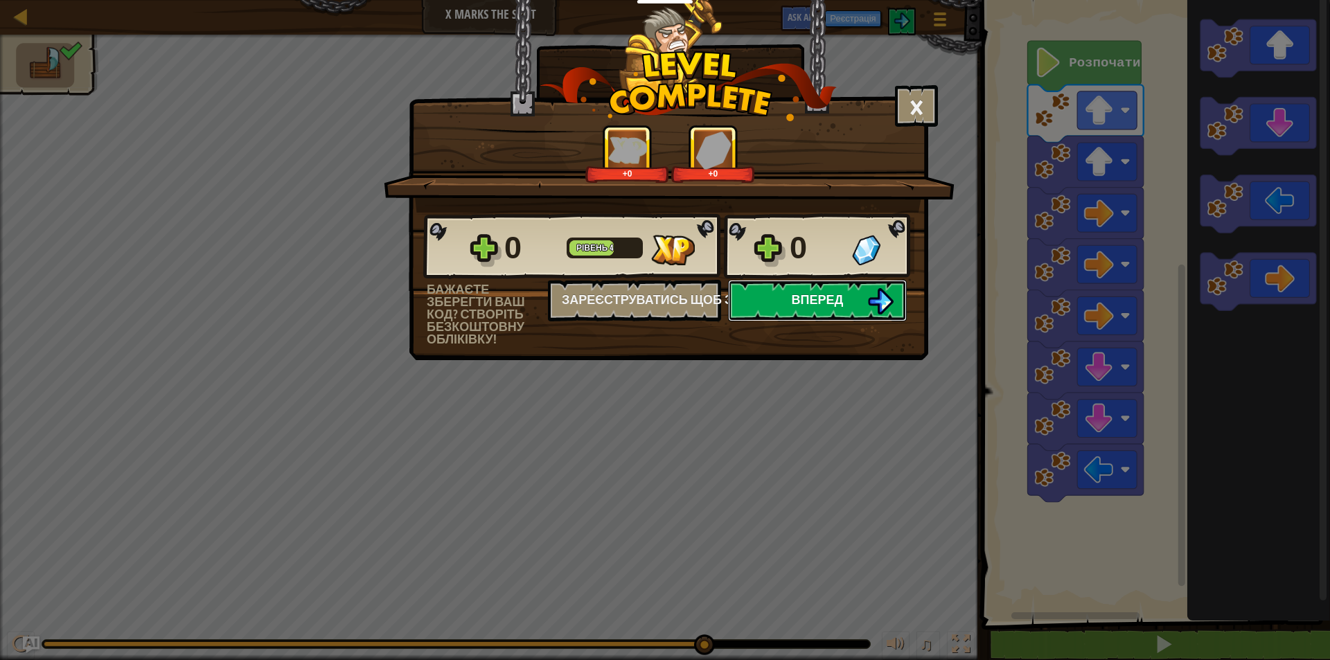
click at [813, 288] on button "Вперед" at bounding box center [817, 301] width 179 height 42
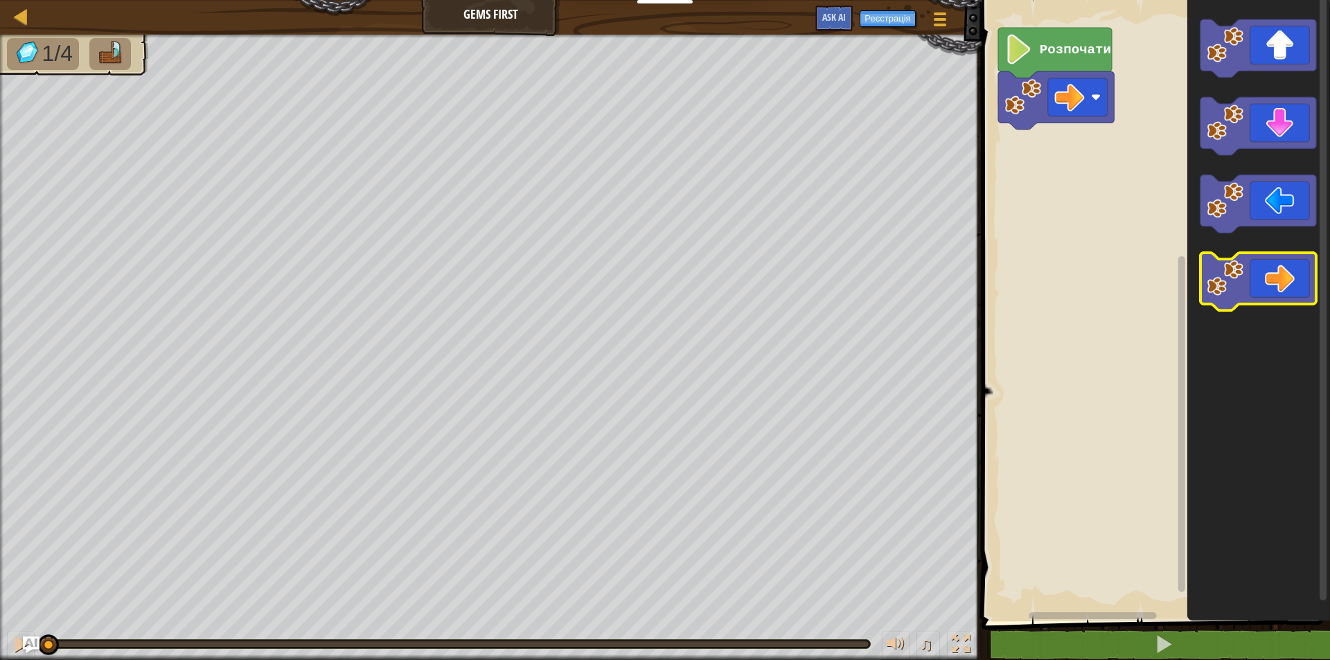
click at [1276, 281] on icon "Робоча область Blockly" at bounding box center [1258, 282] width 116 height 58
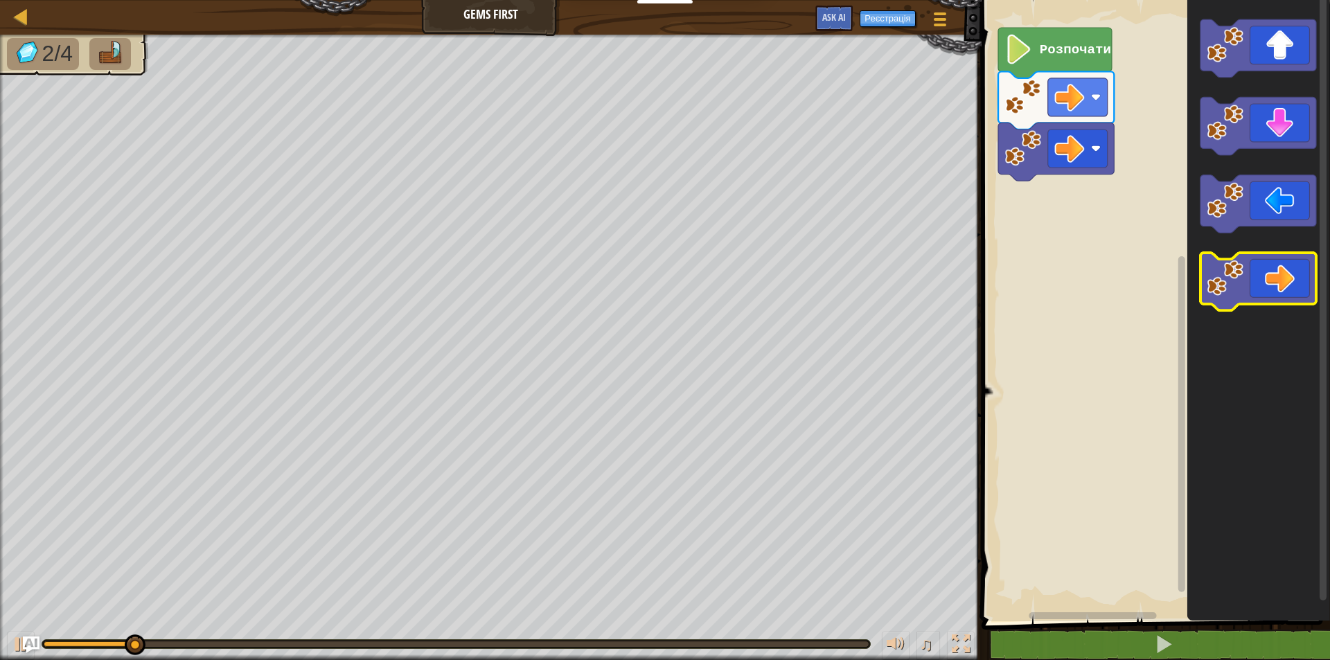
click at [1276, 281] on icon "Робоча область Blockly" at bounding box center [1258, 282] width 116 height 58
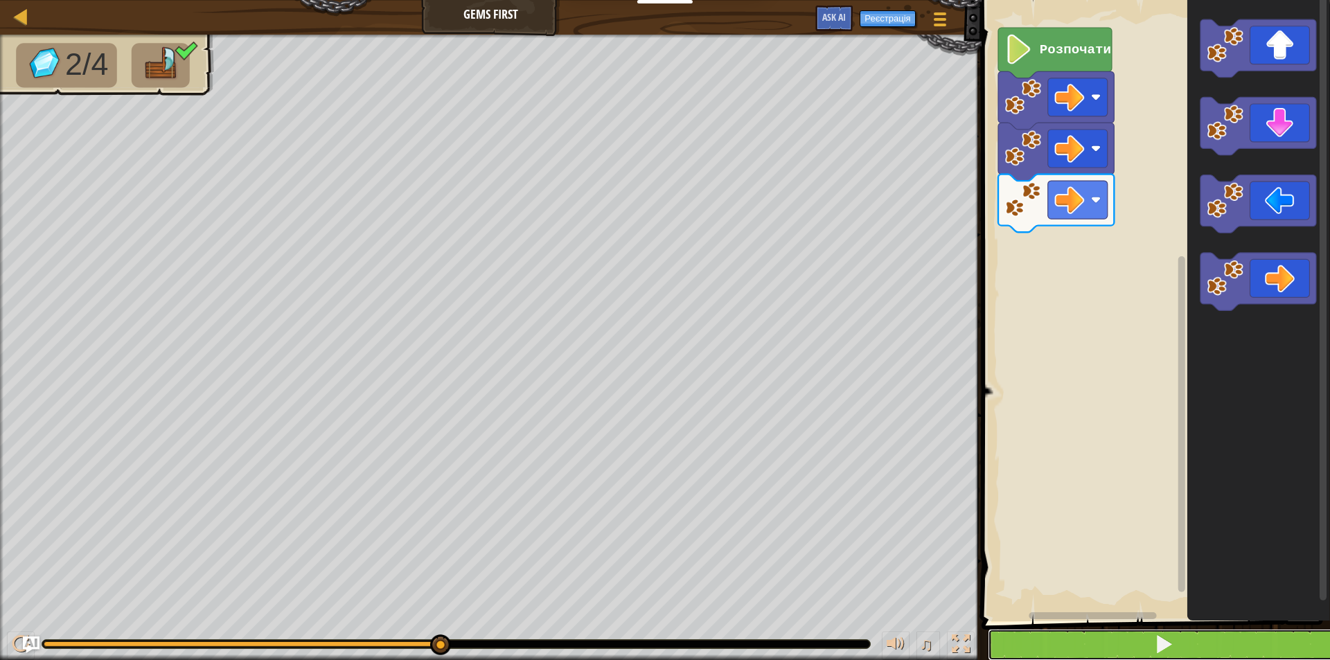
click at [1101, 641] on button at bounding box center [1164, 645] width 353 height 32
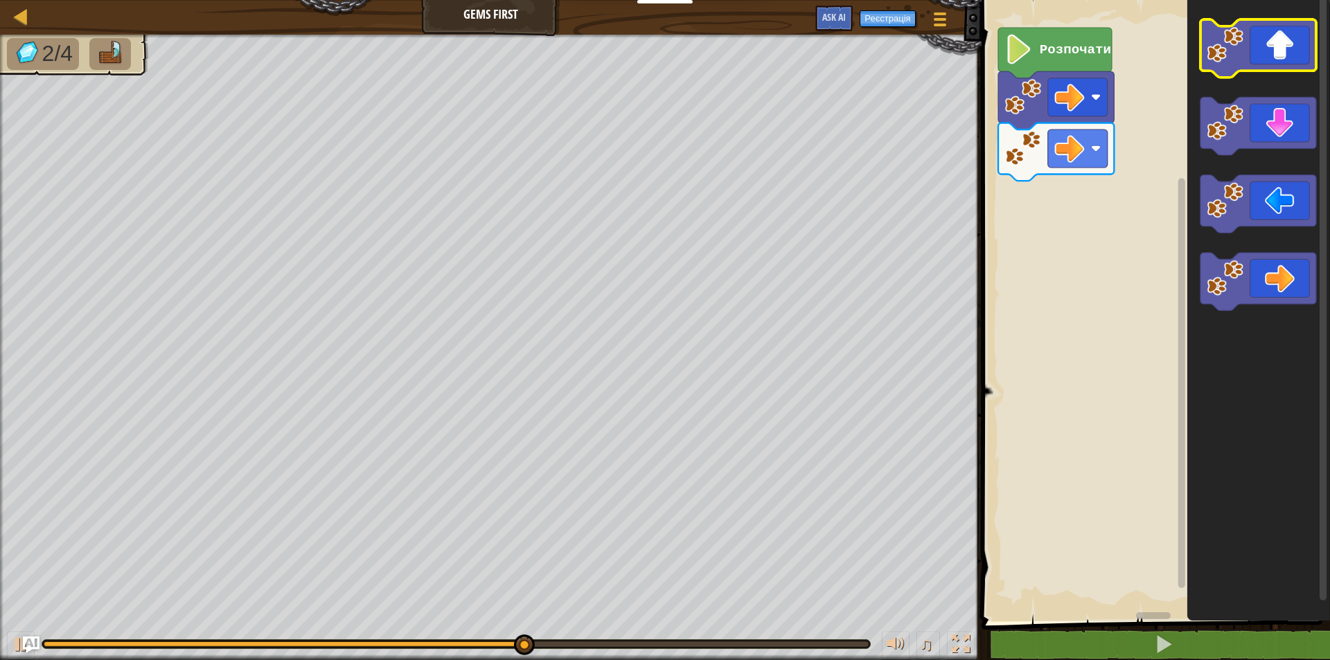
click at [1265, 51] on icon "Робоча область Blockly" at bounding box center [1258, 48] width 116 height 58
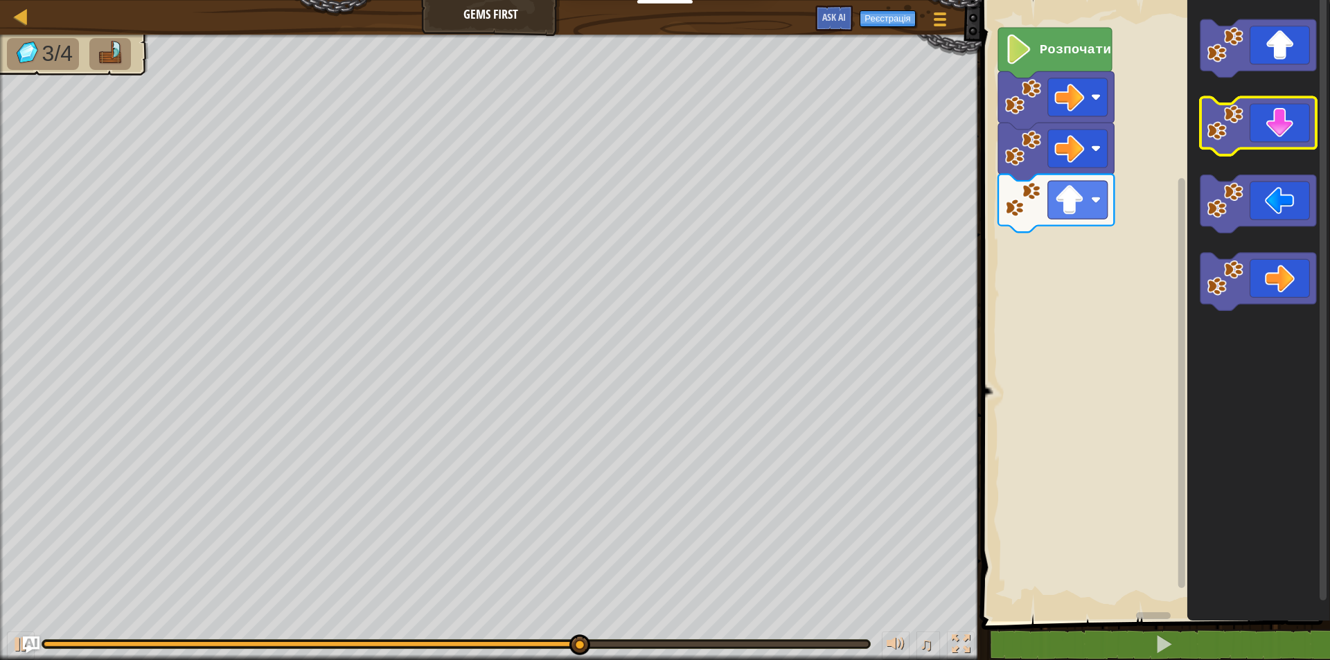
click at [1248, 142] on icon "Робоча область Blockly" at bounding box center [1258, 127] width 116 height 58
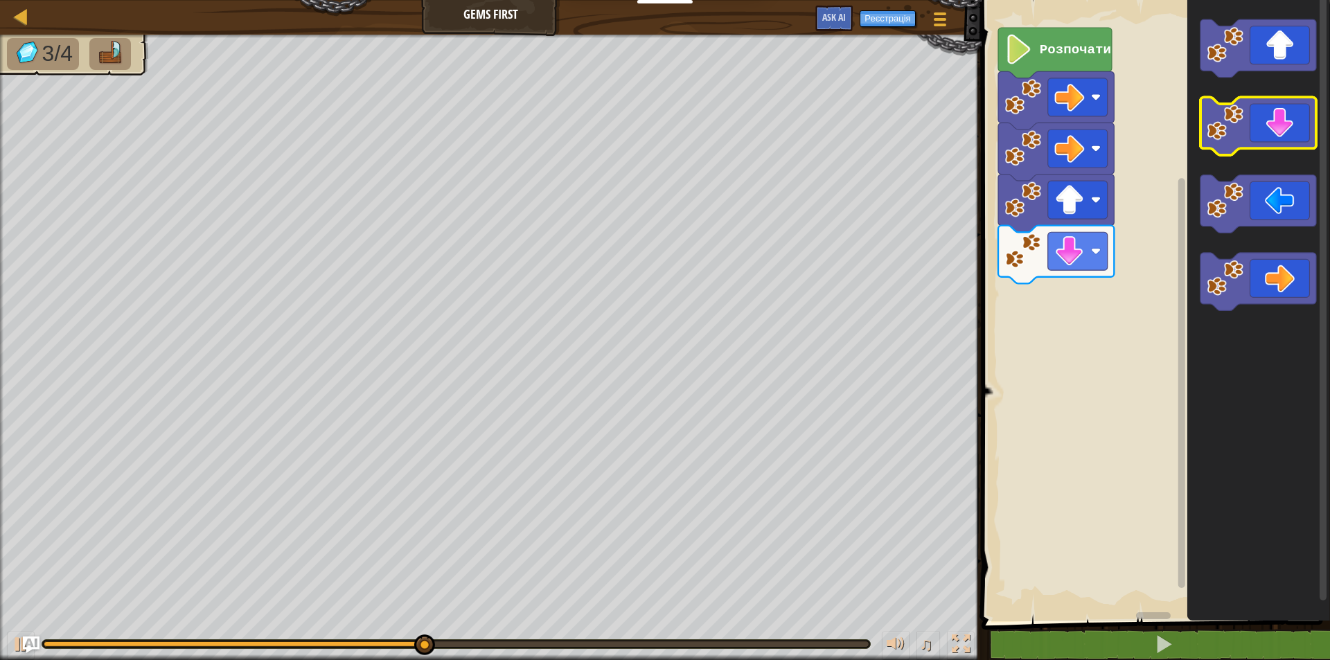
click at [1248, 141] on icon "Робоча область Blockly" at bounding box center [1258, 127] width 116 height 58
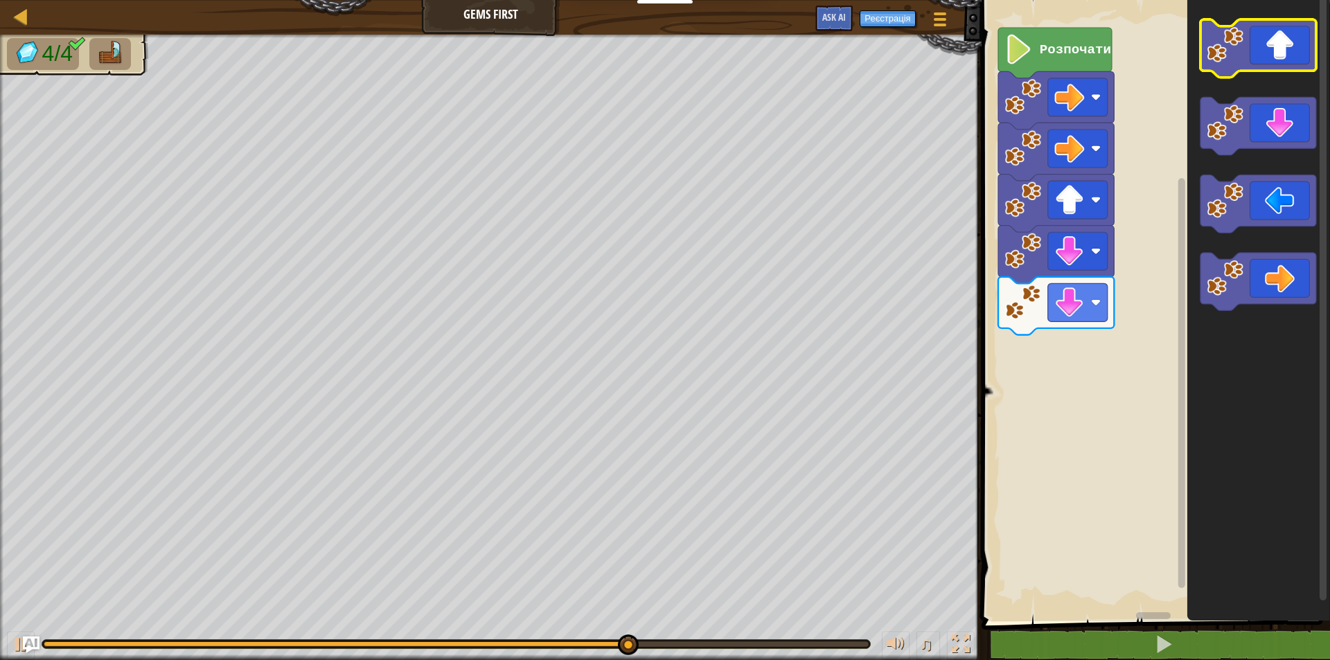
click at [1253, 60] on icon "Робоча область Blockly" at bounding box center [1258, 48] width 116 height 58
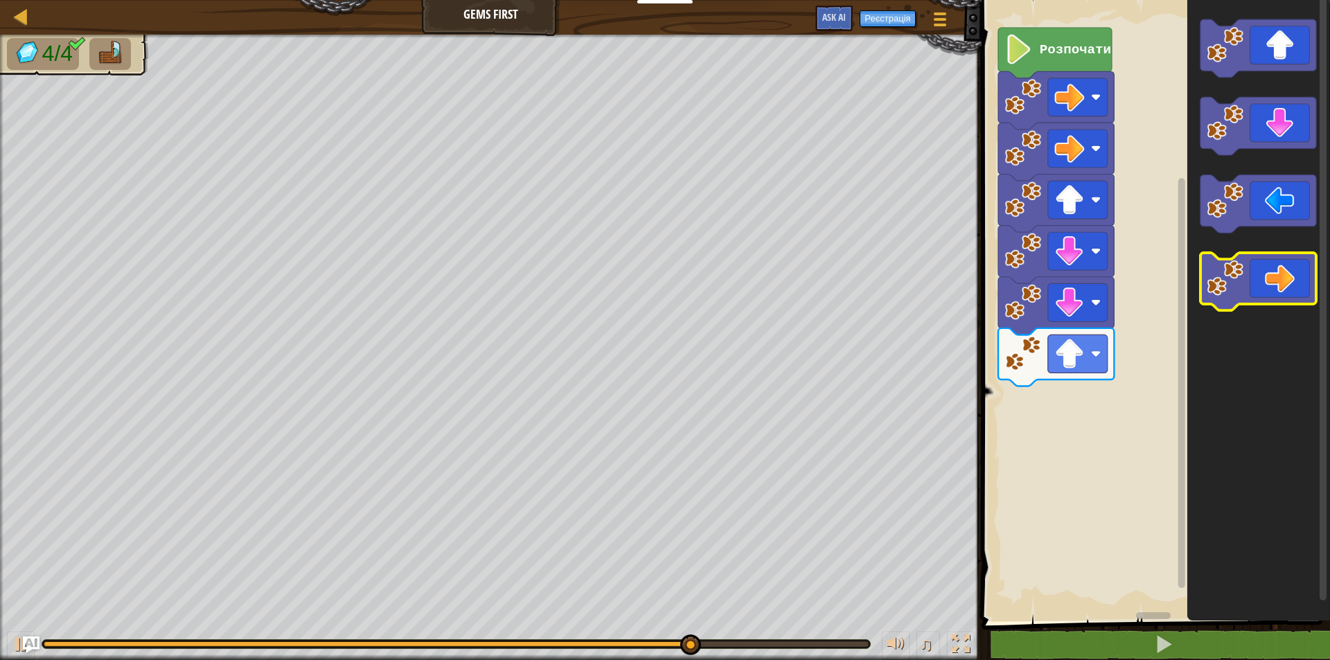
click at [1254, 284] on icon "Робоча область Blockly" at bounding box center [1258, 282] width 116 height 58
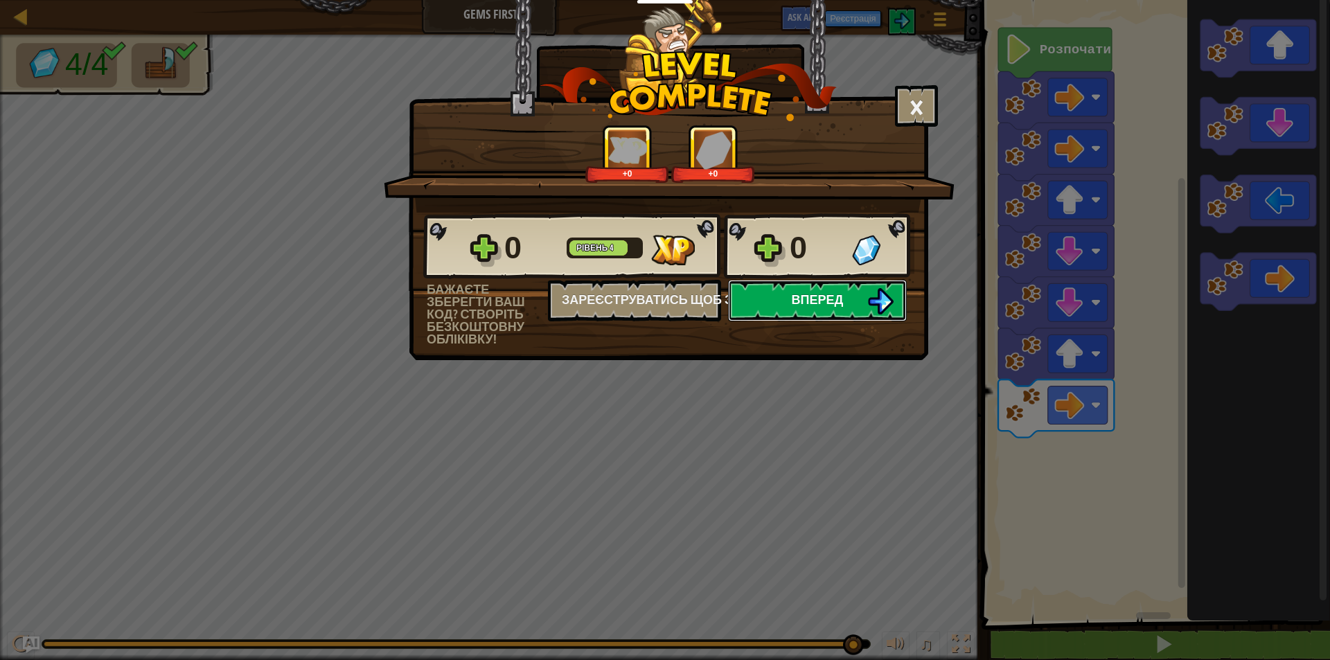
click at [806, 299] on span "Вперед" at bounding box center [818, 299] width 52 height 17
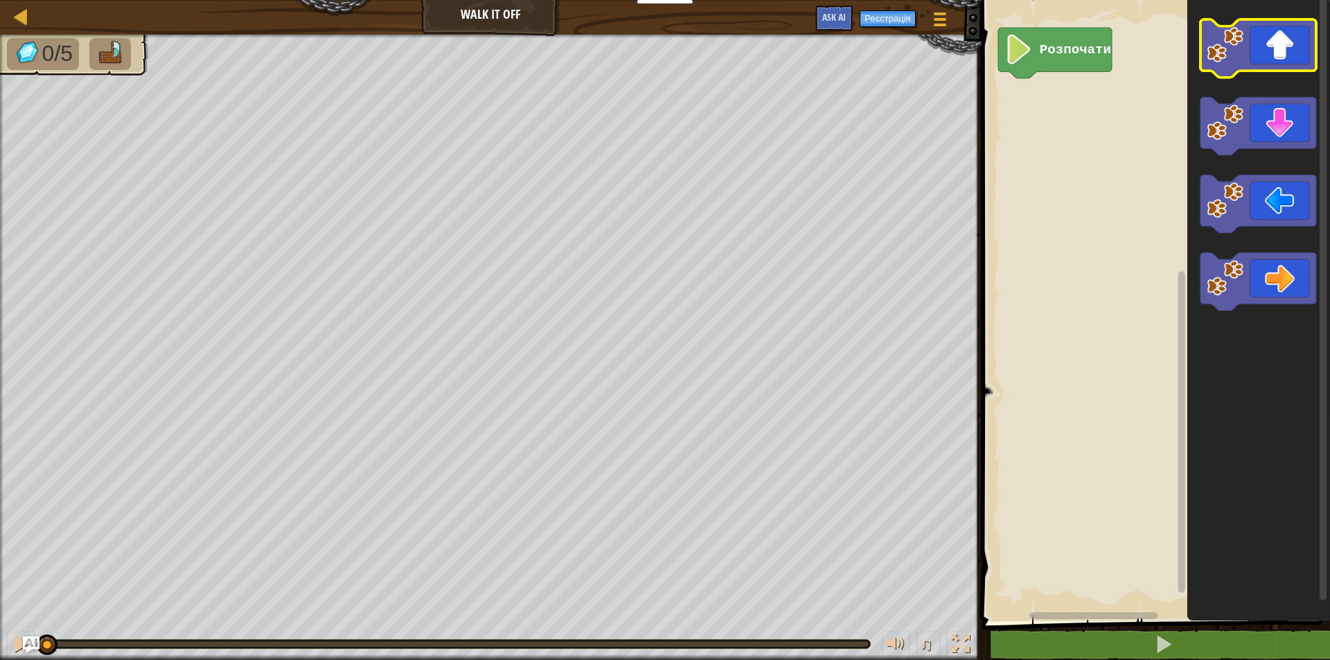
click at [1249, 50] on icon "Робоча область Blockly" at bounding box center [1258, 48] width 116 height 58
click at [1244, 51] on icon "Робоча область Blockly" at bounding box center [1258, 48] width 116 height 58
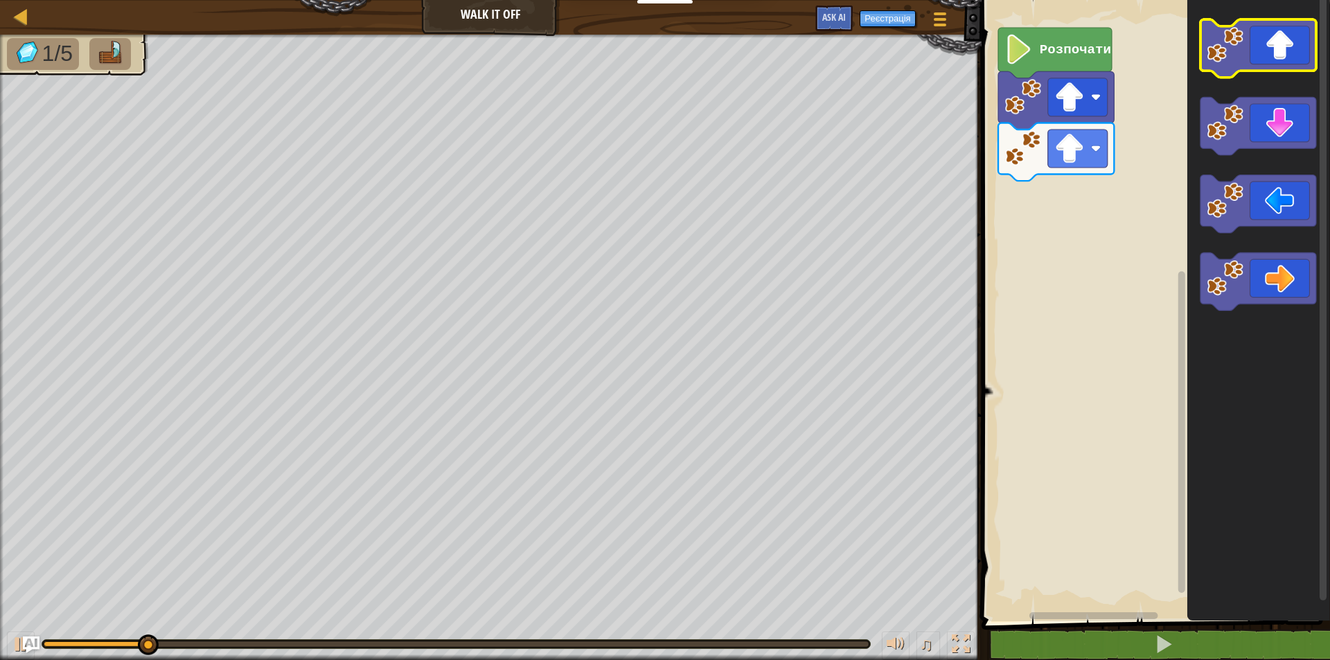
click at [1244, 53] on icon "Робоча область Blockly" at bounding box center [1258, 48] width 116 height 58
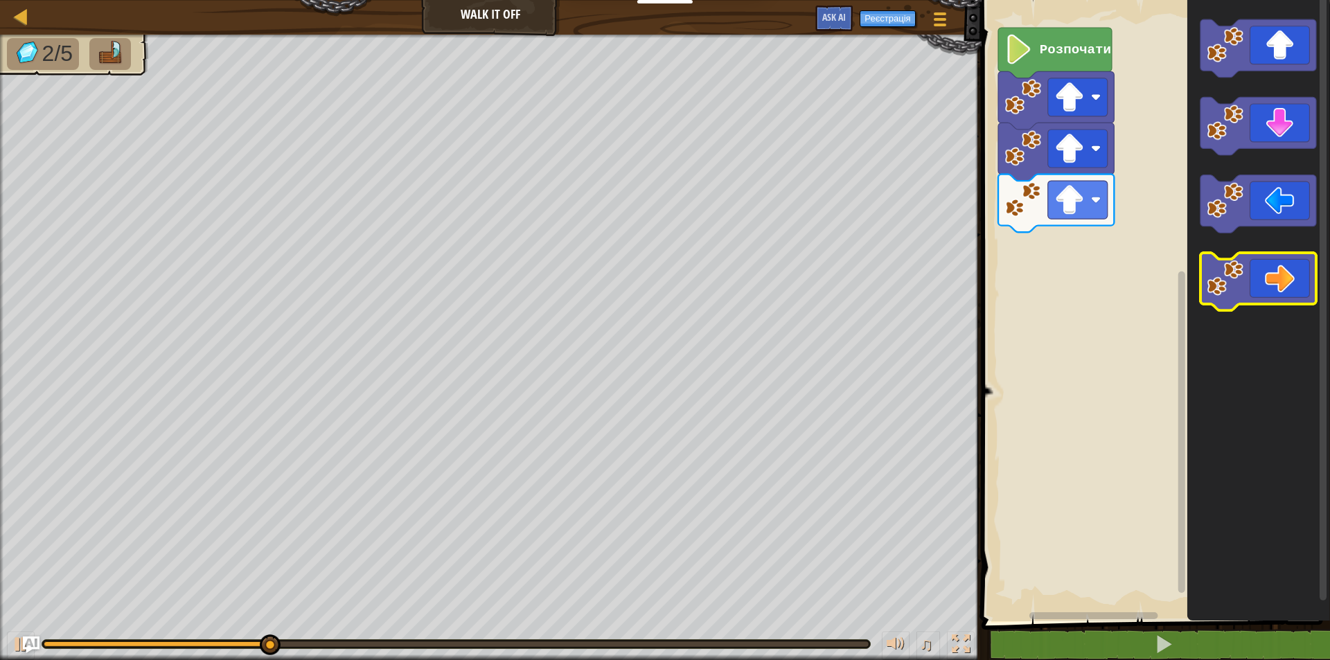
click at [1255, 286] on icon "Робоча область Blockly" at bounding box center [1258, 282] width 116 height 58
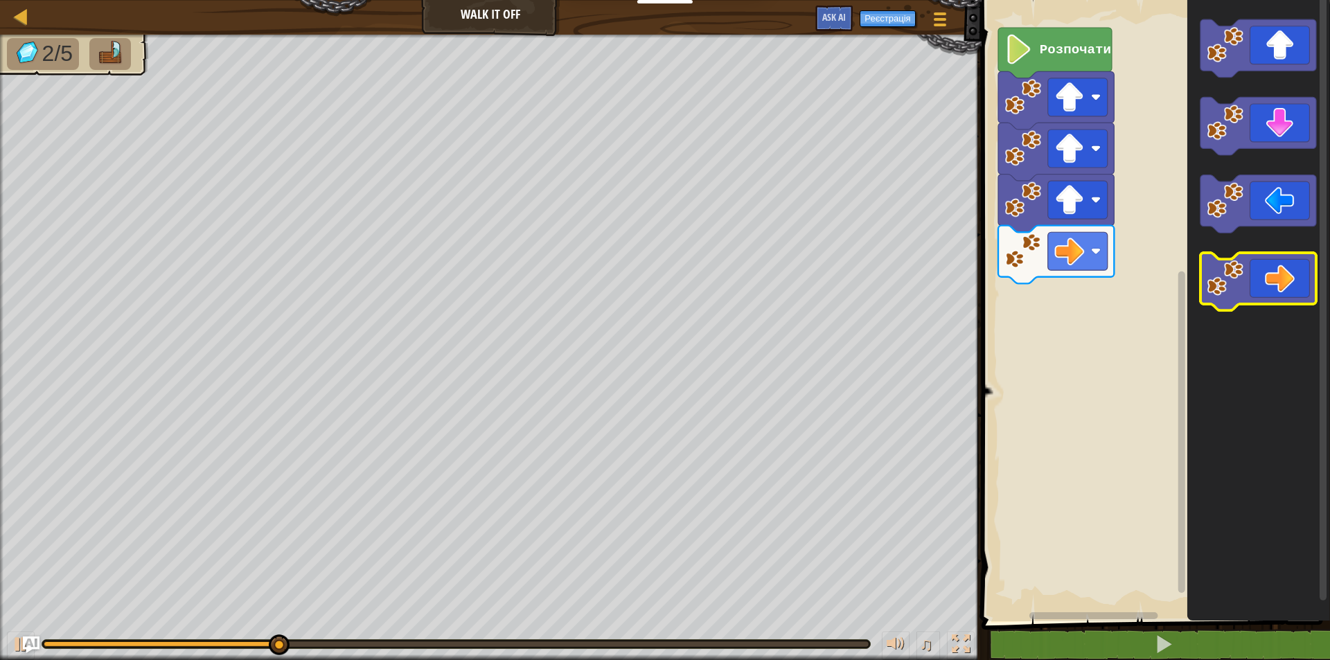
click at [1255, 285] on icon "Робоча область Blockly" at bounding box center [1258, 282] width 116 height 58
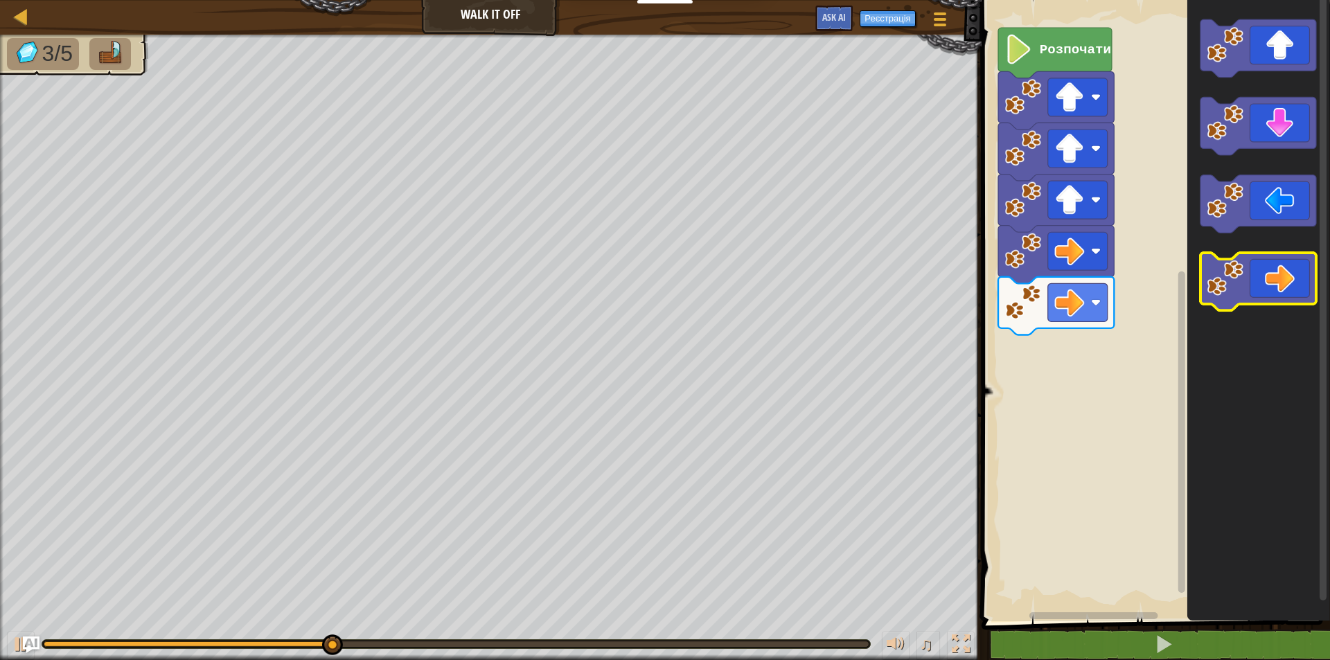
click at [1255, 285] on icon "Робоча область Blockly" at bounding box center [1258, 282] width 116 height 58
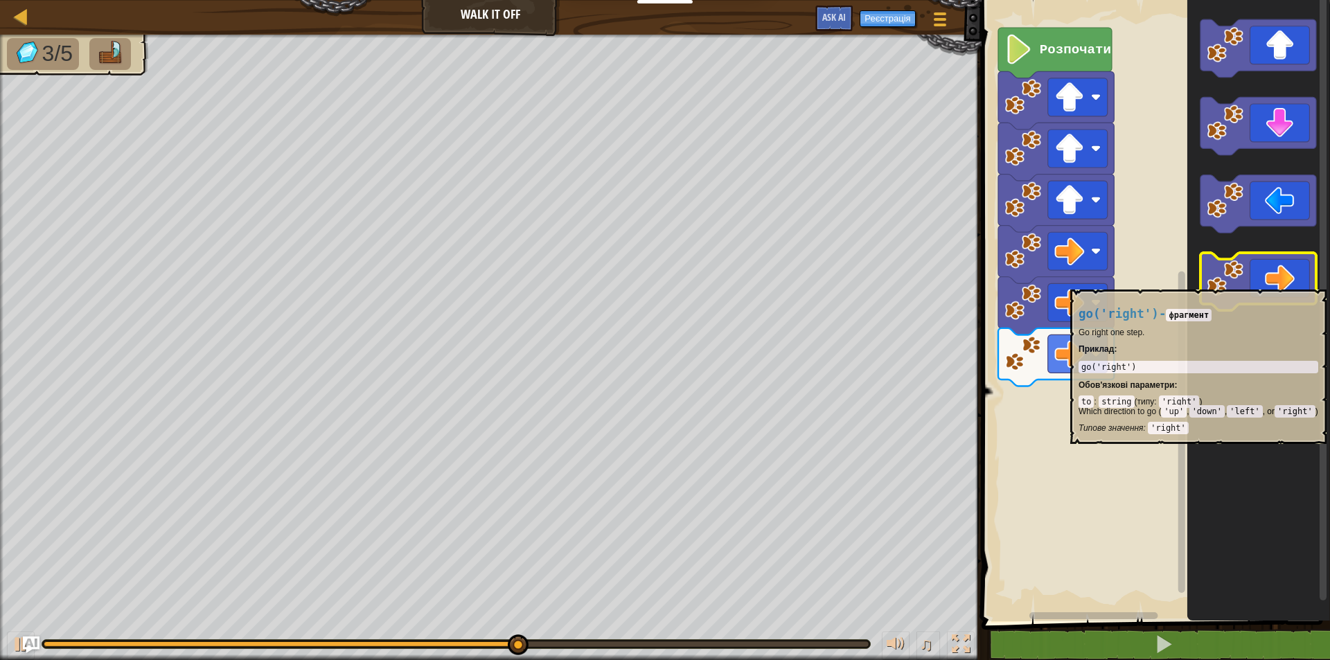
click at [1257, 283] on icon "Робоча область Blockly" at bounding box center [1258, 282] width 116 height 58
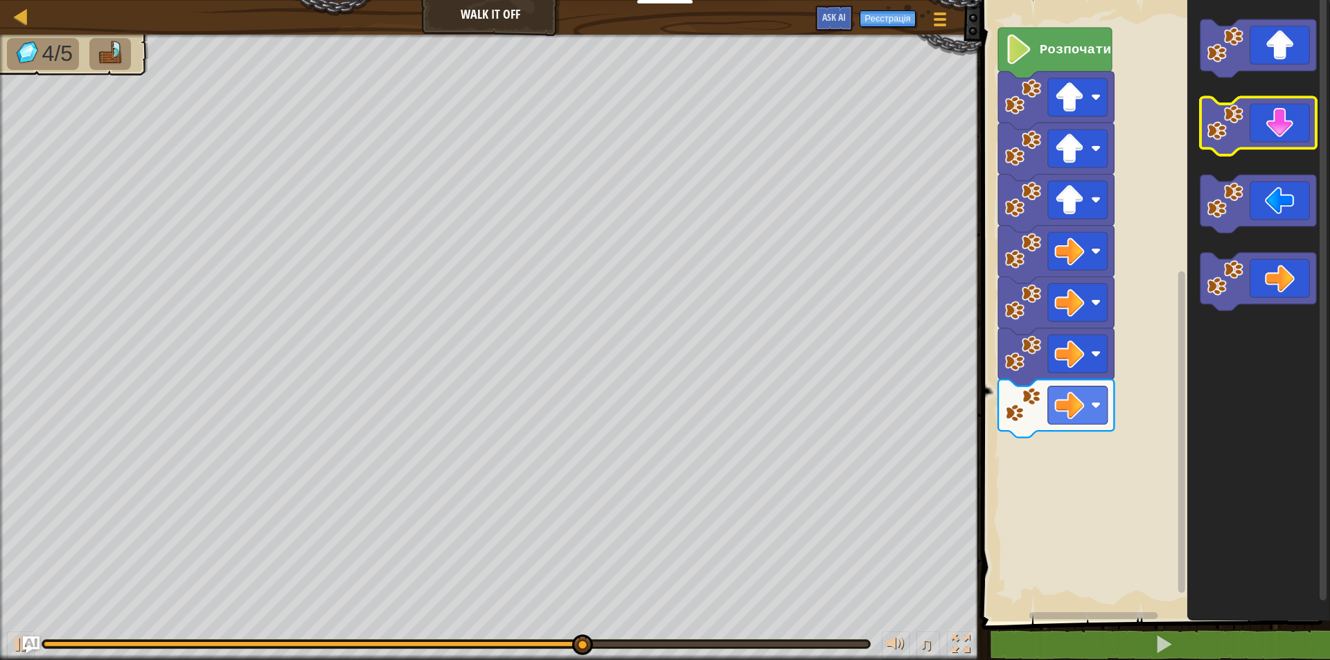
click at [1256, 125] on icon "Робоча область Blockly" at bounding box center [1258, 127] width 116 height 58
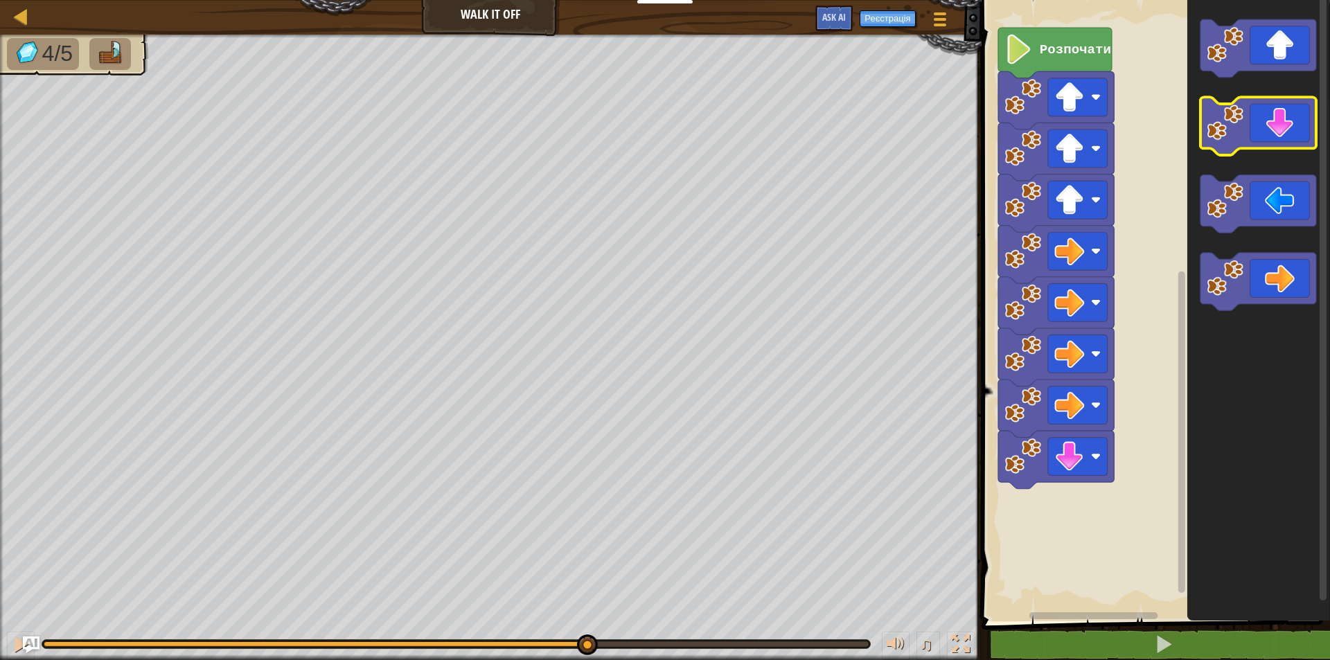
click at [1257, 125] on icon "Робоча область Blockly" at bounding box center [1258, 127] width 116 height 58
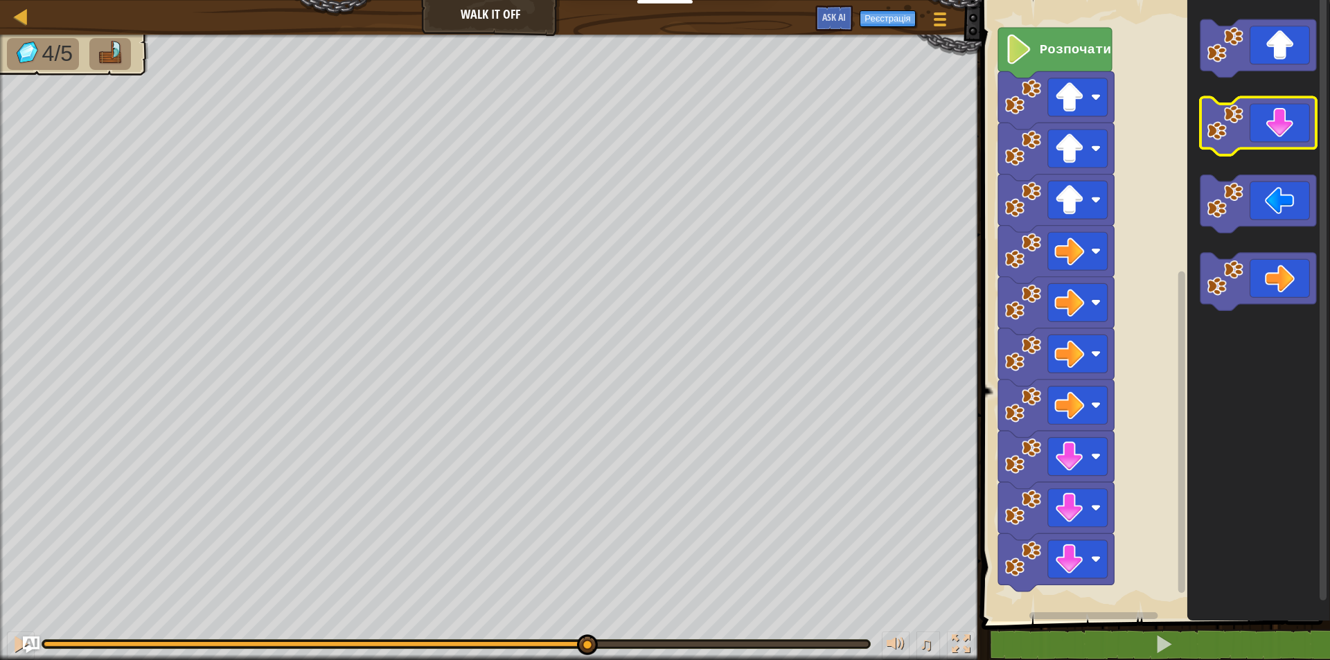
click at [1259, 125] on icon "Робоча область Blockly" at bounding box center [1258, 127] width 116 height 58
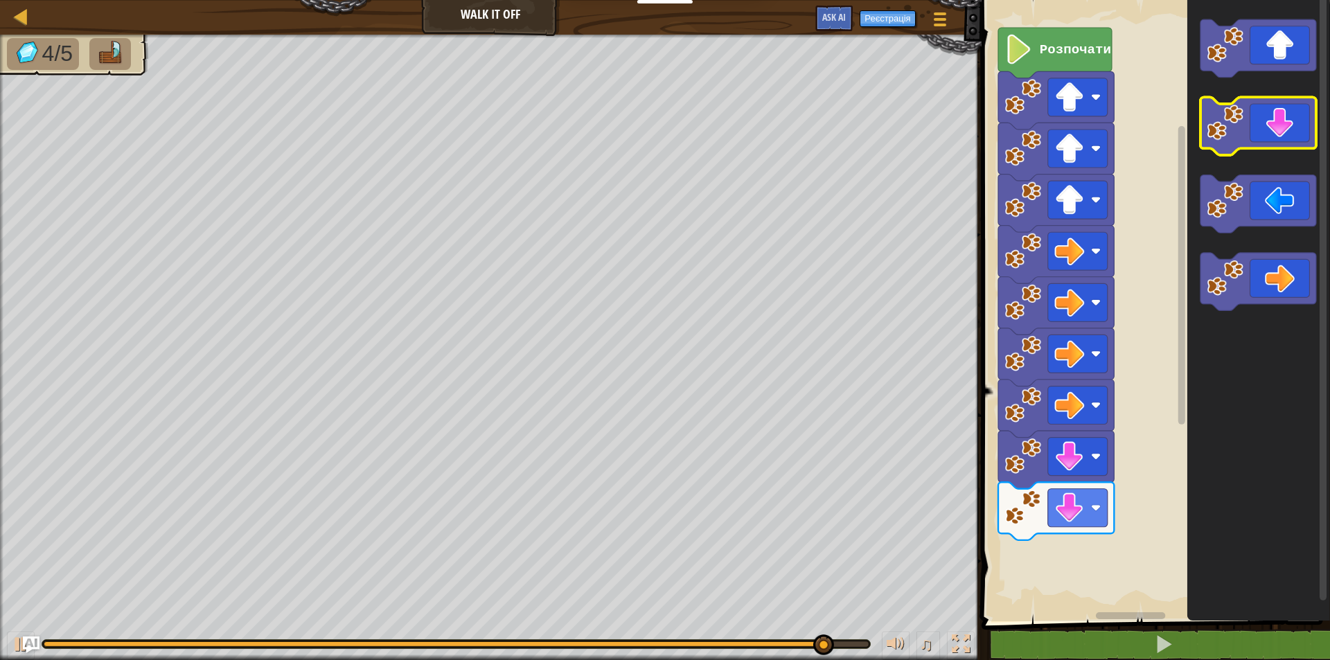
click at [1264, 126] on icon "Робоча область Blockly" at bounding box center [1258, 127] width 116 height 58
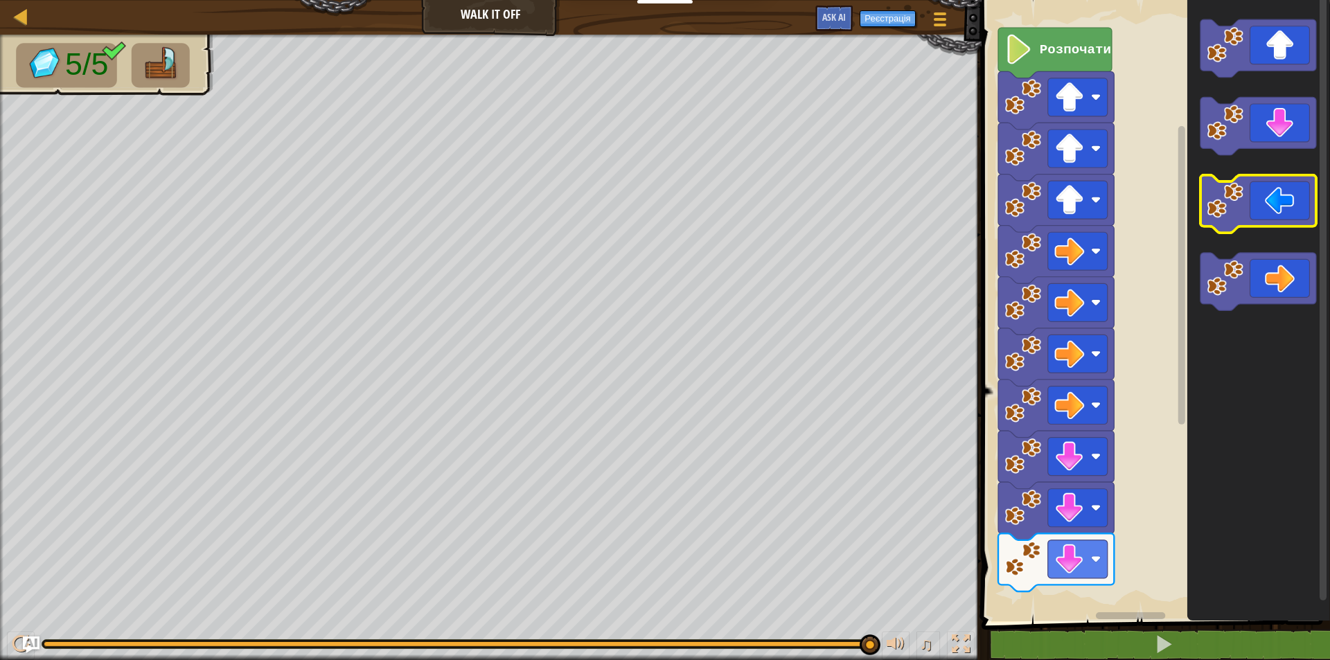
click at [1278, 192] on icon "Робоча область Blockly" at bounding box center [1258, 204] width 116 height 58
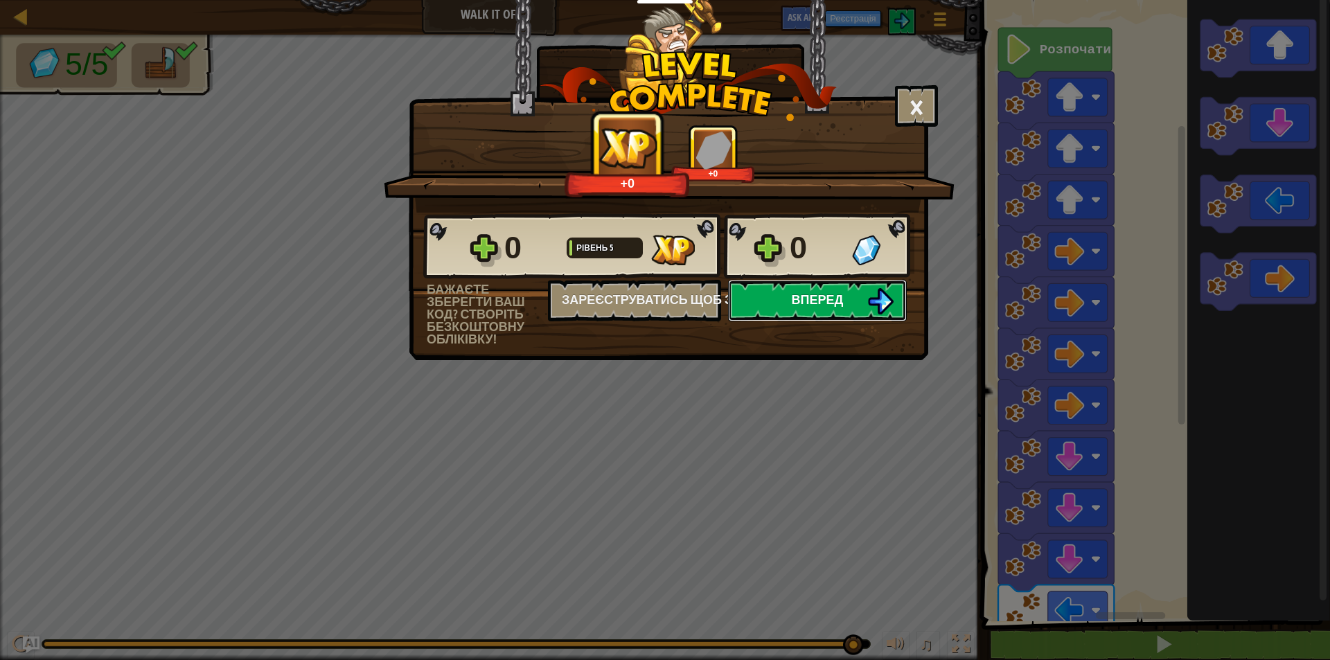
click at [865, 301] on button "Вперед" at bounding box center [817, 301] width 179 height 42
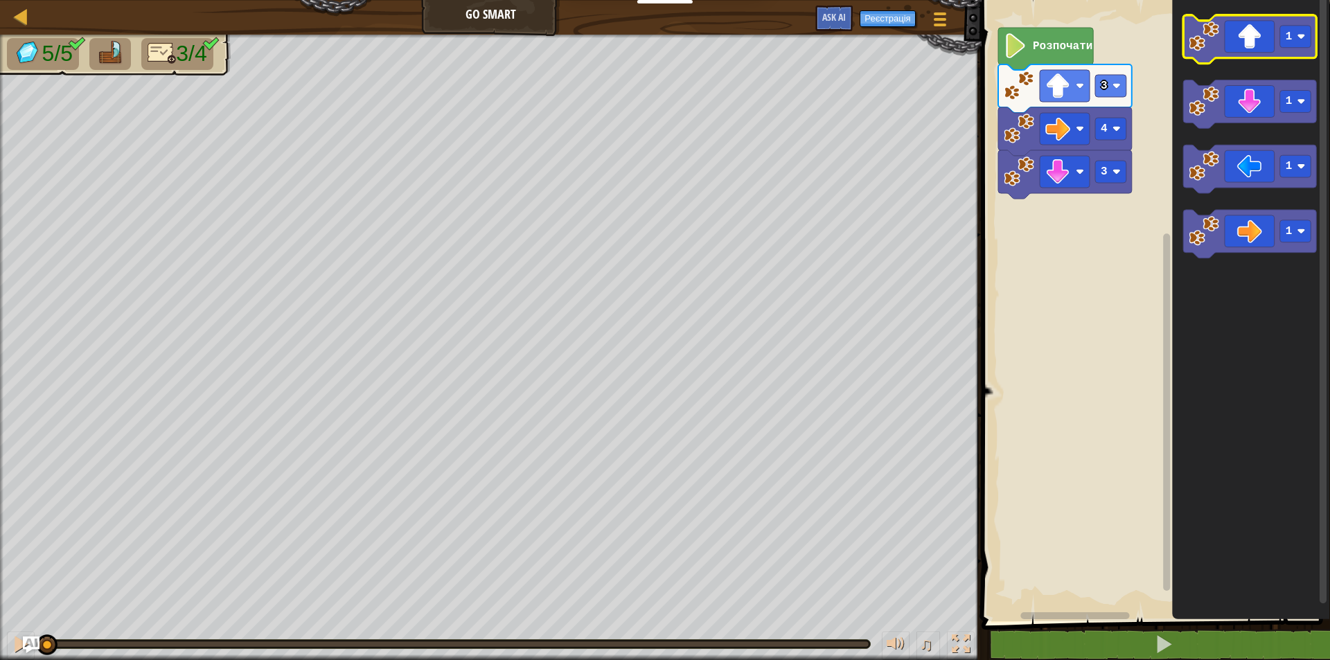
click at [1246, 45] on icon "Робоча область Blockly" at bounding box center [1250, 39] width 134 height 48
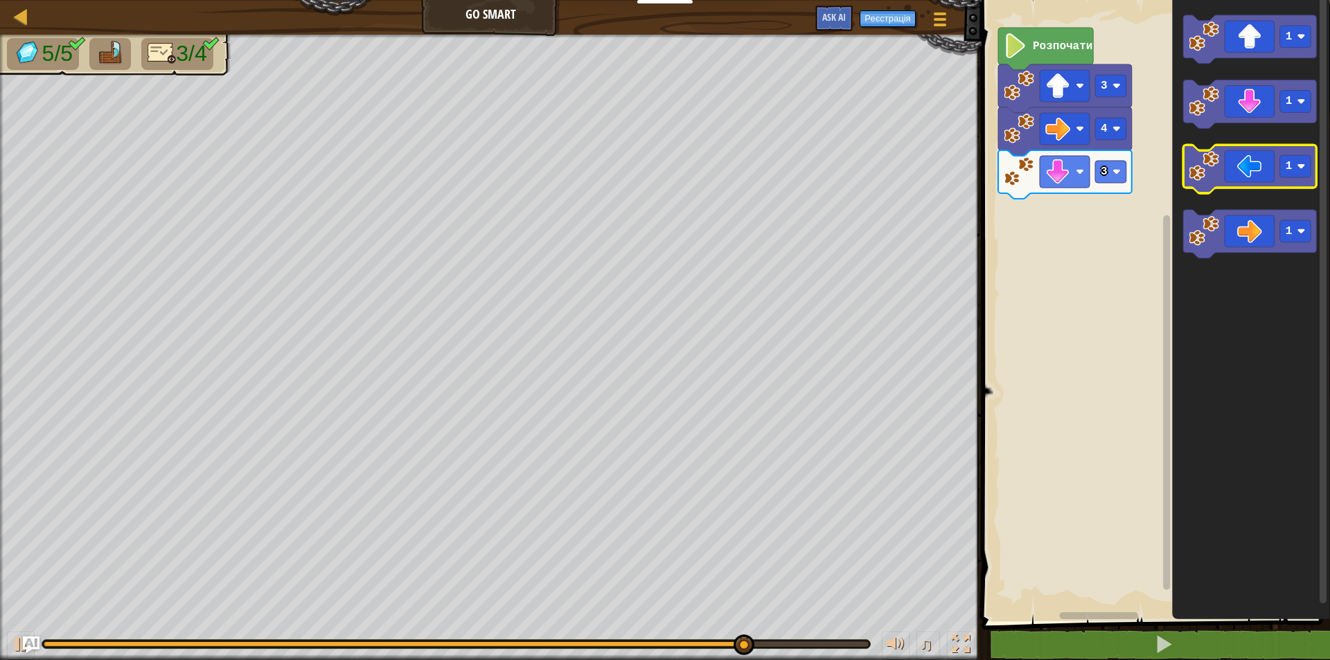
click at [1249, 175] on icon "Робоча область Blockly" at bounding box center [1250, 169] width 134 height 48
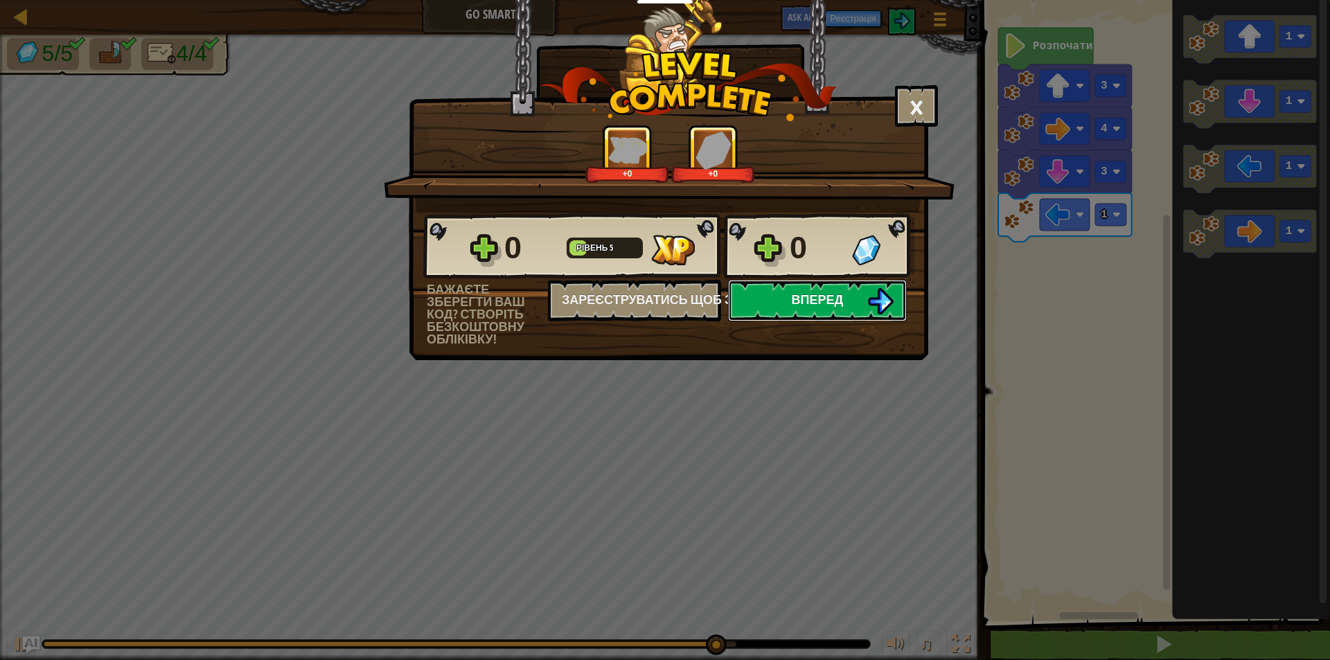
click at [876, 290] on img at bounding box center [880, 301] width 26 height 26
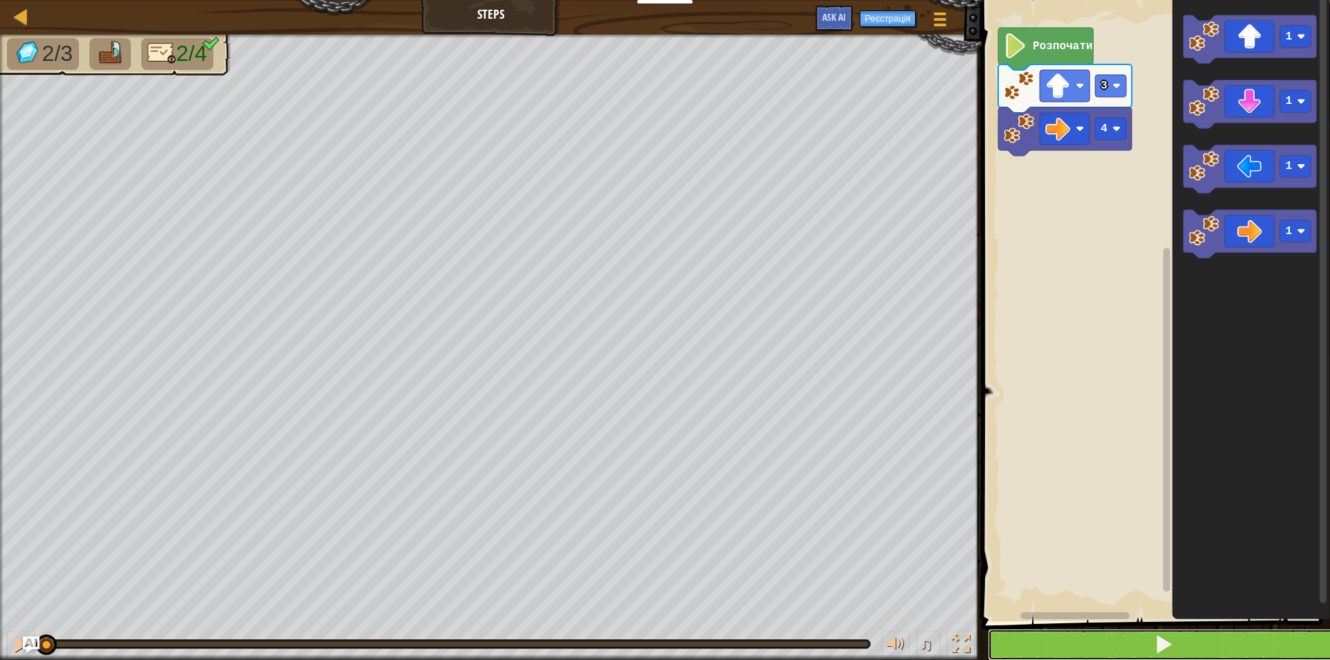
click at [1139, 632] on button at bounding box center [1164, 645] width 353 height 32
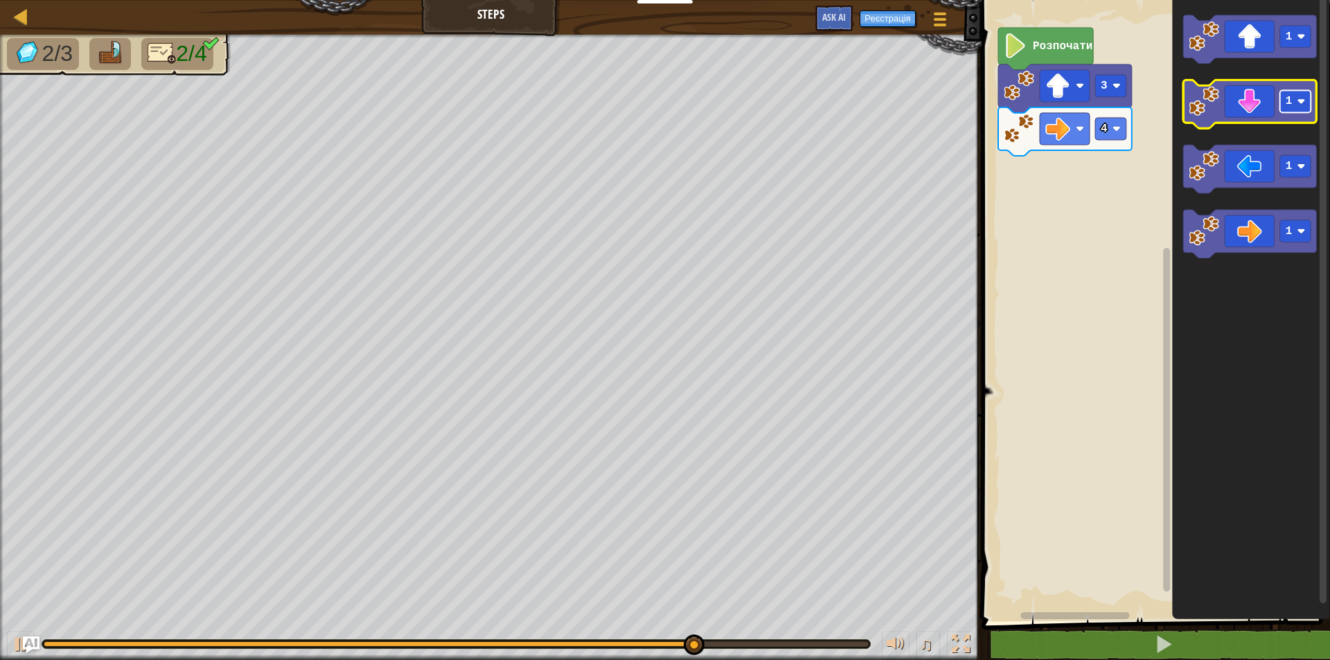
click at [1302, 97] on rect "Робоча область Blockly" at bounding box center [1295, 102] width 31 height 22
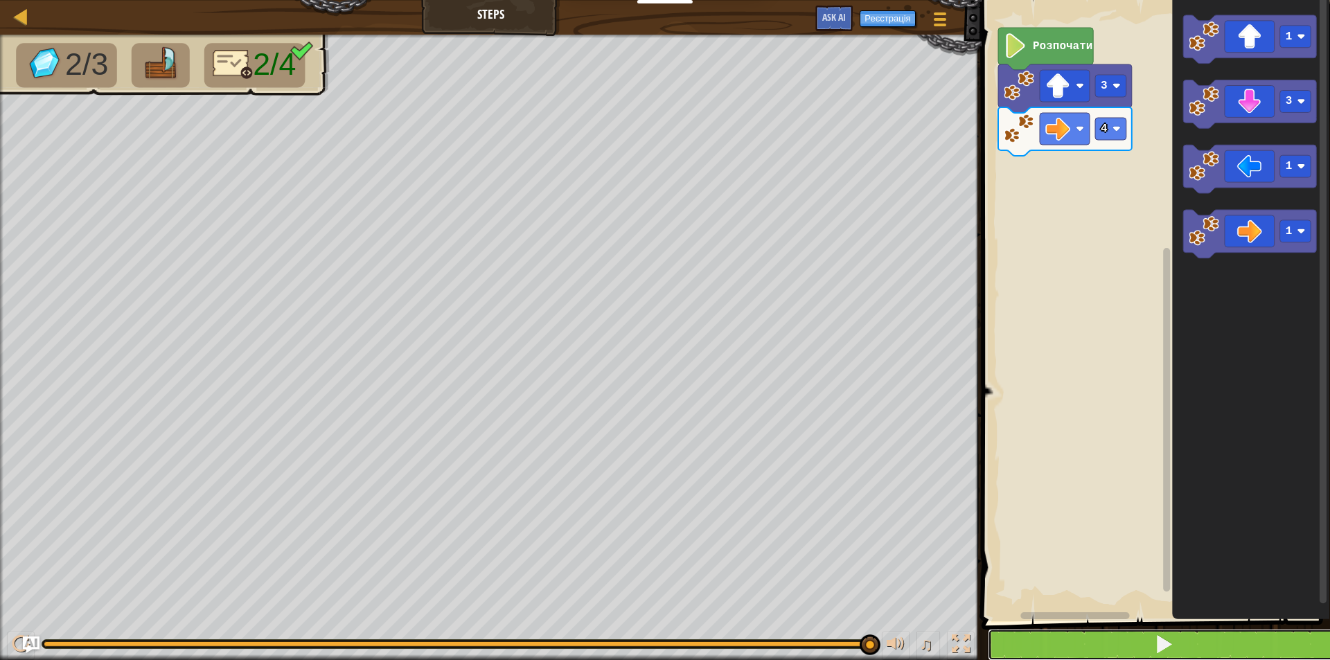
click at [1111, 639] on button at bounding box center [1164, 645] width 353 height 32
